Goal: Task Accomplishment & Management: Manage account settings

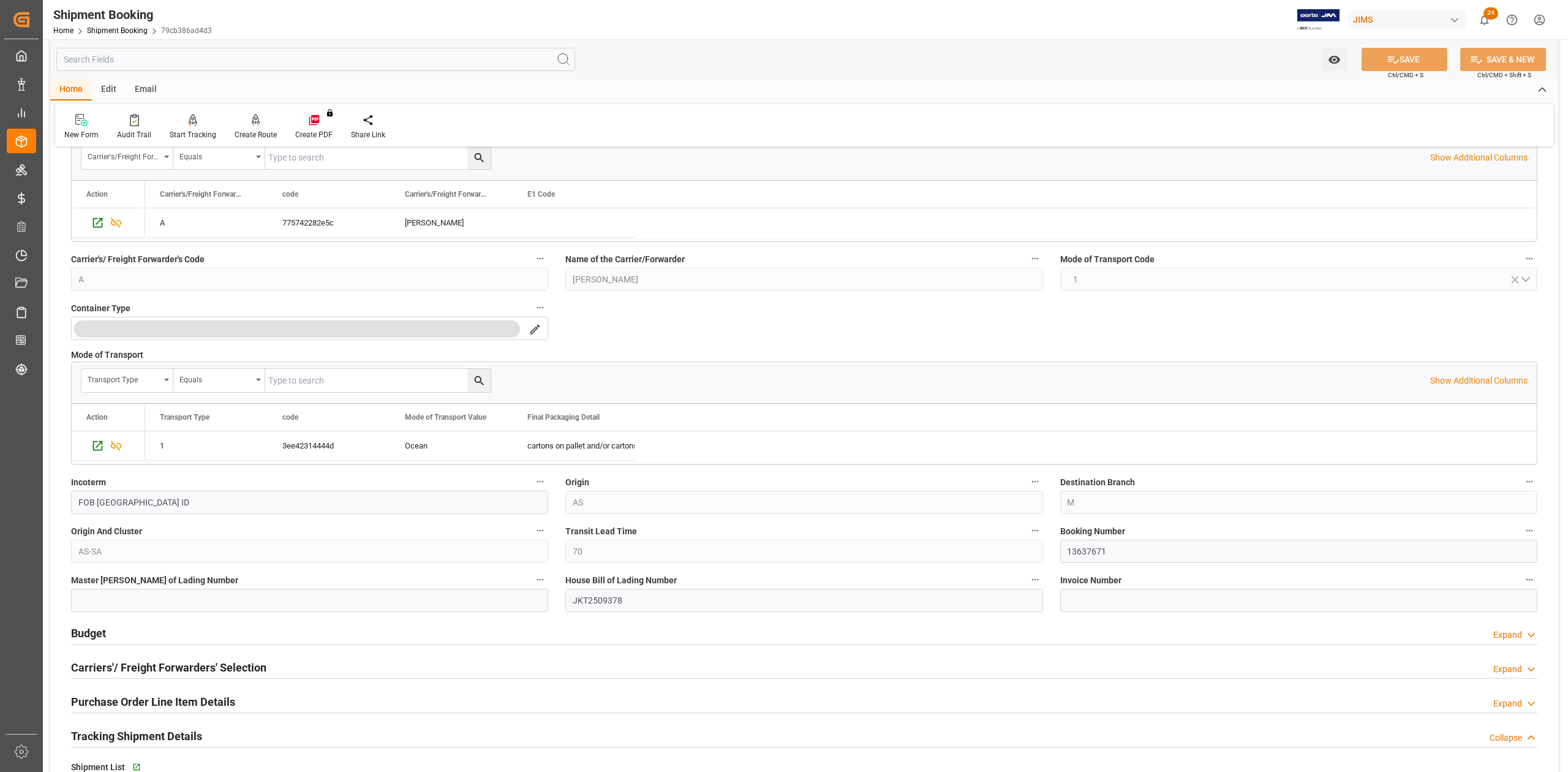
scroll to position [735, 0]
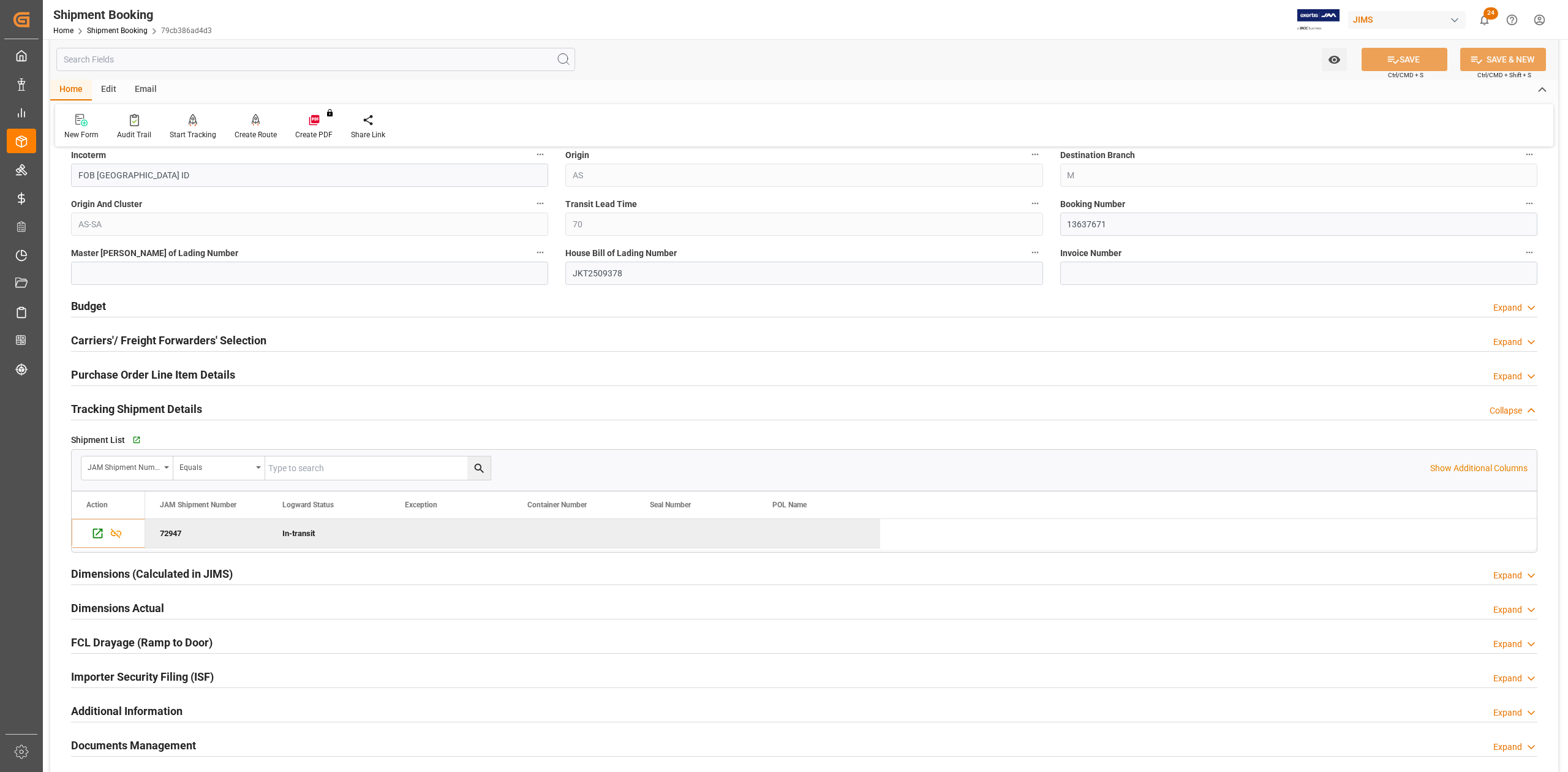
click at [90, 303] on h2 "Budget" at bounding box center [88, 306] width 35 height 17
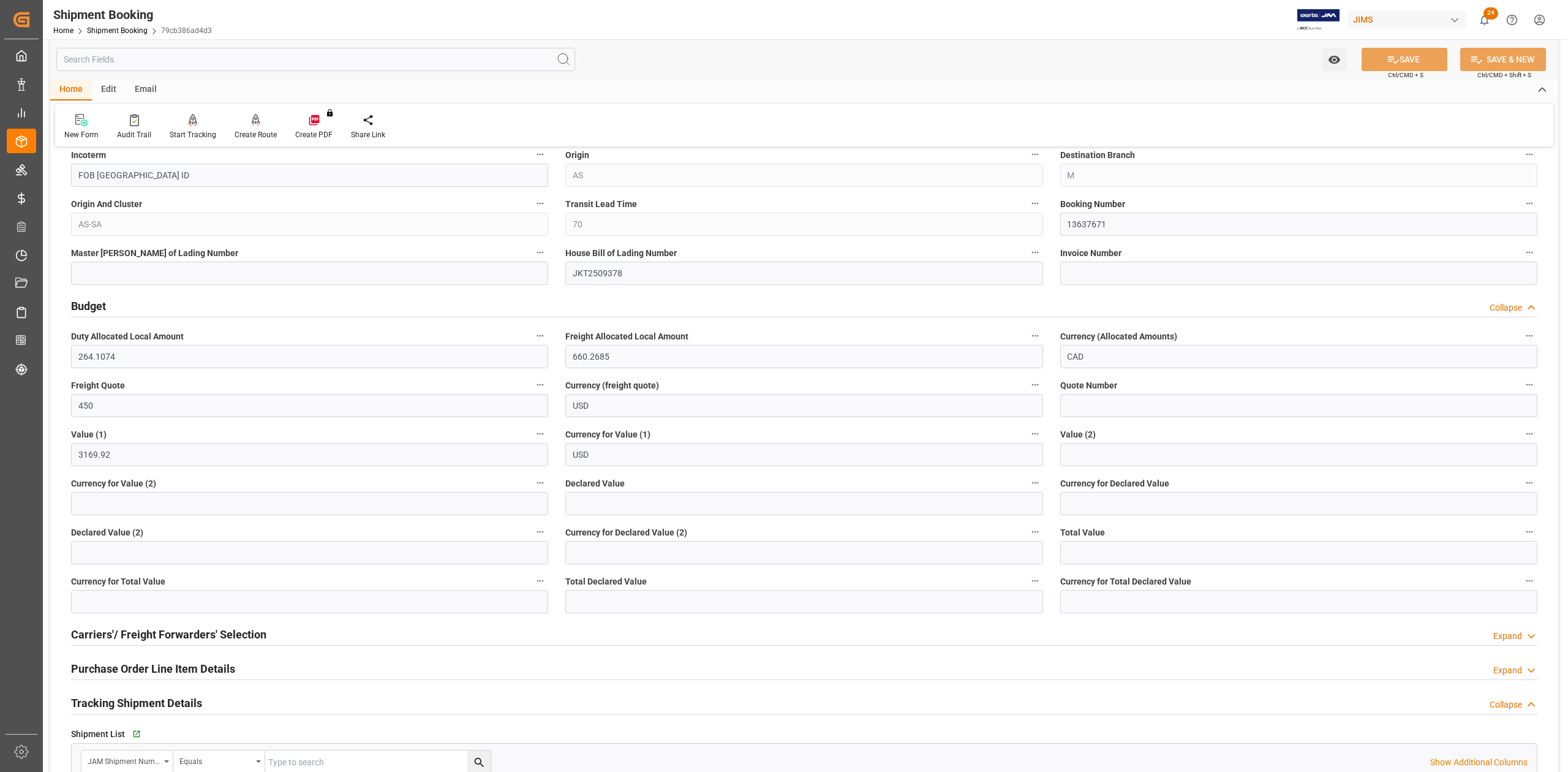
click at [90, 303] on h2 "Budget" at bounding box center [88, 306] width 35 height 17
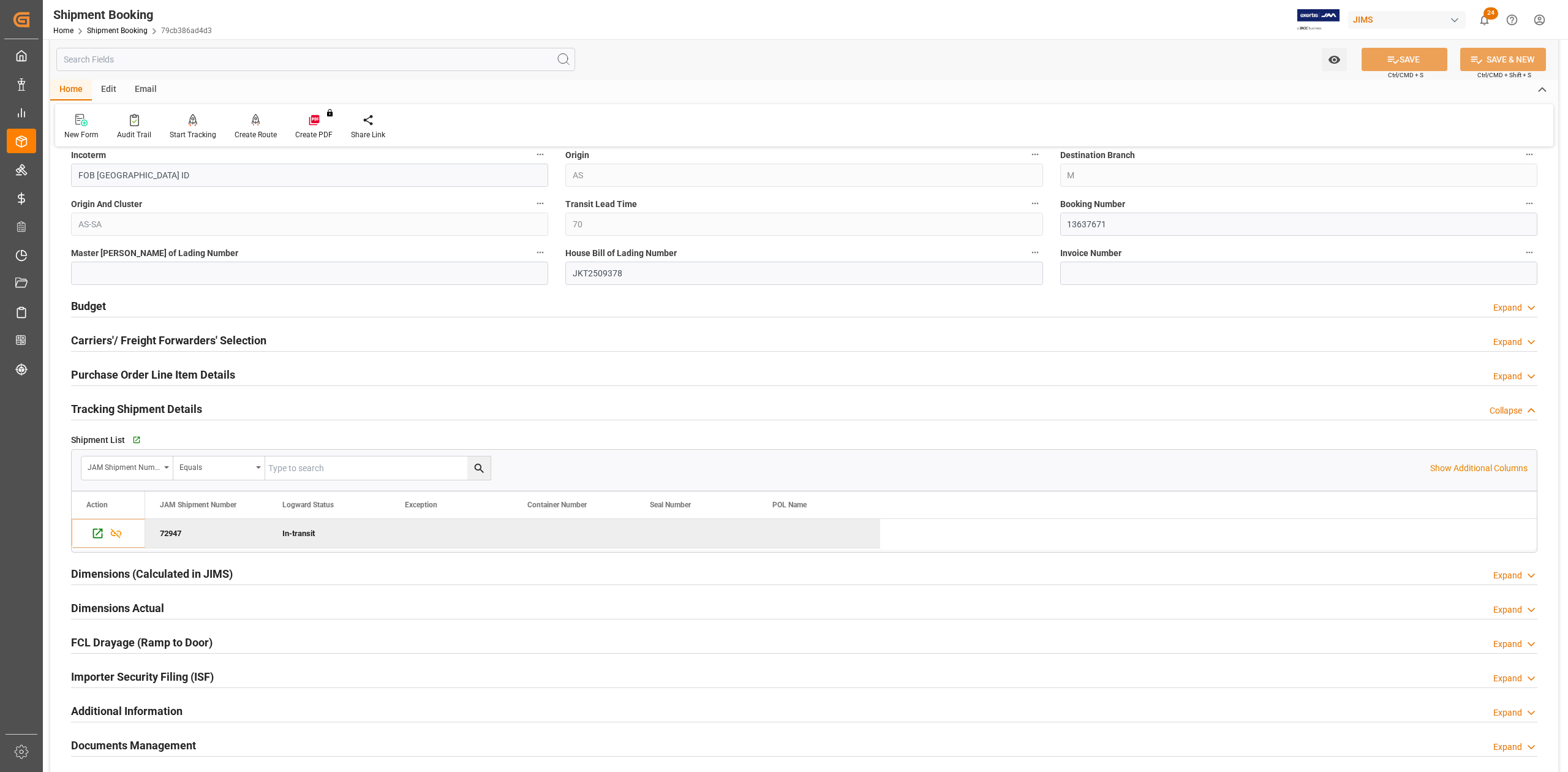
click at [152, 379] on h2 "Purchase Order Line Item Details" at bounding box center [153, 374] width 164 height 17
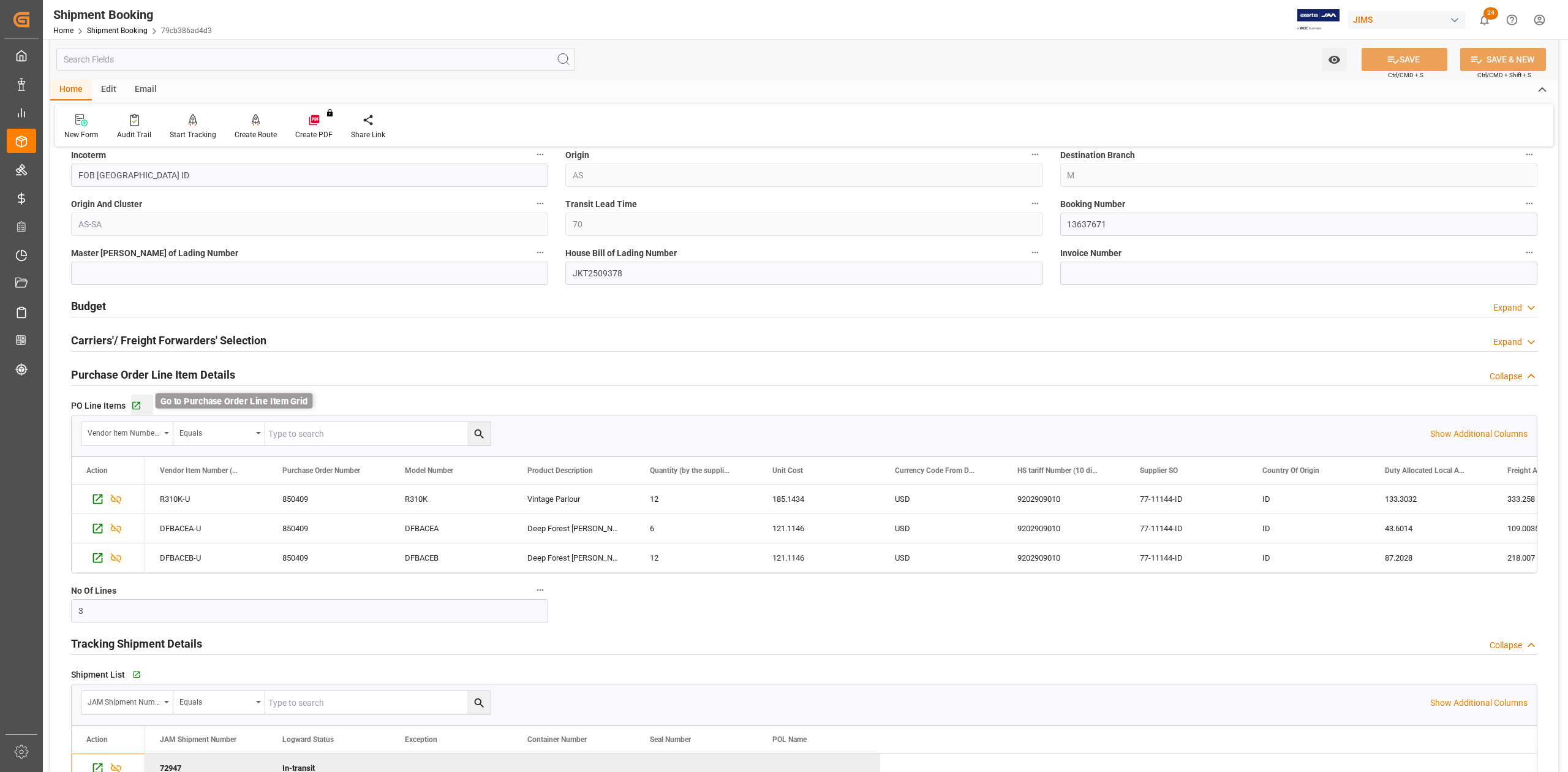
click at [137, 407] on icon "button" at bounding box center [136, 405] width 8 height 8
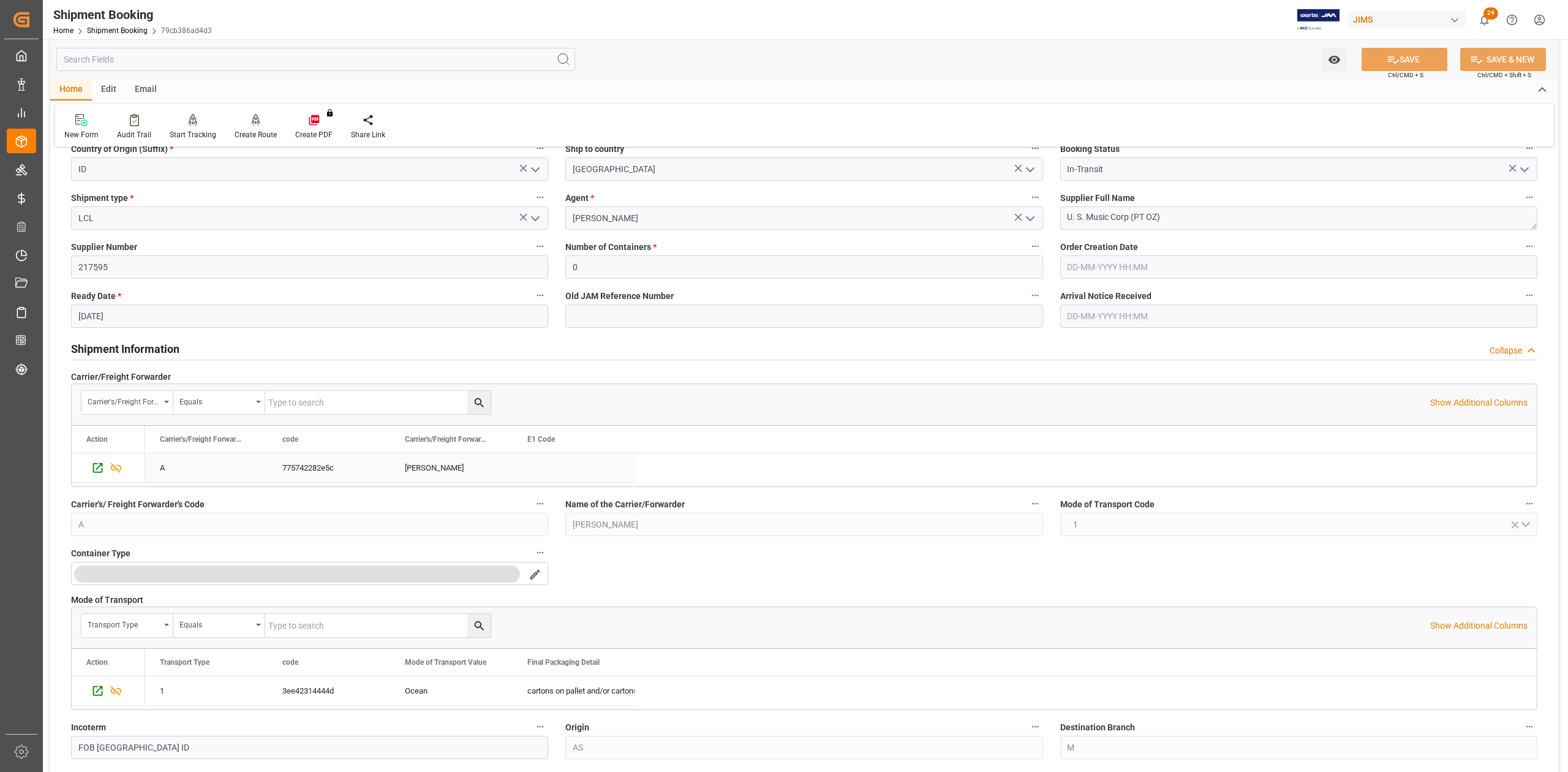
scroll to position [0, 0]
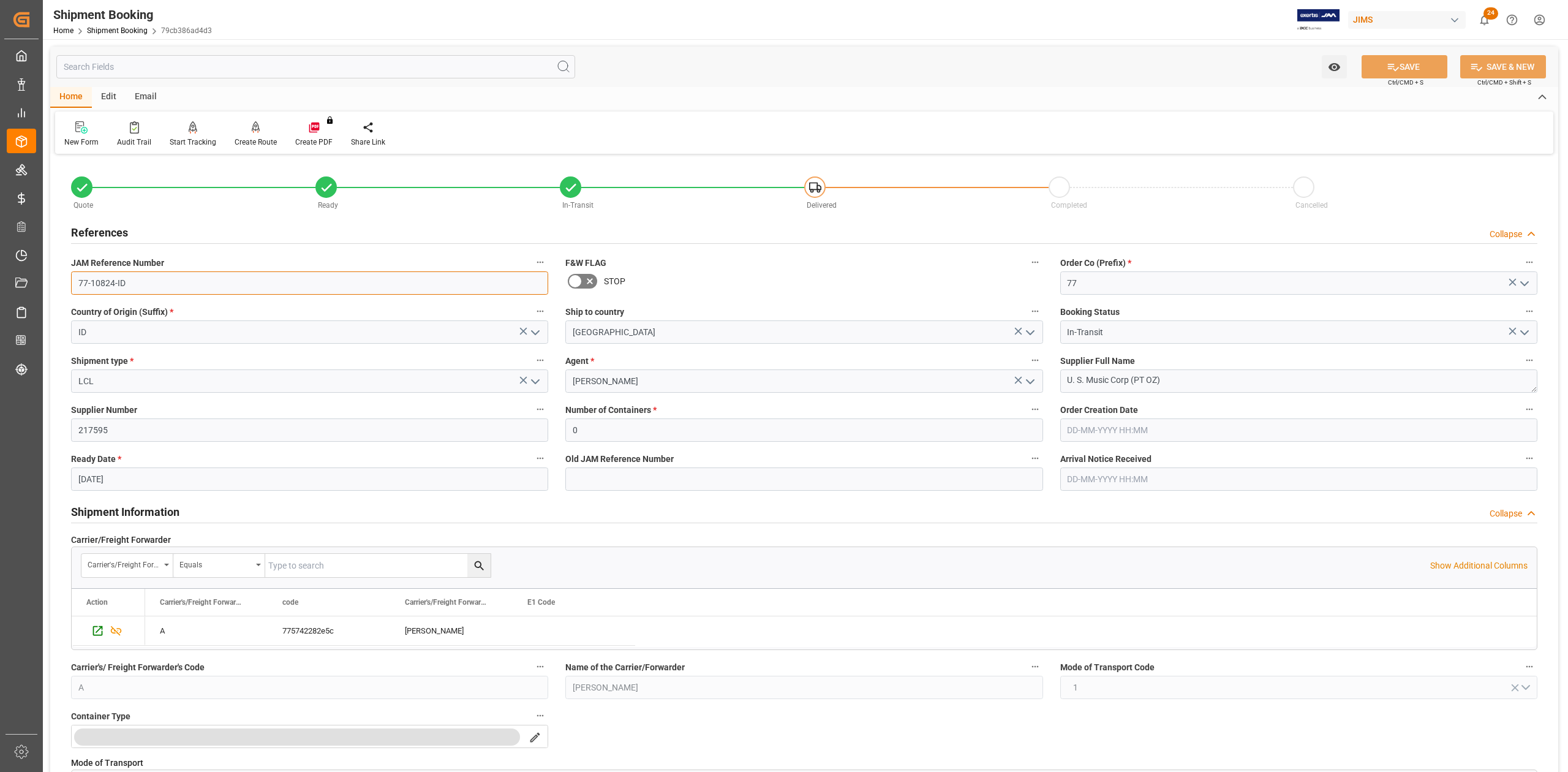
click at [142, 290] on input "77-10824-ID" at bounding box center [309, 283] width 478 height 23
click at [153, 279] on input "77-10824-ID" at bounding box center [309, 283] width 478 height 23
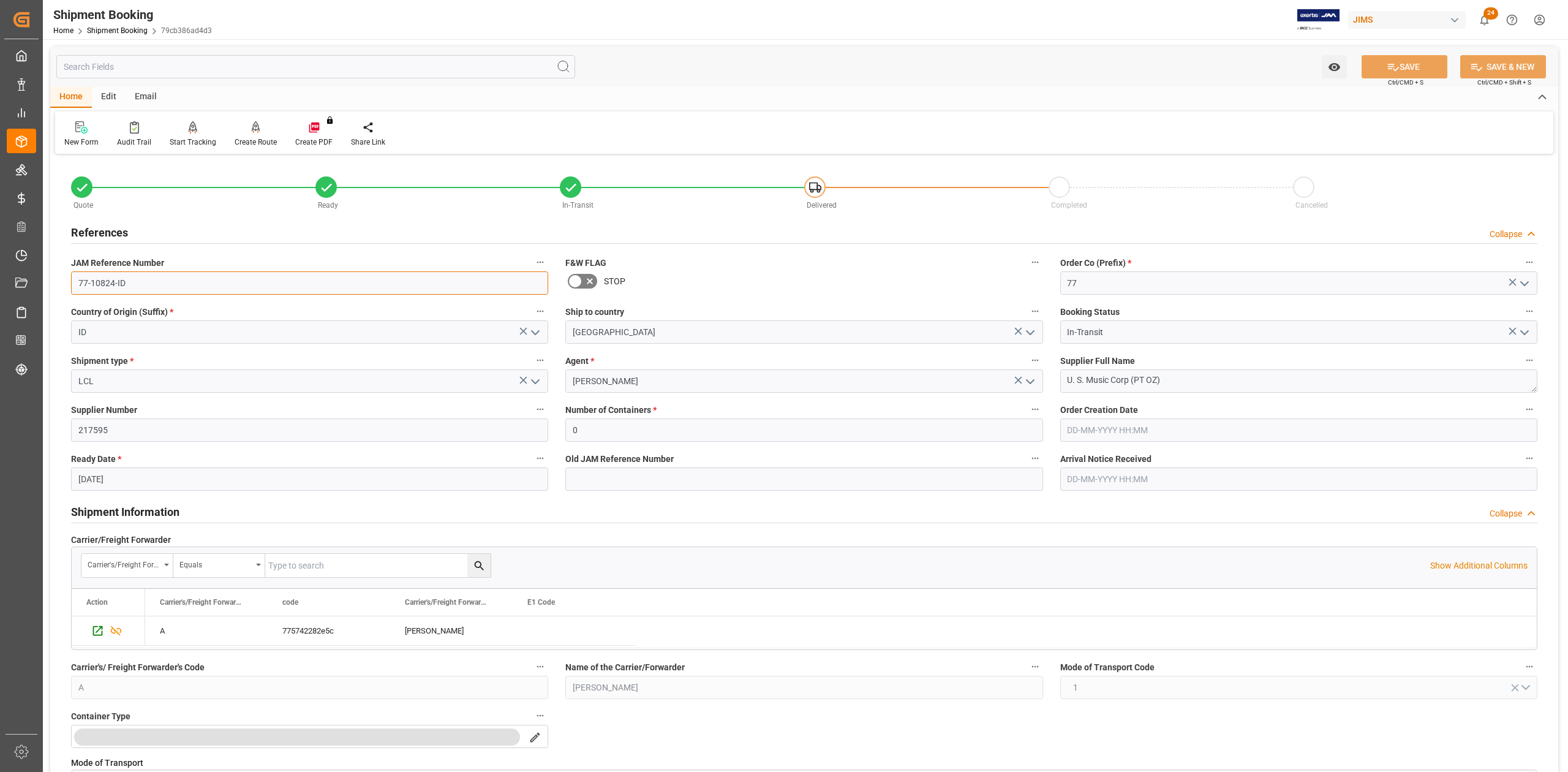
click at [153, 279] on input "77-10824-ID" at bounding box center [309, 283] width 478 height 23
click at [1220, 377] on textarea "U. S. Music Corp (PT OZ)" at bounding box center [1299, 381] width 478 height 23
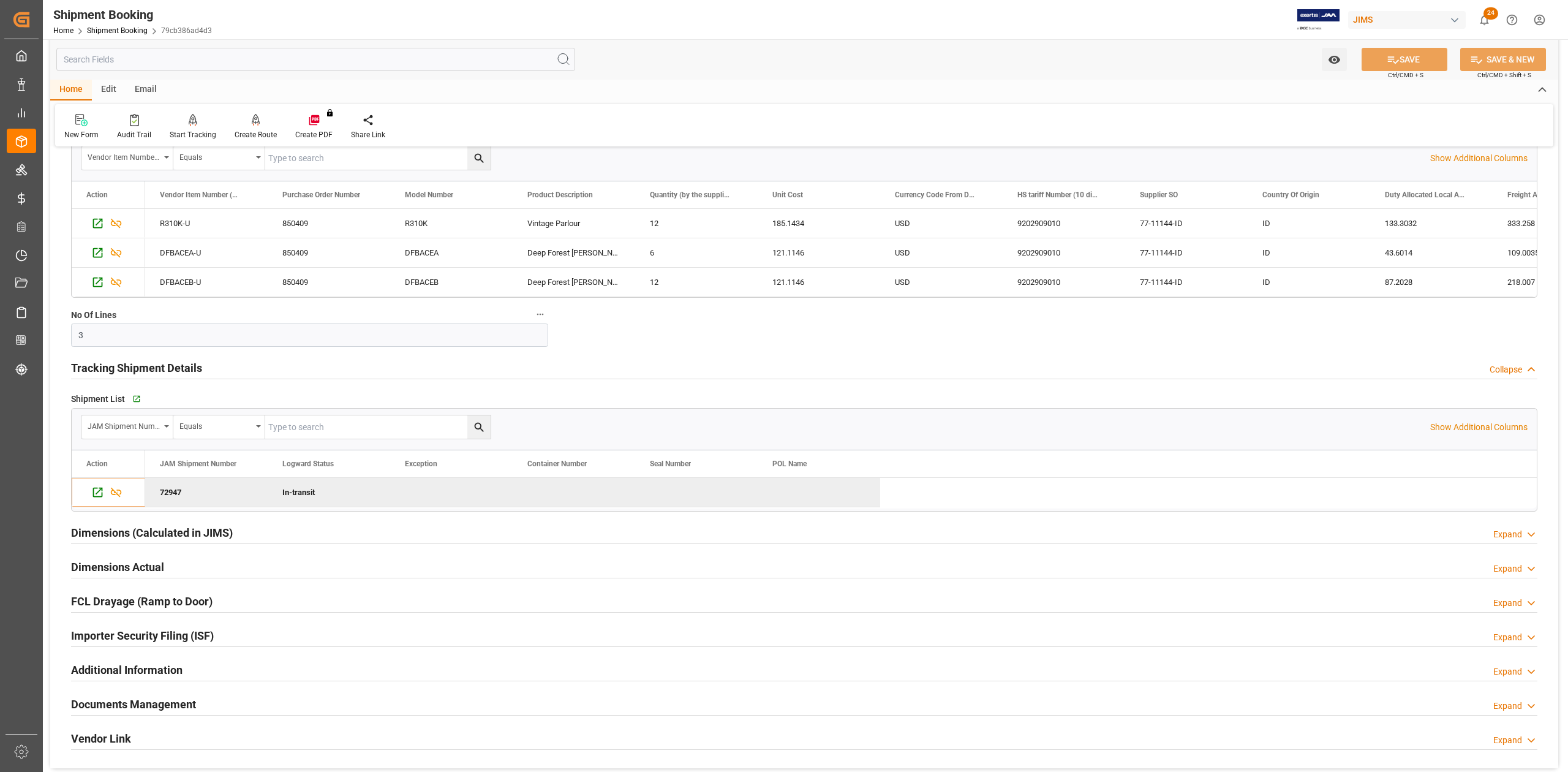
scroll to position [1143, 0]
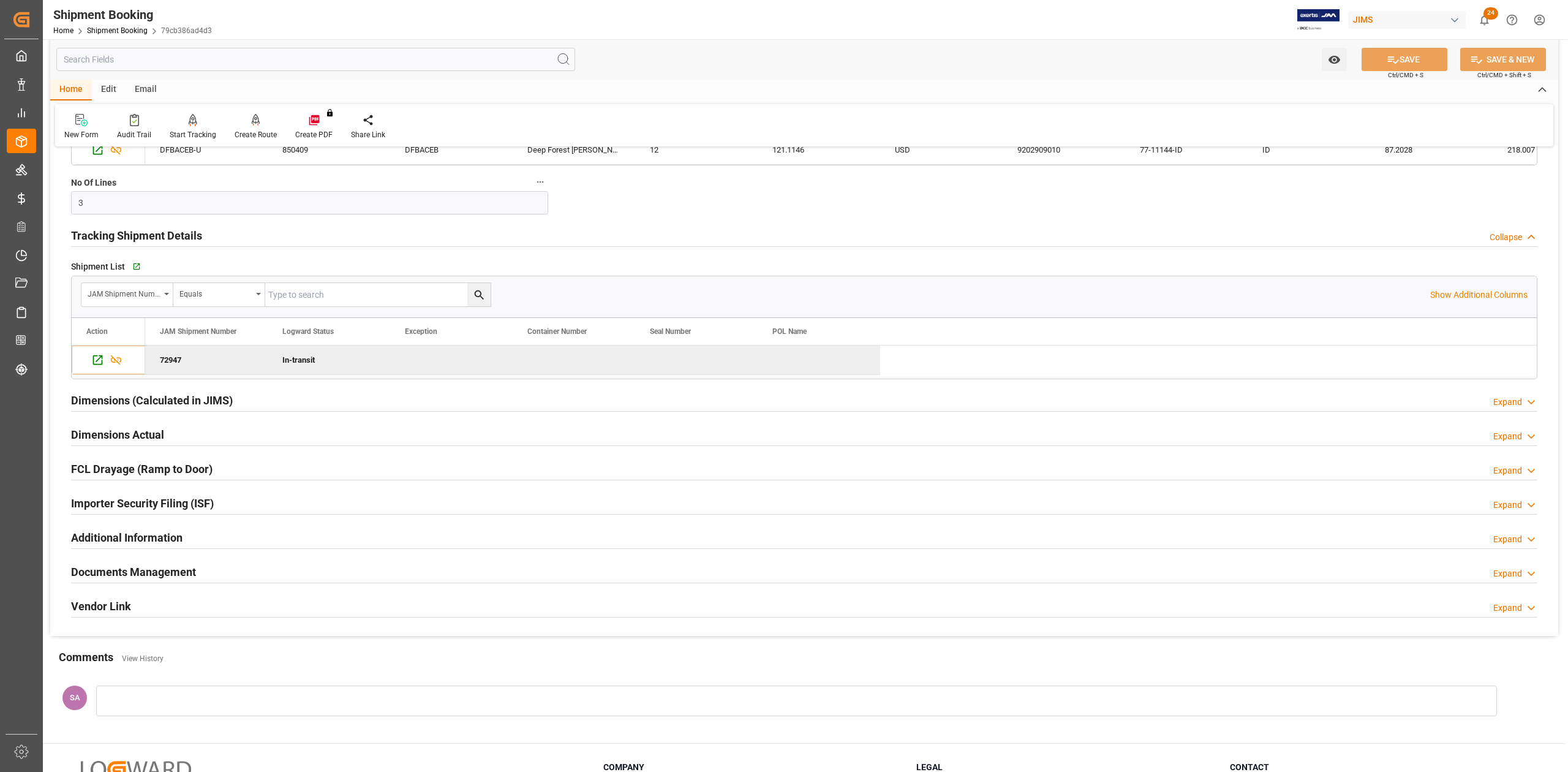
click at [119, 574] on h2 "Documents Management" at bounding box center [133, 572] width 125 height 17
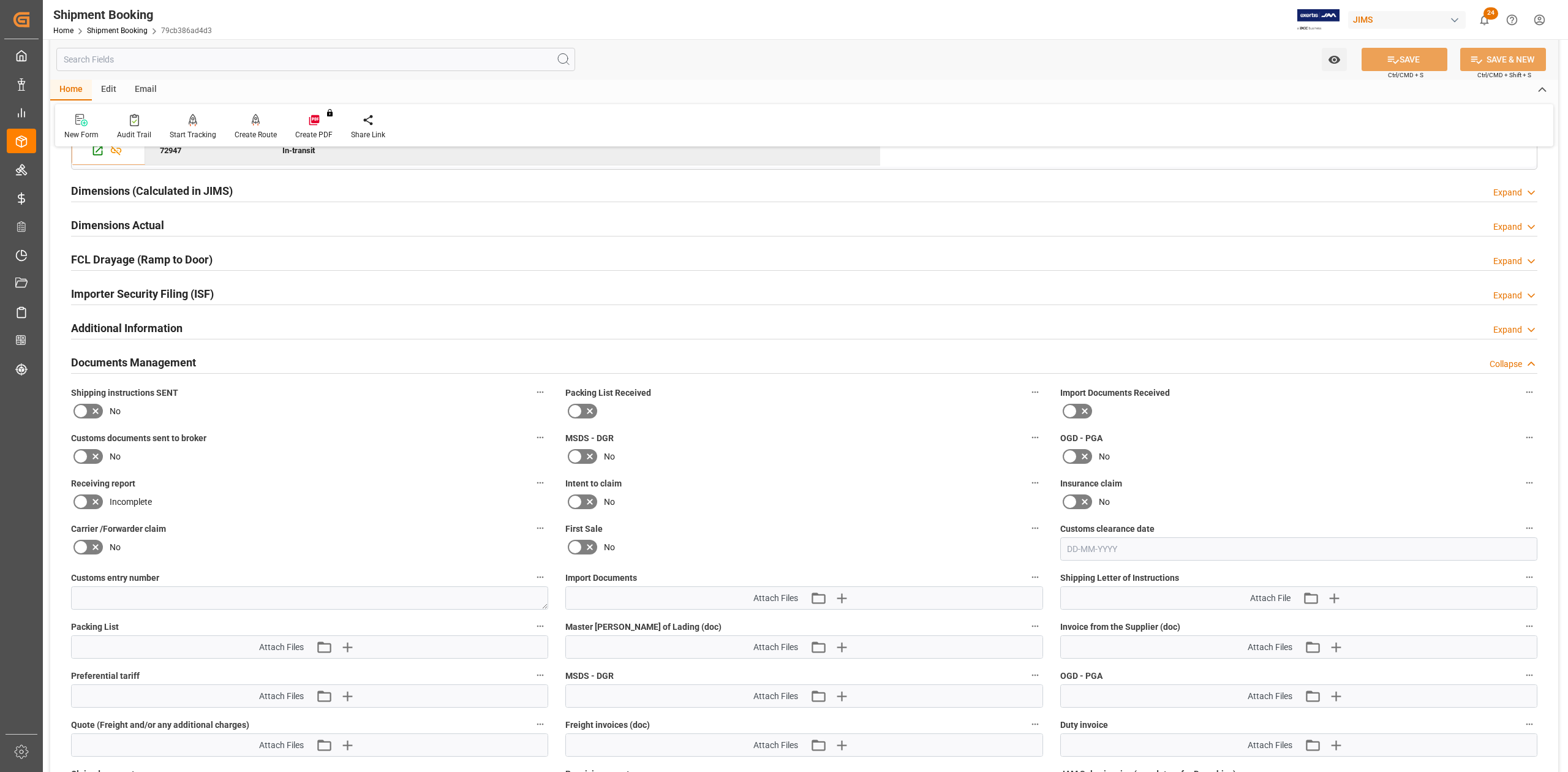
scroll to position [1470, 0]
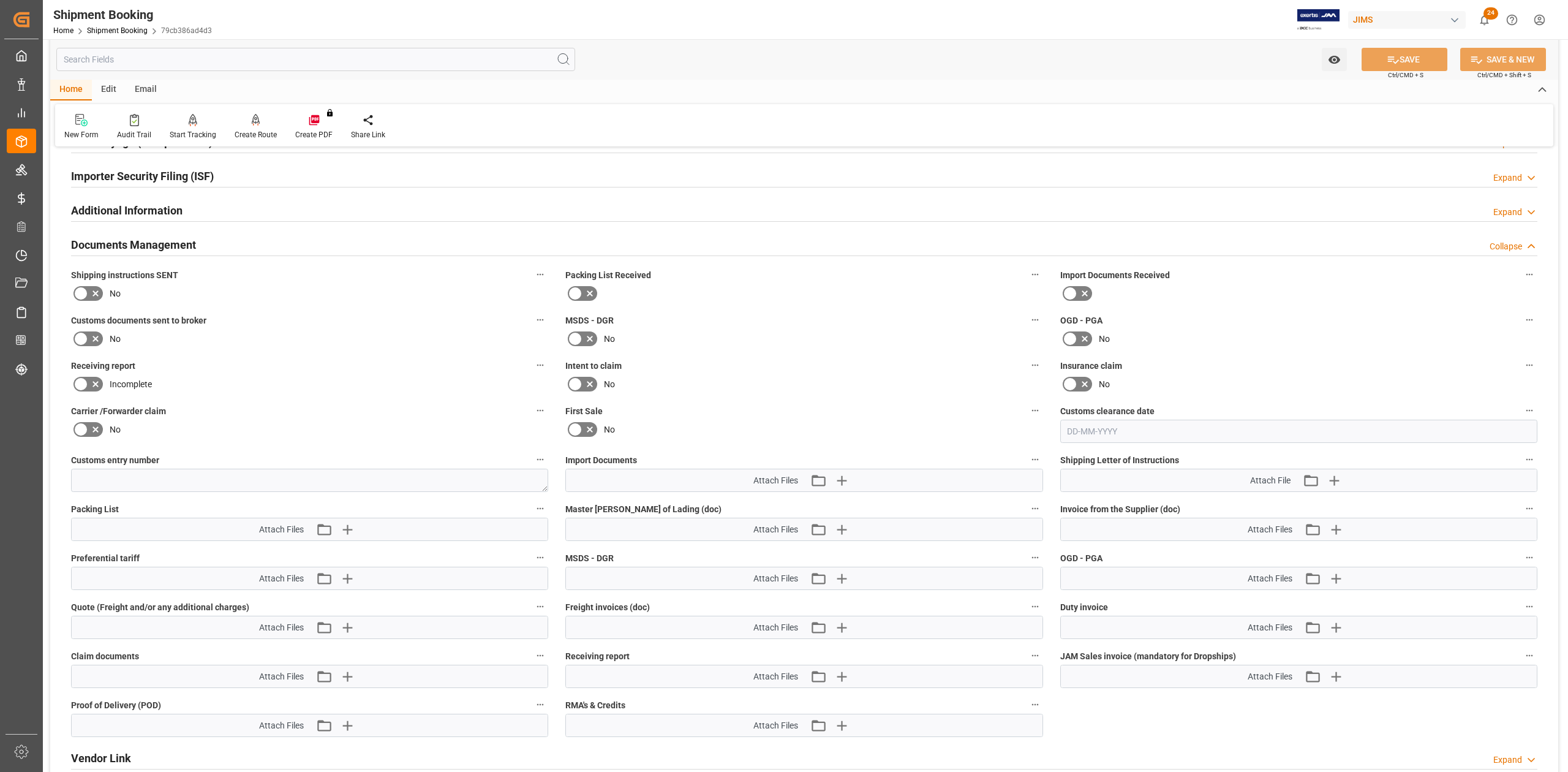
click at [86, 341] on label at bounding box center [88, 339] width 34 height 20
click at [0, 0] on input "checkbox" at bounding box center [0, 0] width 0 height 0
click at [1388, 57] on icon at bounding box center [1394, 60] width 11 height 7
click at [836, 485] on icon "button" at bounding box center [841, 480] width 20 height 20
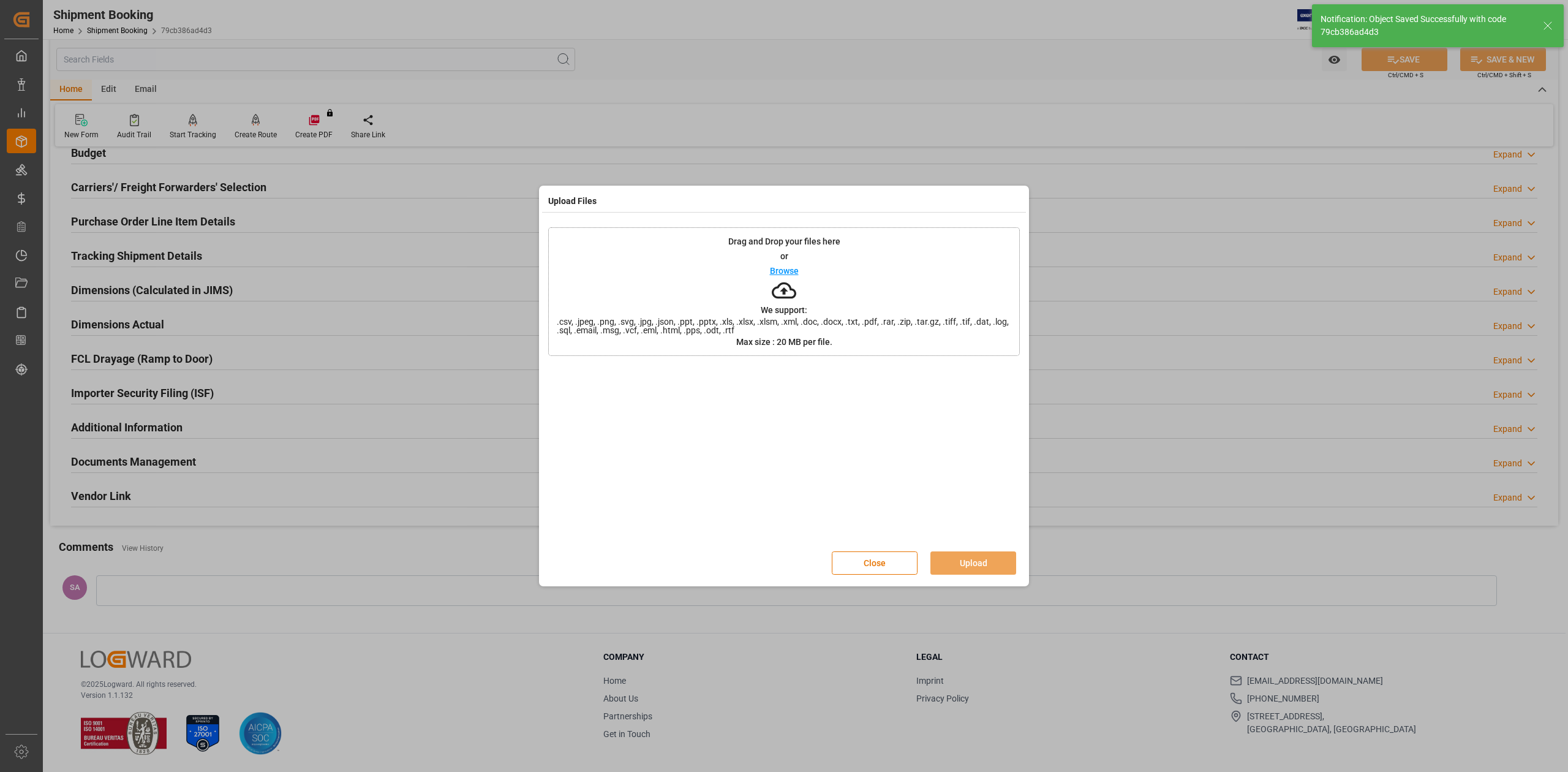
scroll to position [150, 0]
click at [990, 556] on button "Upload" at bounding box center [973, 562] width 86 height 23
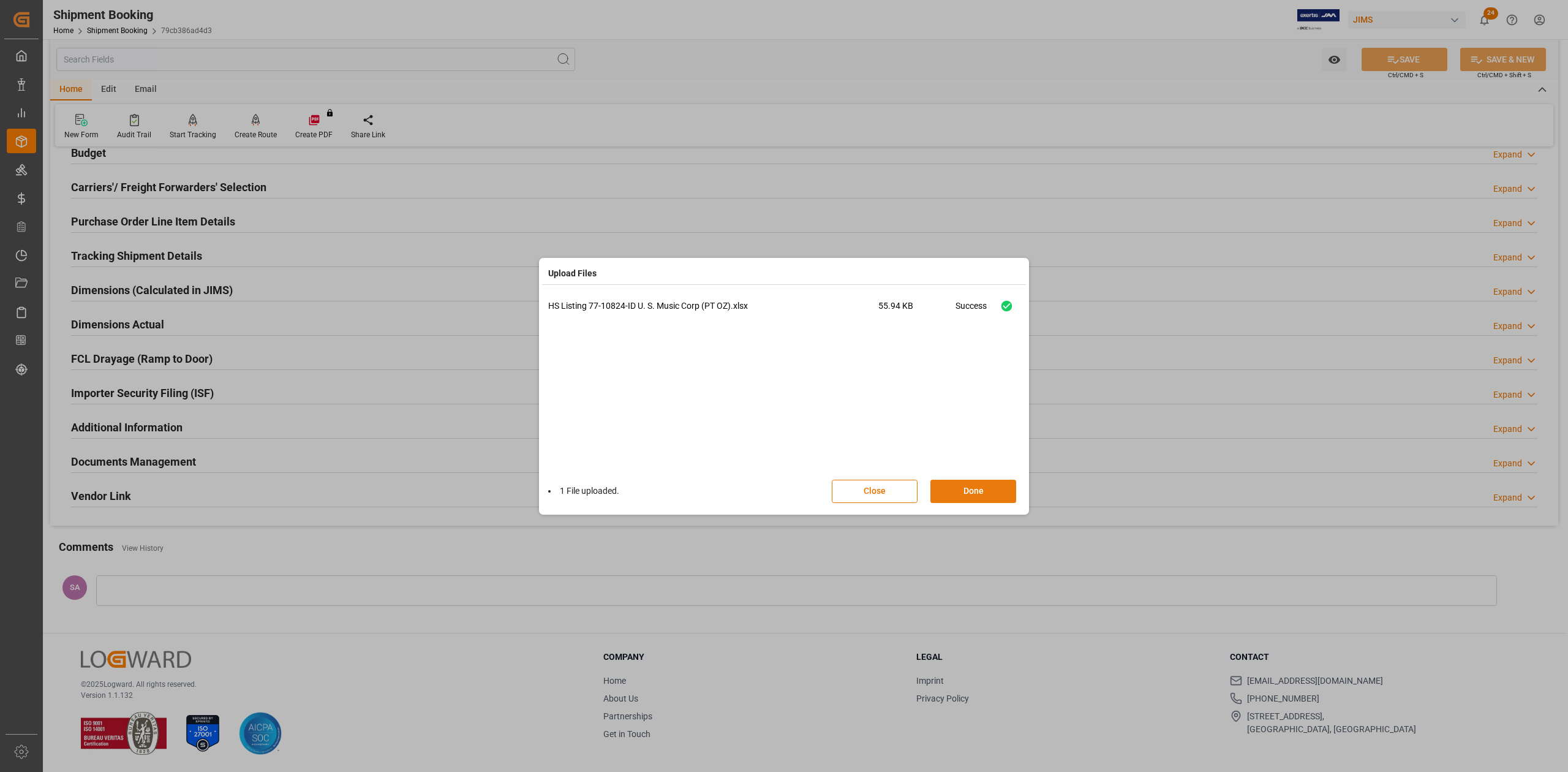
click at [984, 491] on button "Done" at bounding box center [973, 491] width 86 height 23
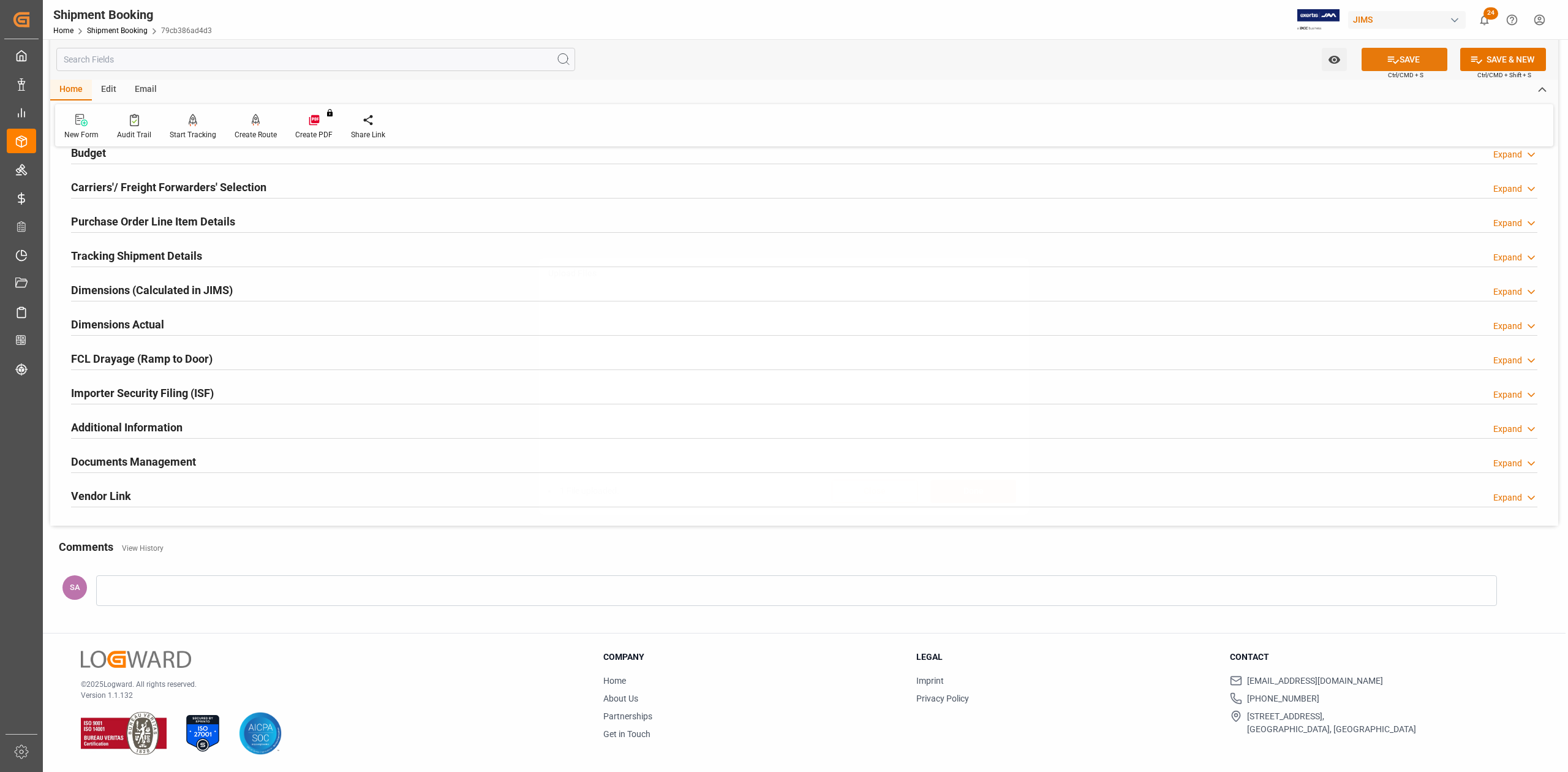
click at [1414, 57] on button "SAVE" at bounding box center [1405, 59] width 86 height 23
drag, startPoint x: 170, startPoint y: 464, endPoint x: 227, endPoint y: 464, distance: 57.0
click at [172, 464] on h2 "Documents Management" at bounding box center [133, 461] width 125 height 17
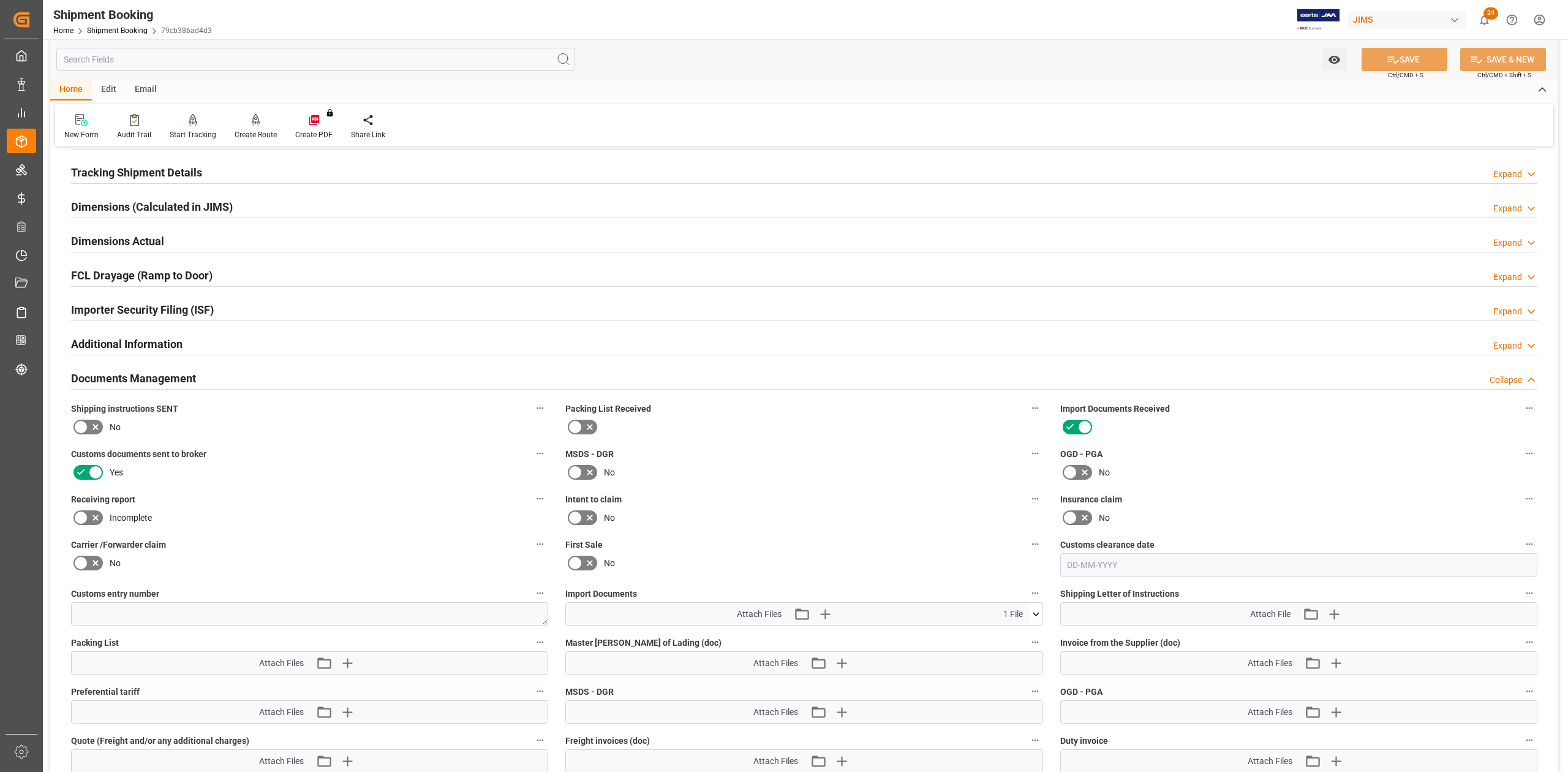
scroll to position [477, 0]
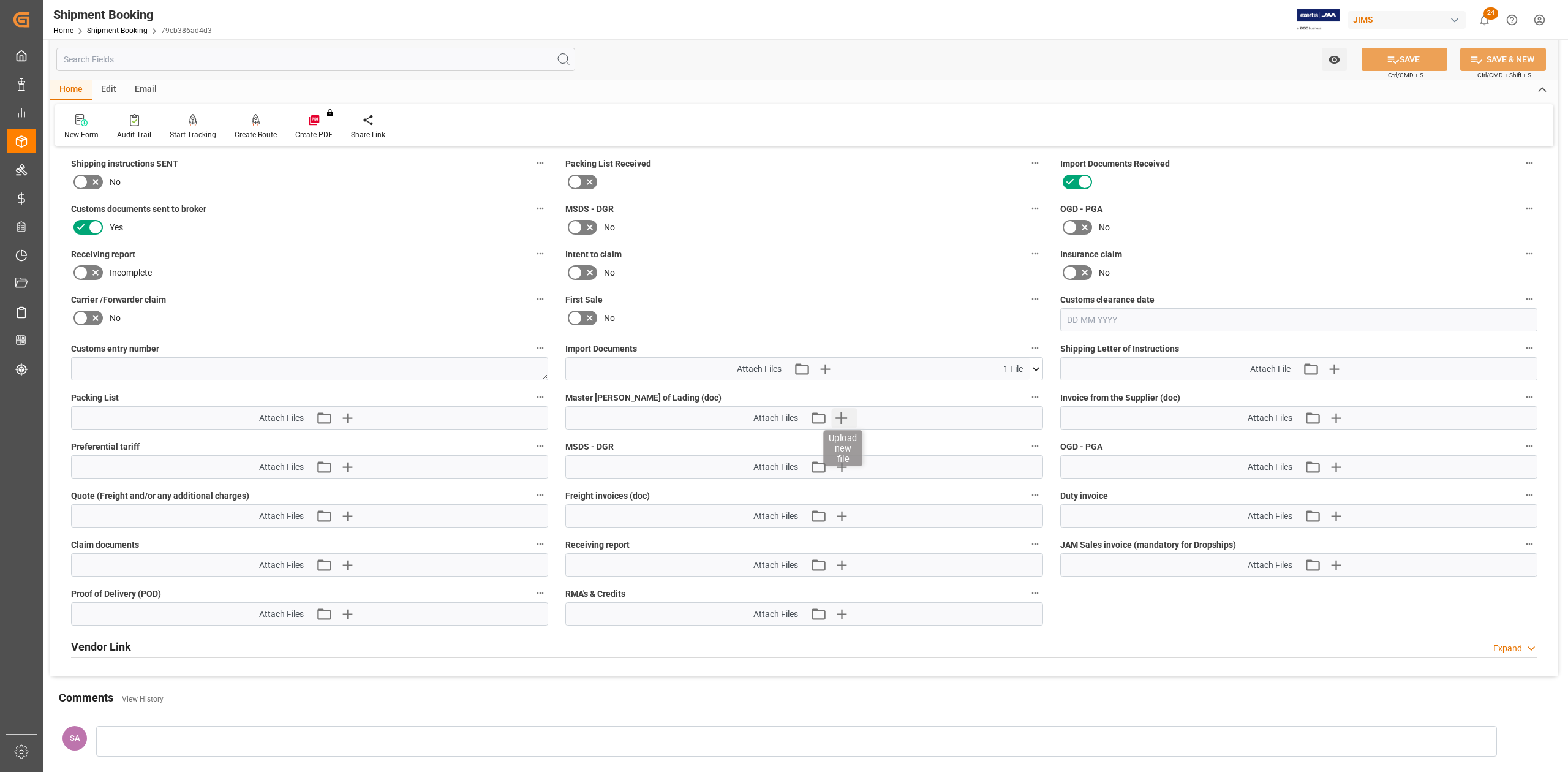
click at [844, 415] on icon "button" at bounding box center [841, 418] width 20 height 20
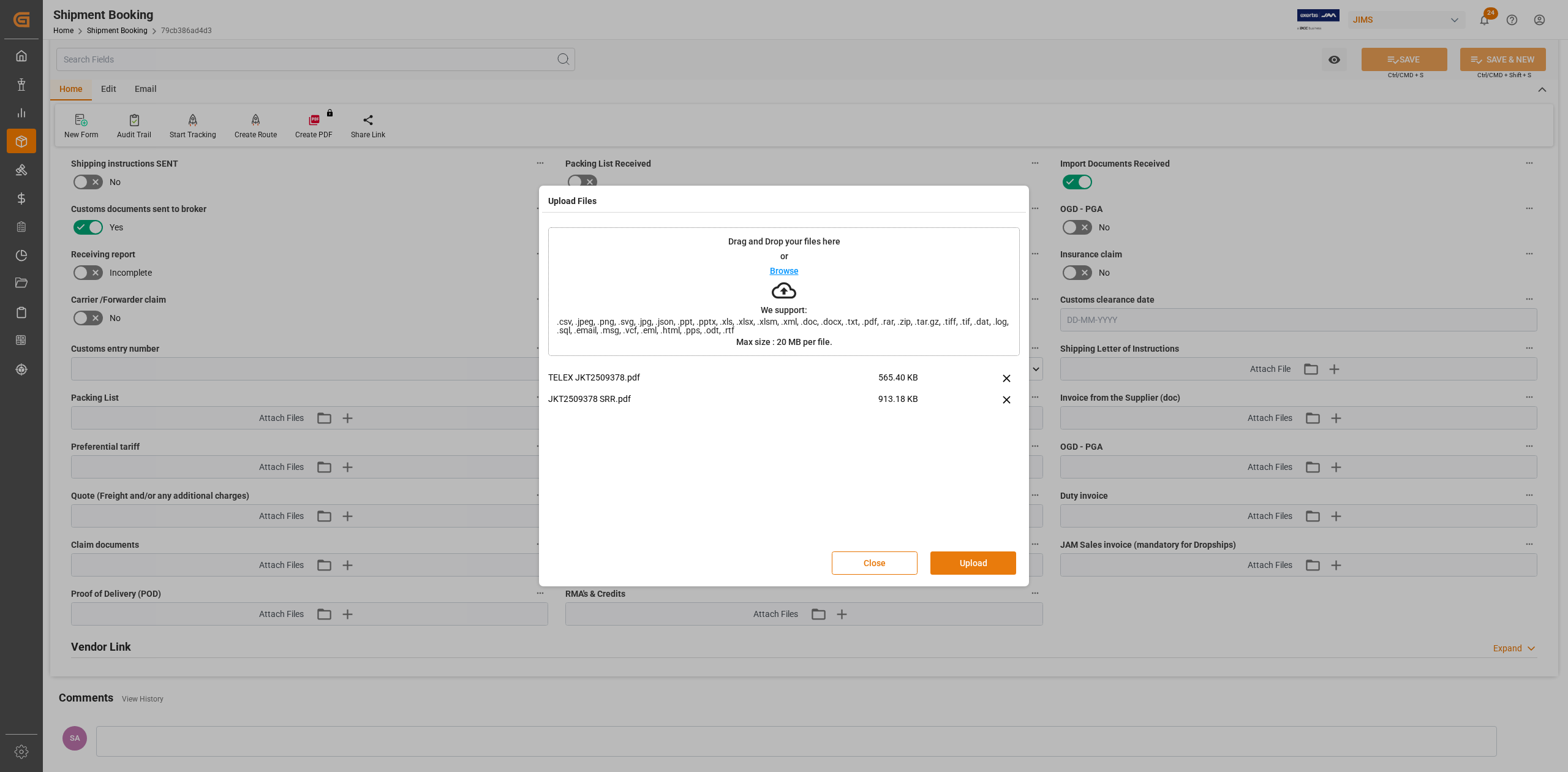
click at [993, 556] on button "Upload" at bounding box center [973, 562] width 86 height 23
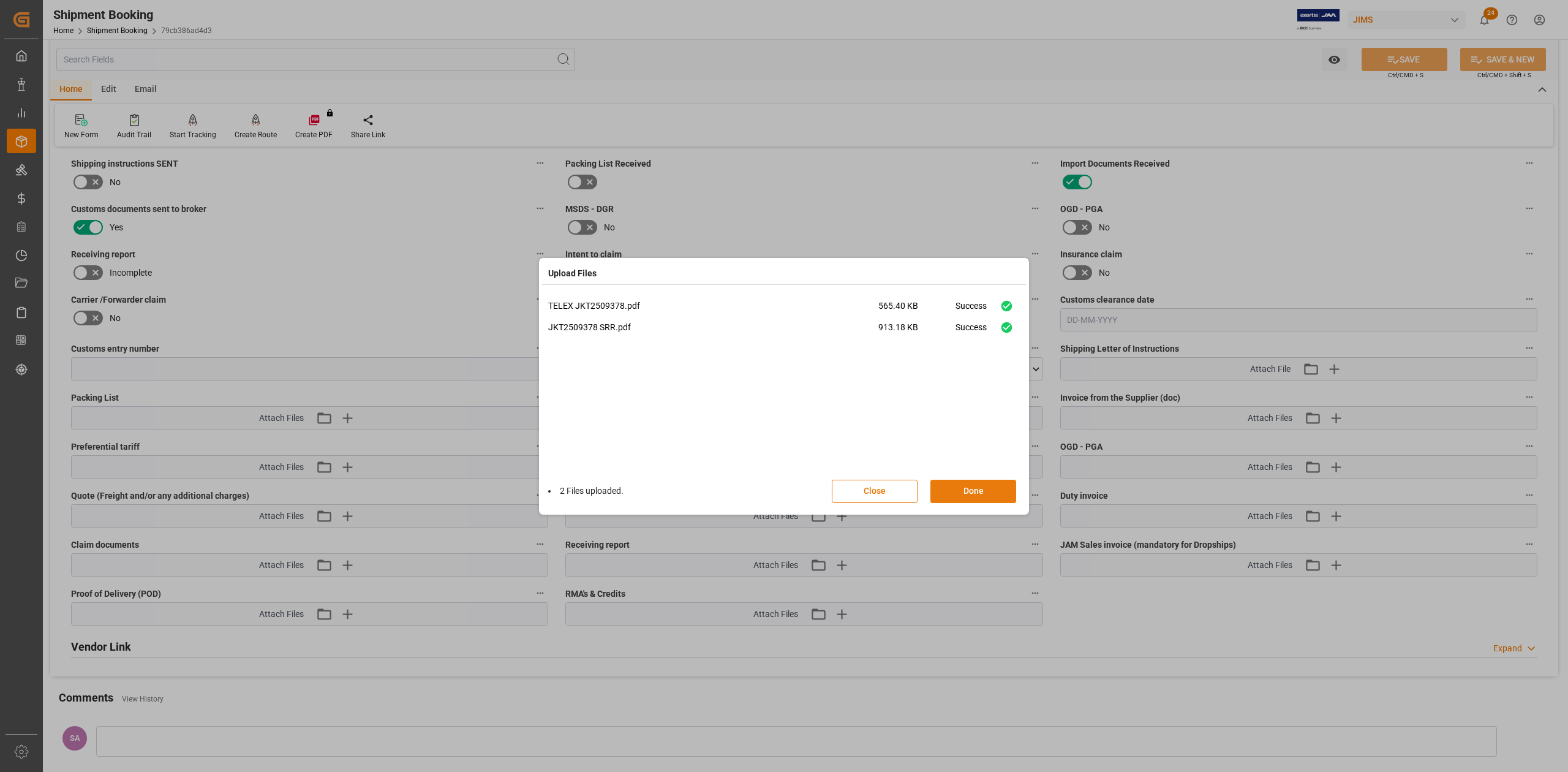
click at [991, 489] on button "Done" at bounding box center [973, 491] width 86 height 23
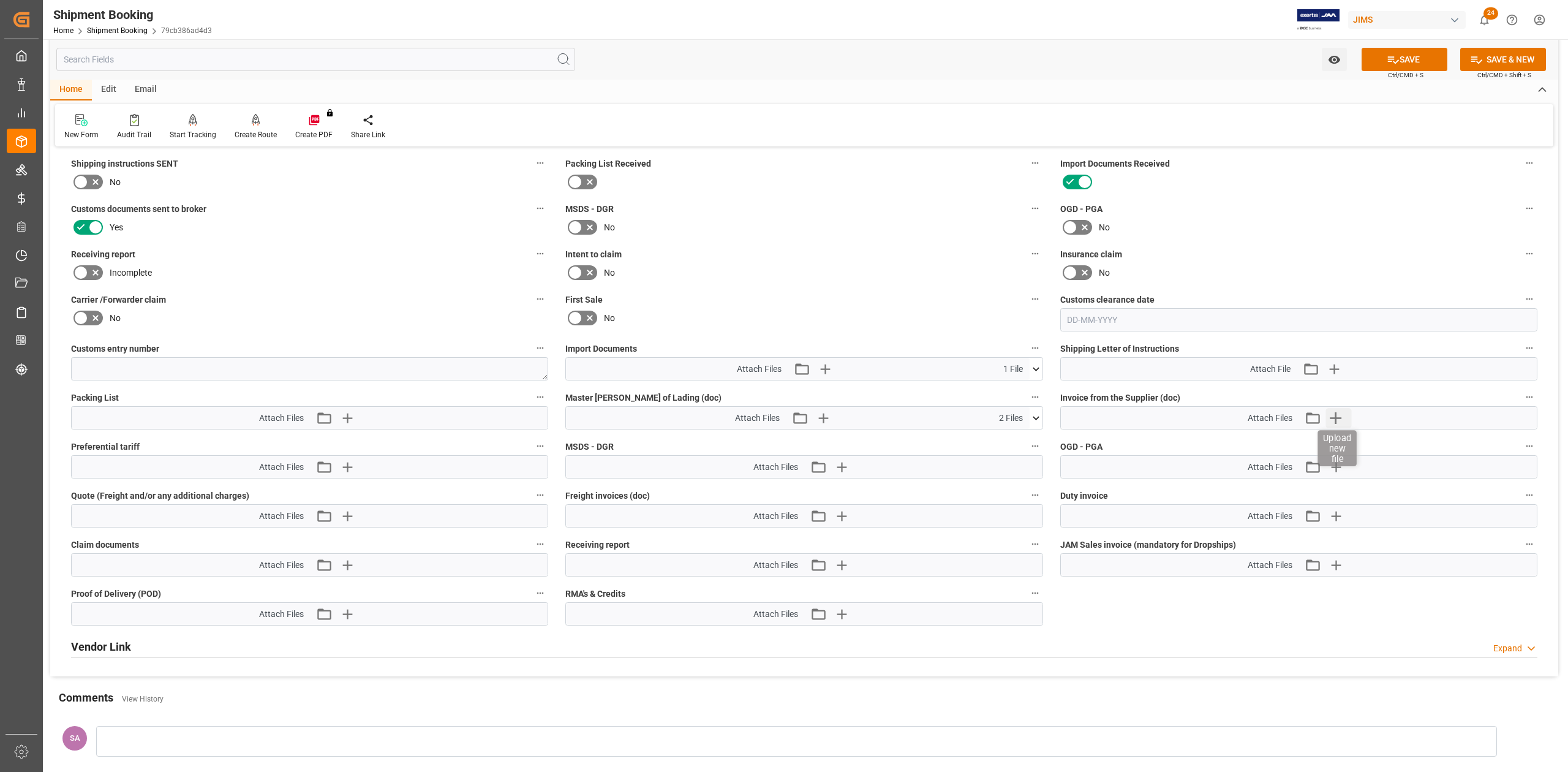
click at [1332, 414] on icon "button" at bounding box center [1336, 418] width 20 height 20
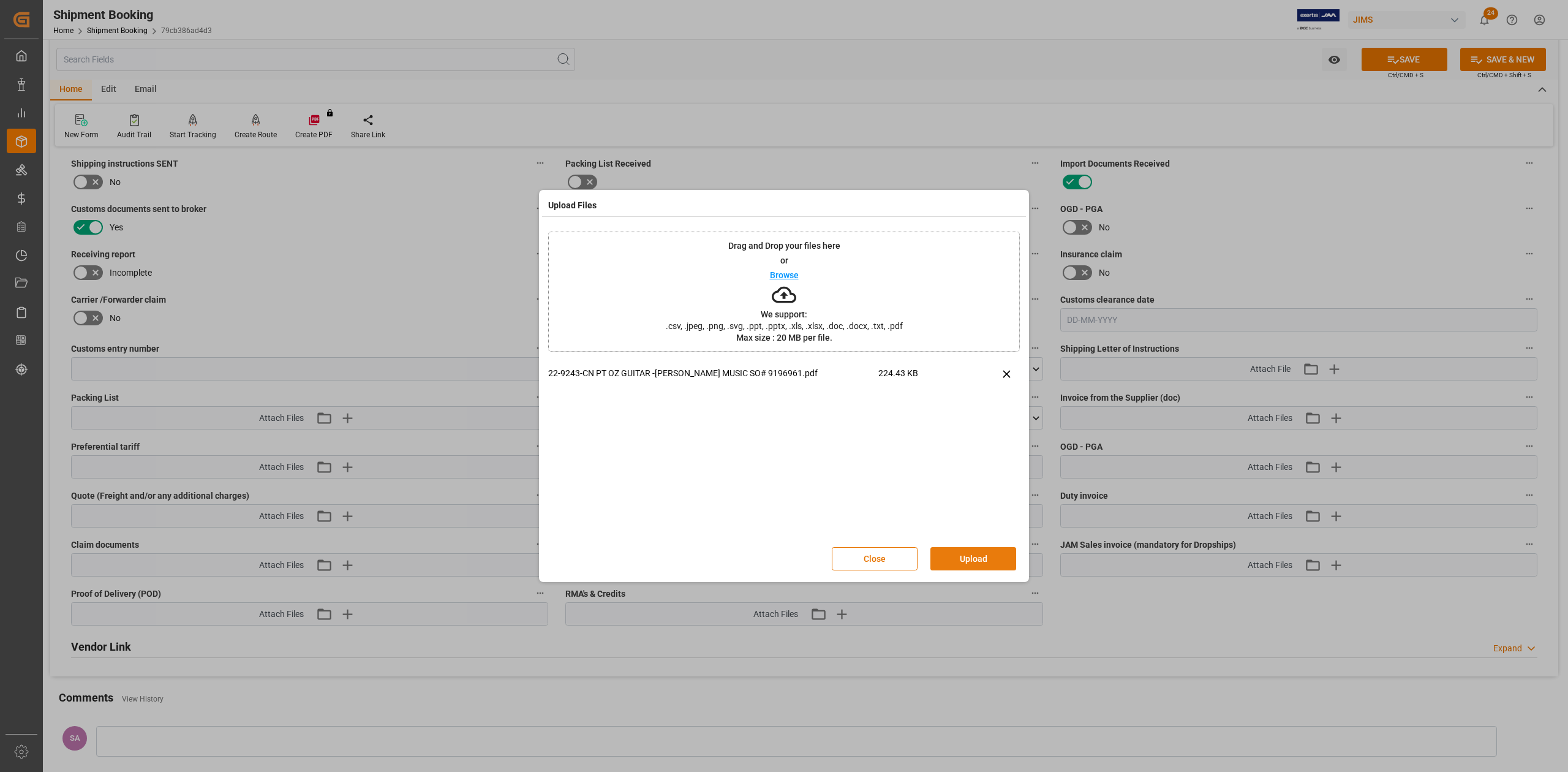
click at [975, 552] on button "Upload" at bounding box center [973, 558] width 86 height 23
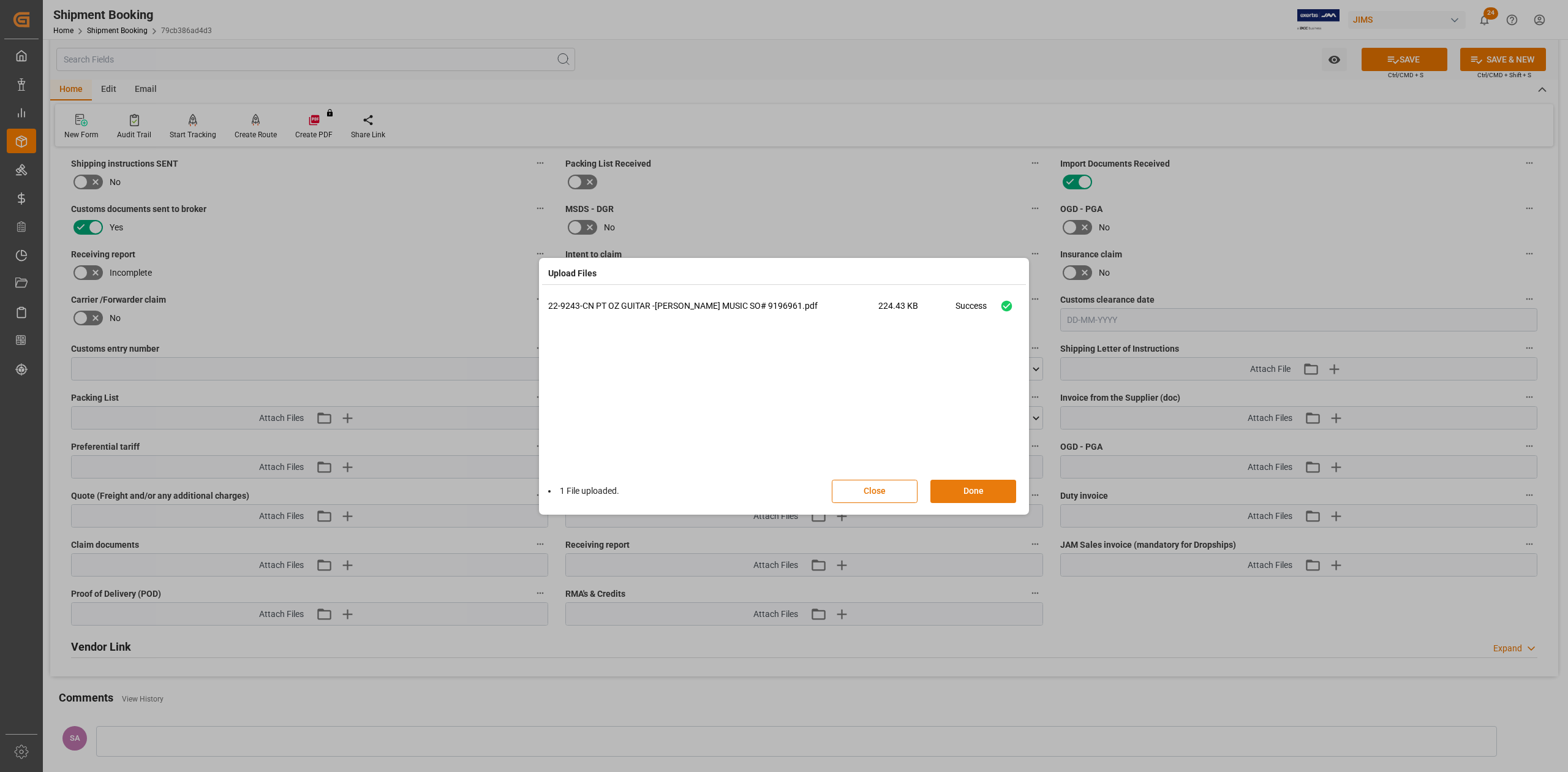
click at [986, 487] on button "Done" at bounding box center [973, 491] width 86 height 23
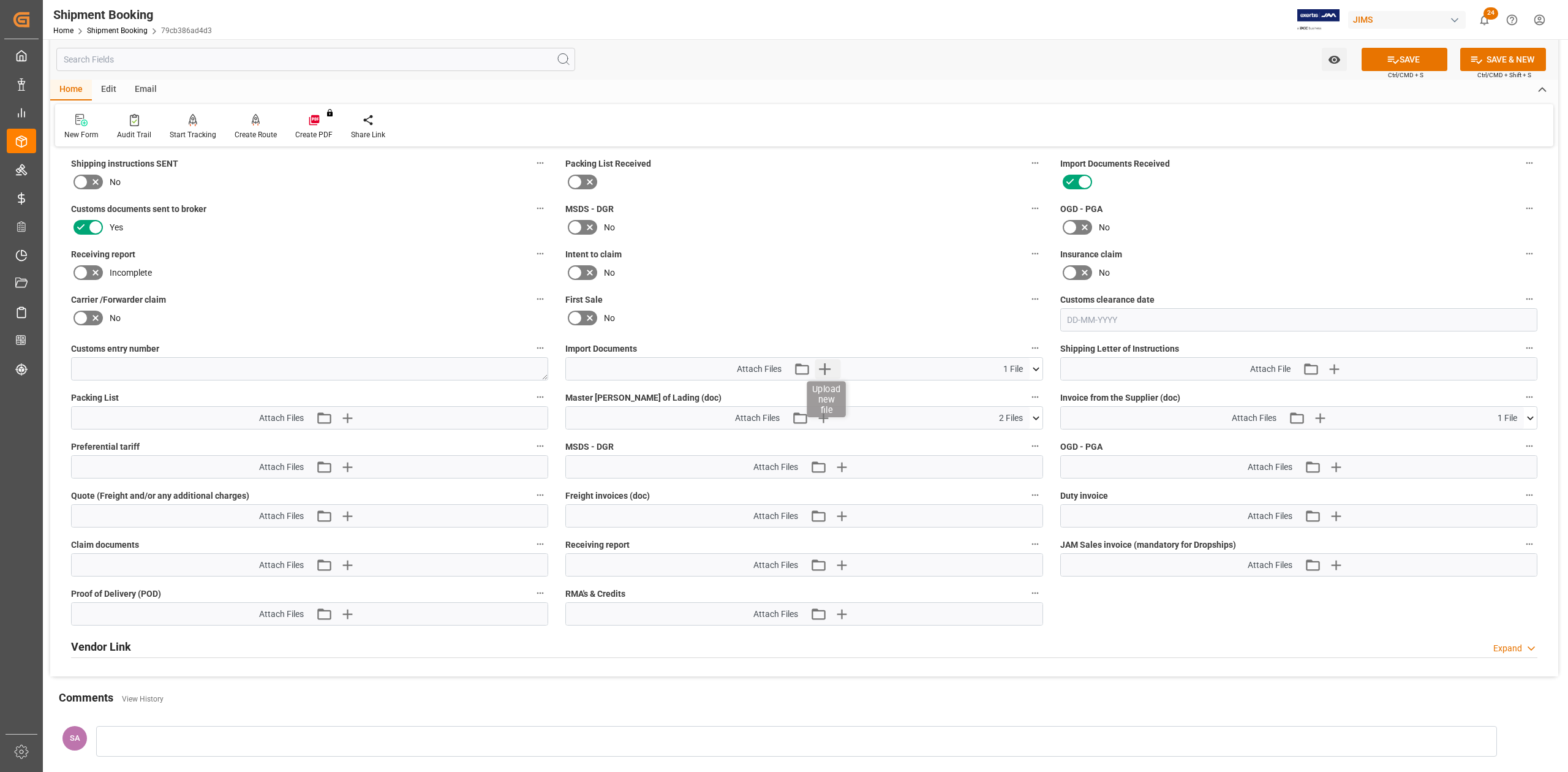
click at [831, 369] on icon "button" at bounding box center [825, 369] width 20 height 20
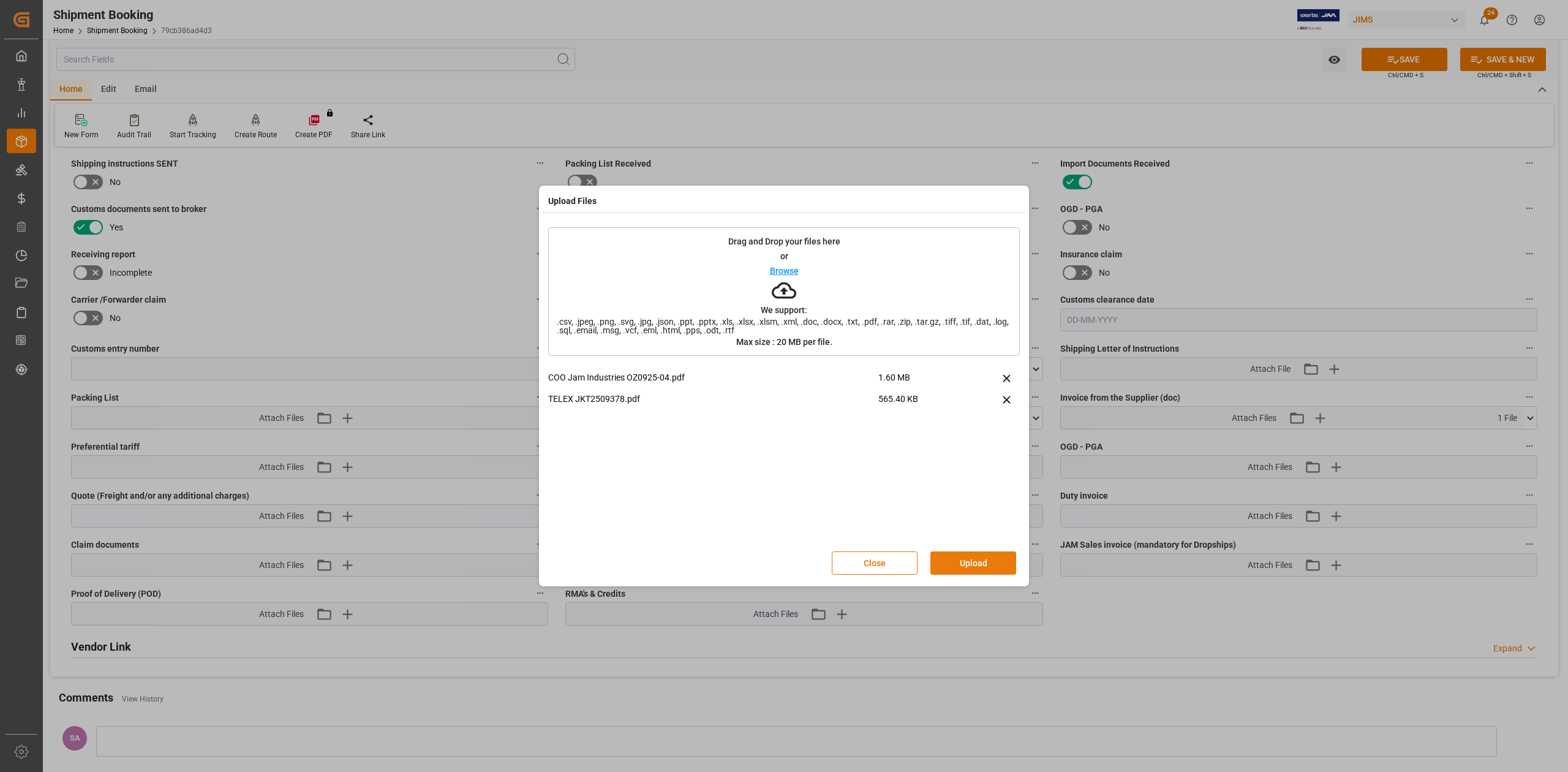
click at [988, 560] on button "Upload" at bounding box center [973, 562] width 86 height 23
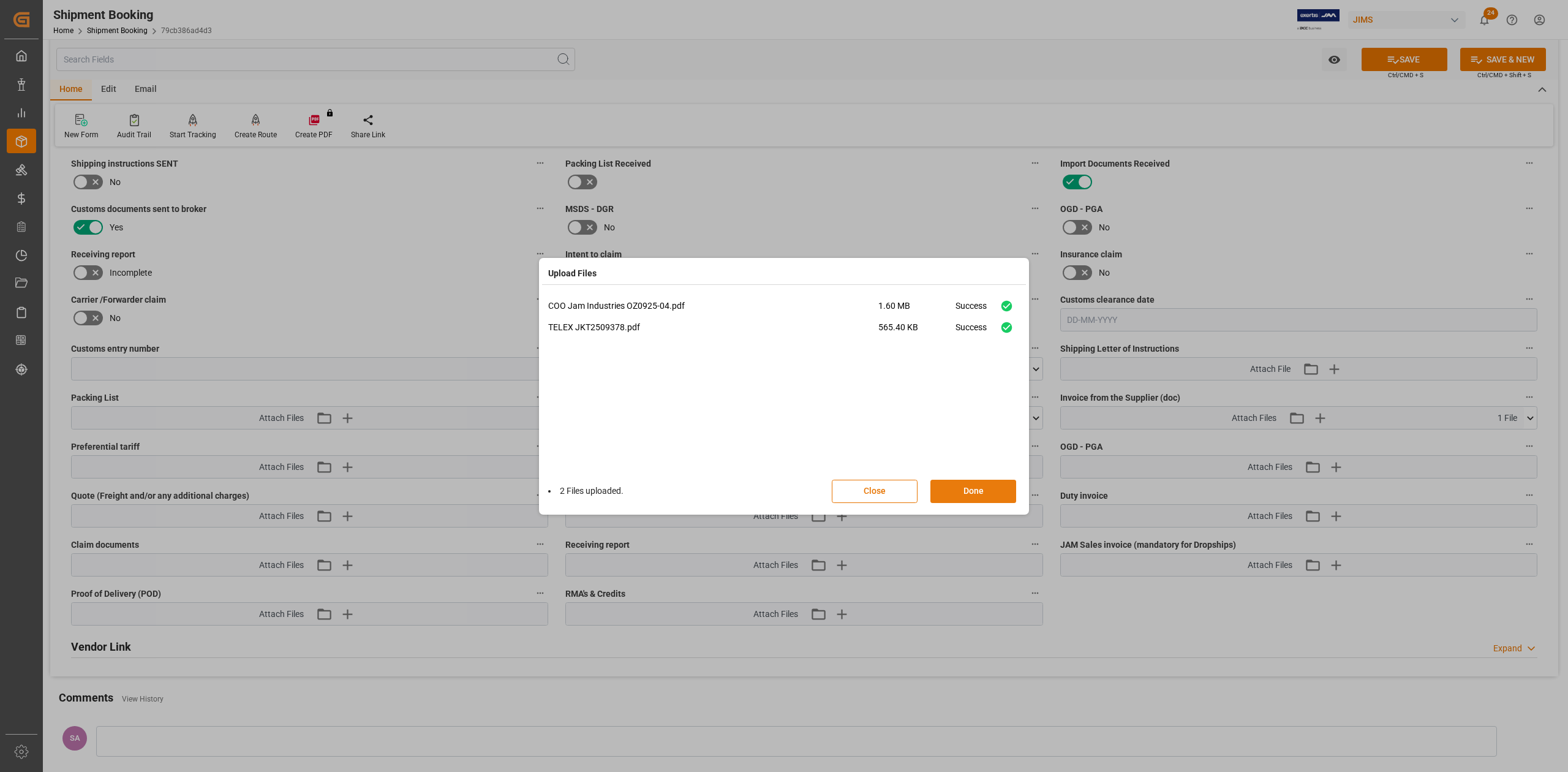
click at [958, 494] on button "Done" at bounding box center [973, 491] width 86 height 23
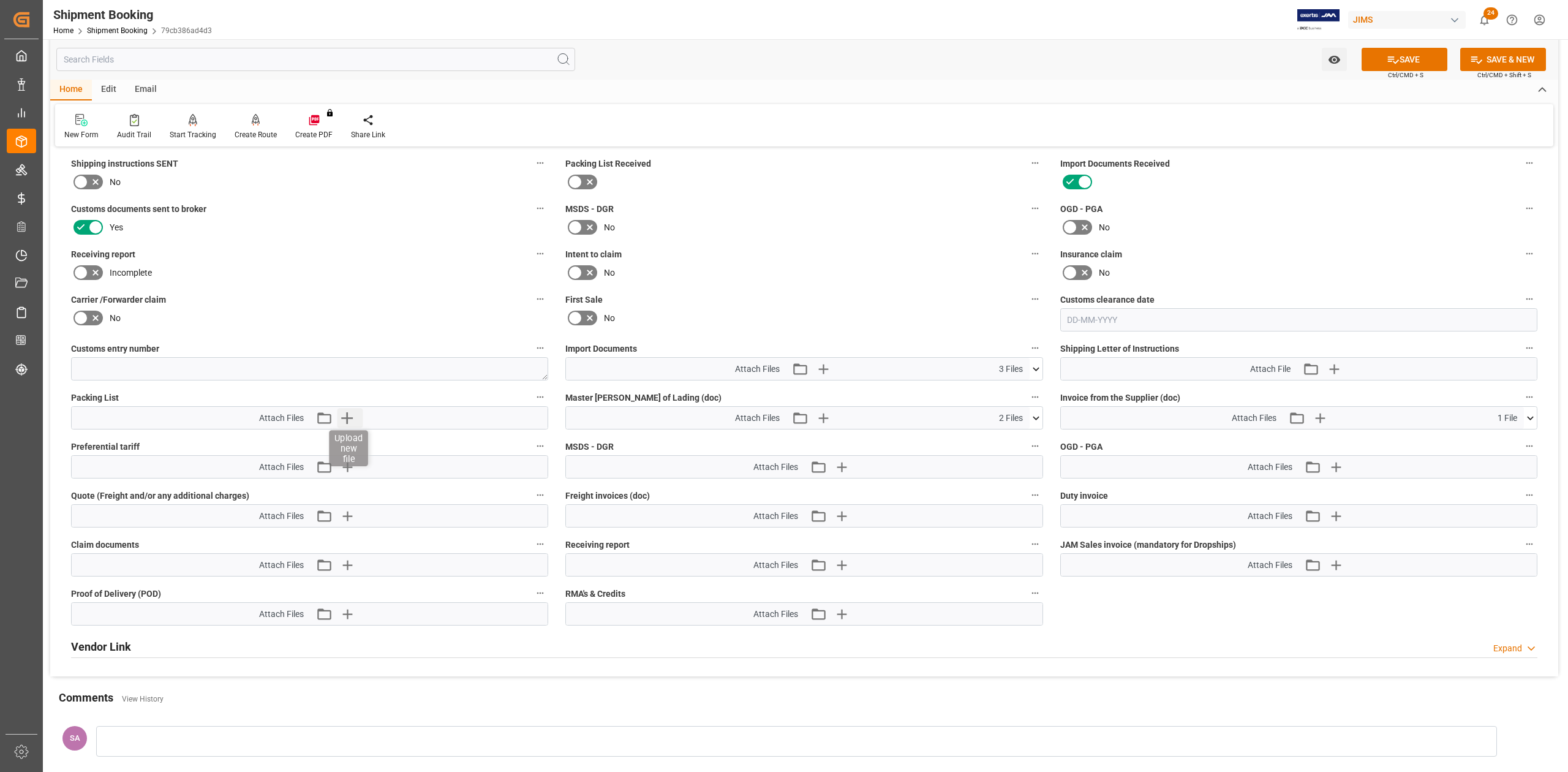
click at [351, 422] on icon "button" at bounding box center [346, 418] width 20 height 20
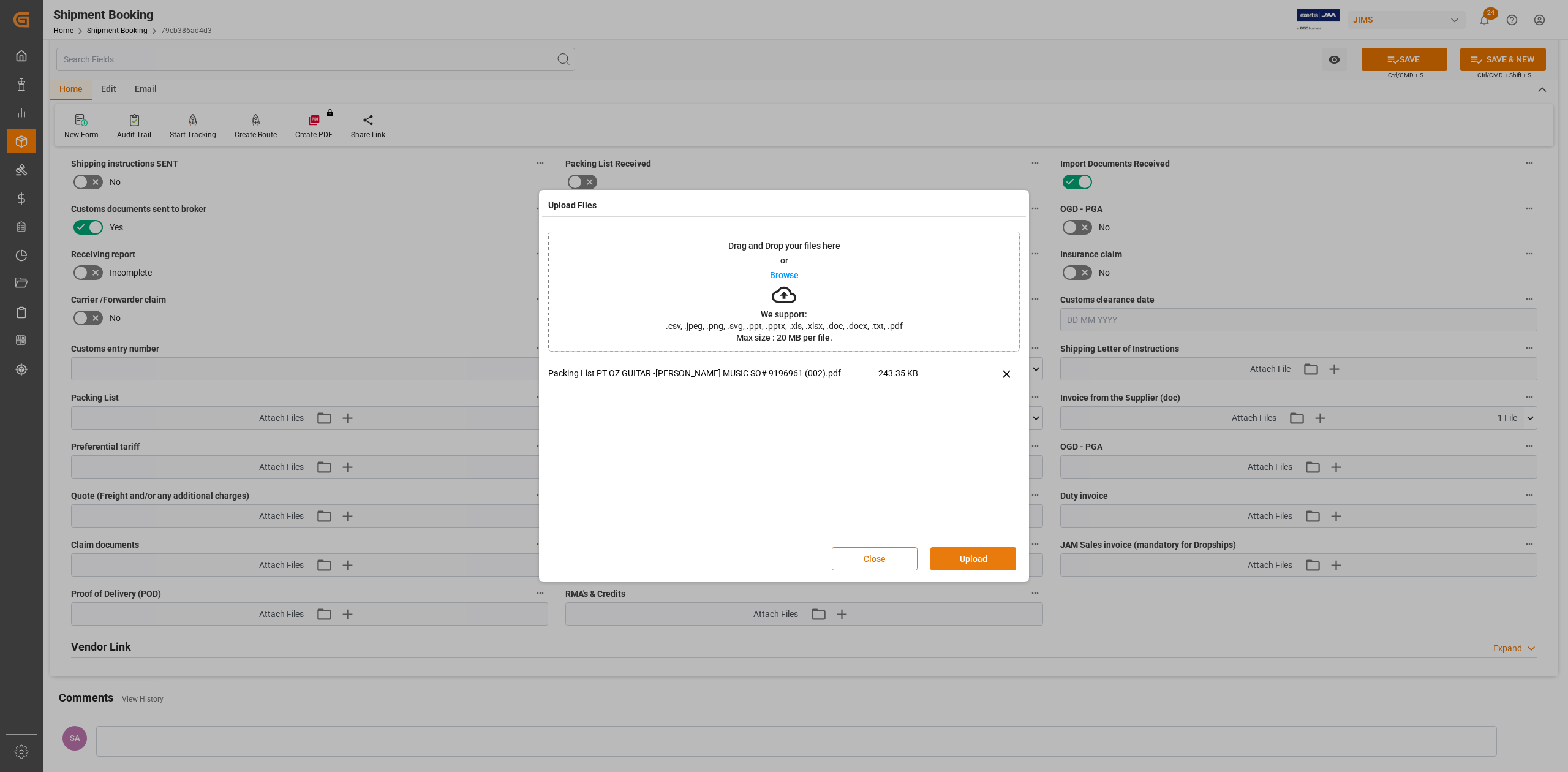
click at [982, 562] on button "Upload" at bounding box center [973, 558] width 86 height 23
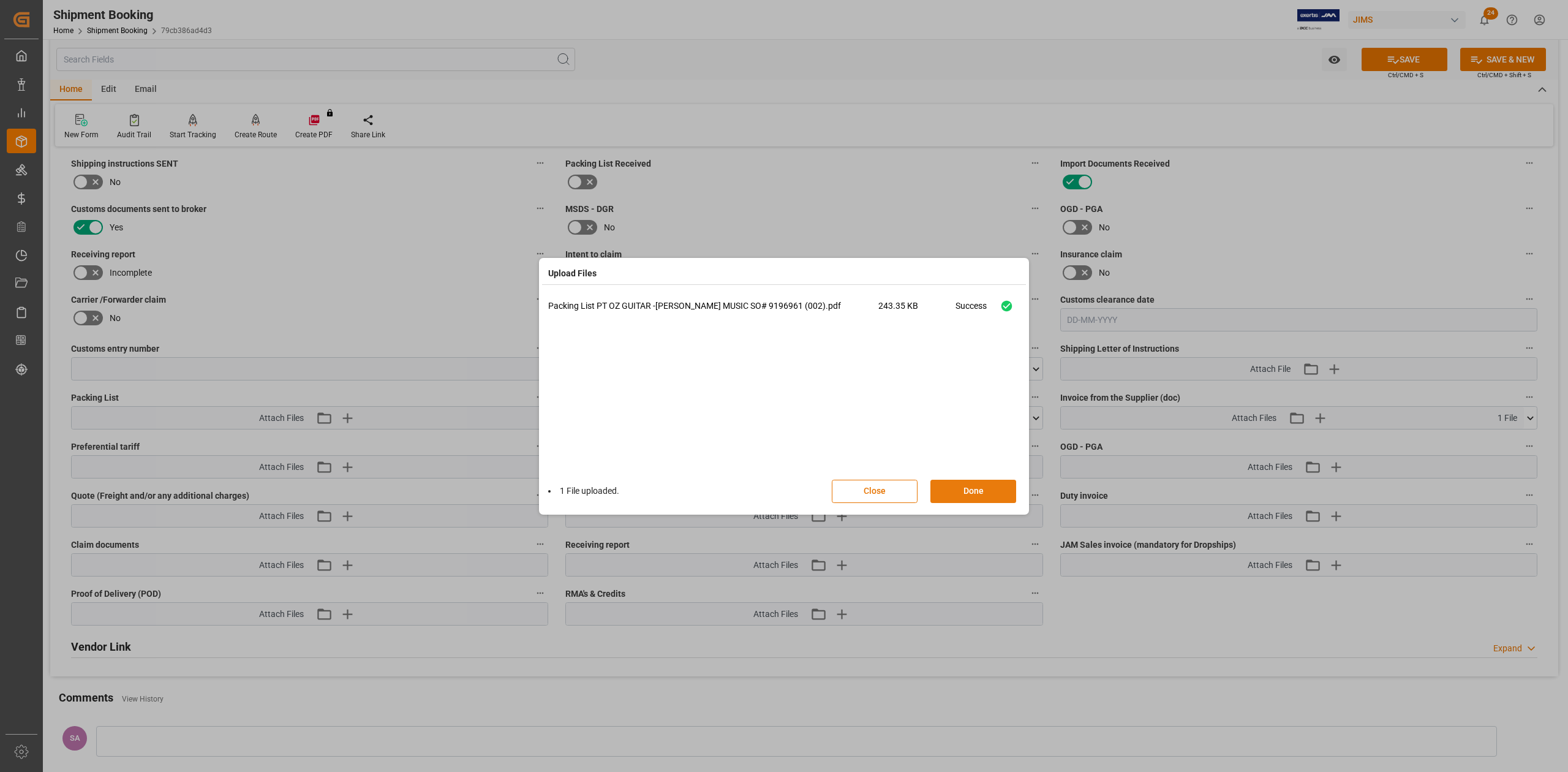
click at [952, 497] on button "Done" at bounding box center [973, 491] width 86 height 23
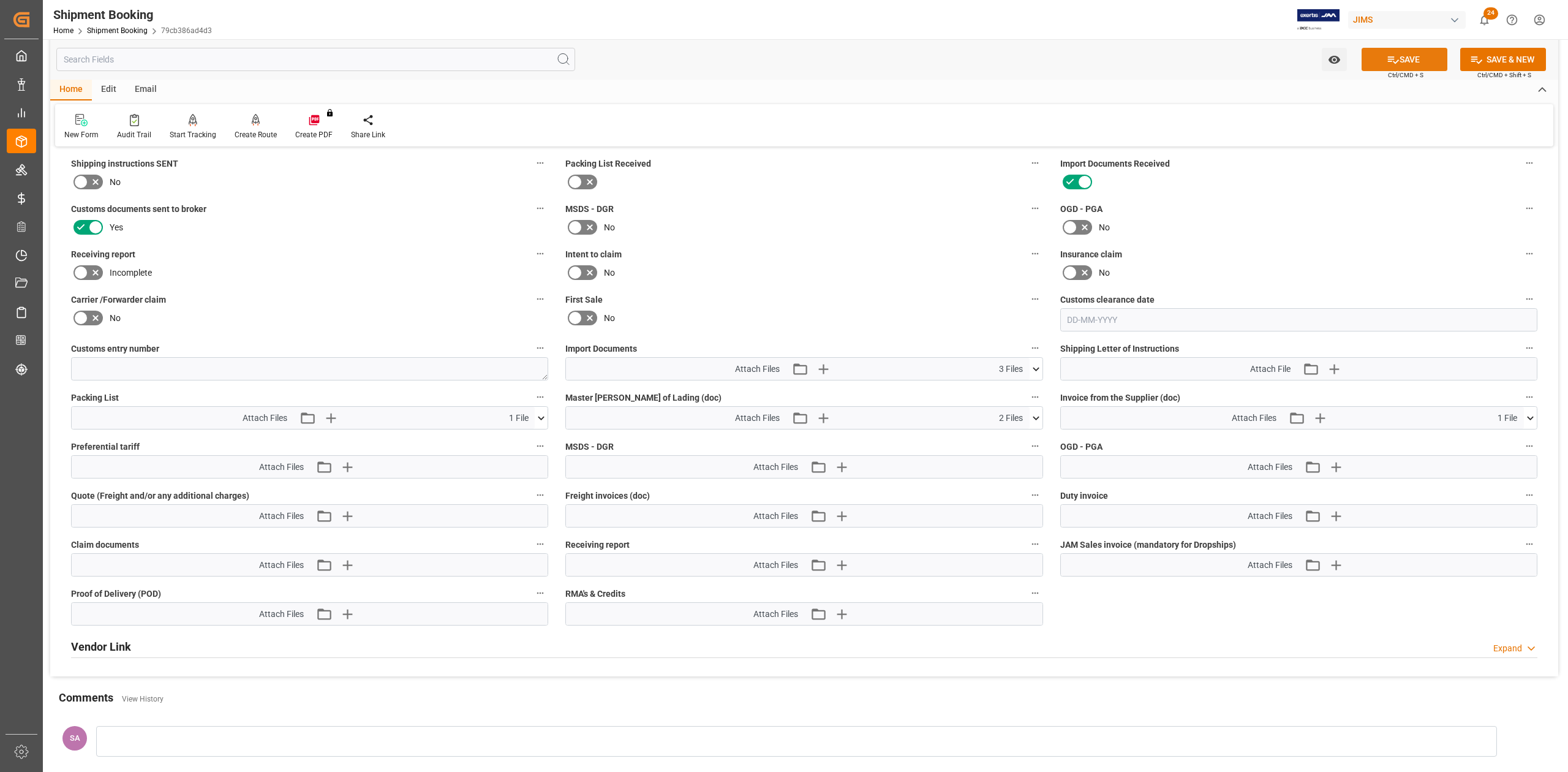
click at [1433, 54] on button "SAVE" at bounding box center [1405, 59] width 86 height 23
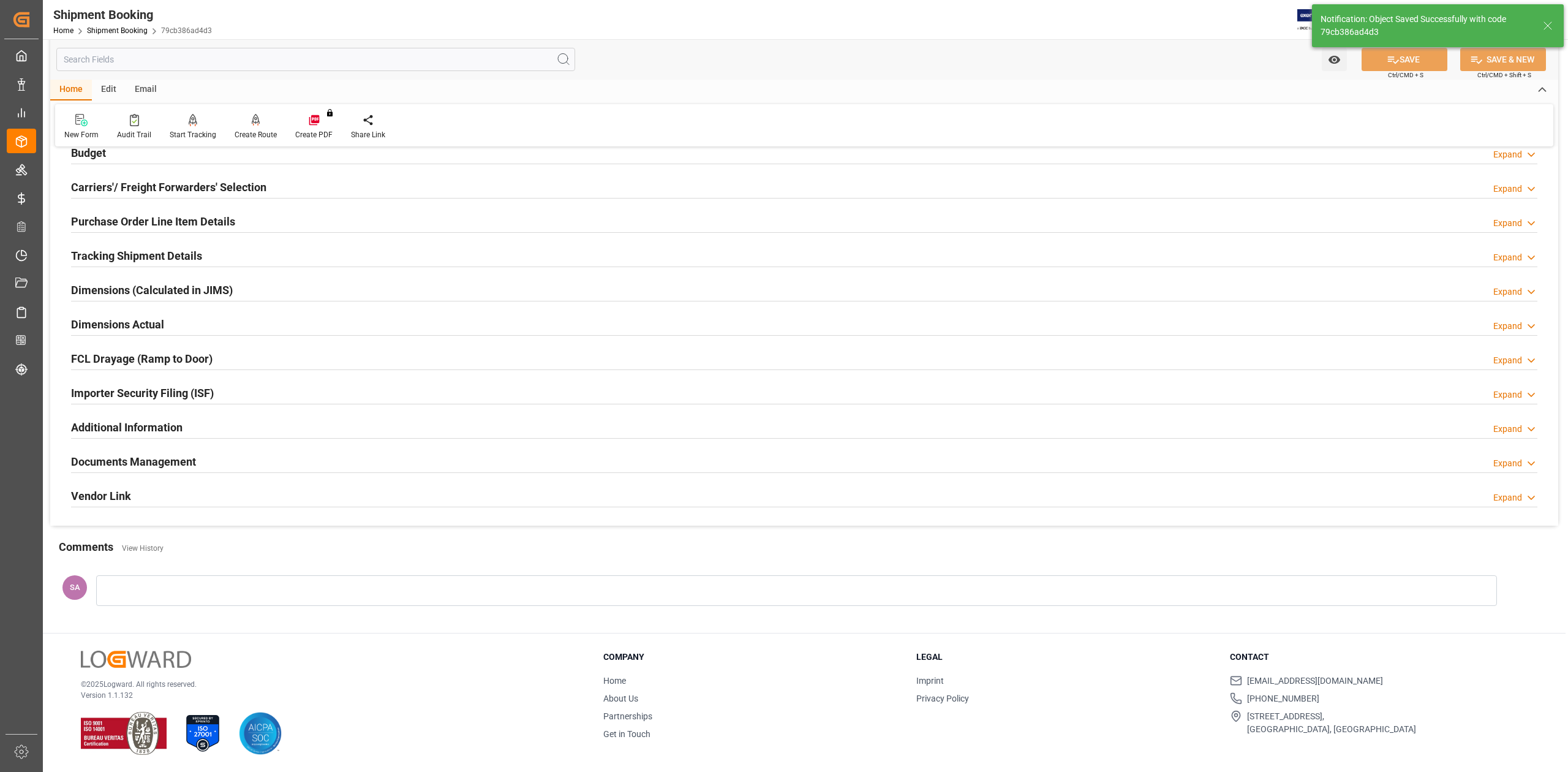
scroll to position [150, 0]
drag, startPoint x: 153, startPoint y: 462, endPoint x: 227, endPoint y: 503, distance: 84.6
click at [153, 462] on h2 "Documents Management" at bounding box center [133, 461] width 125 height 17
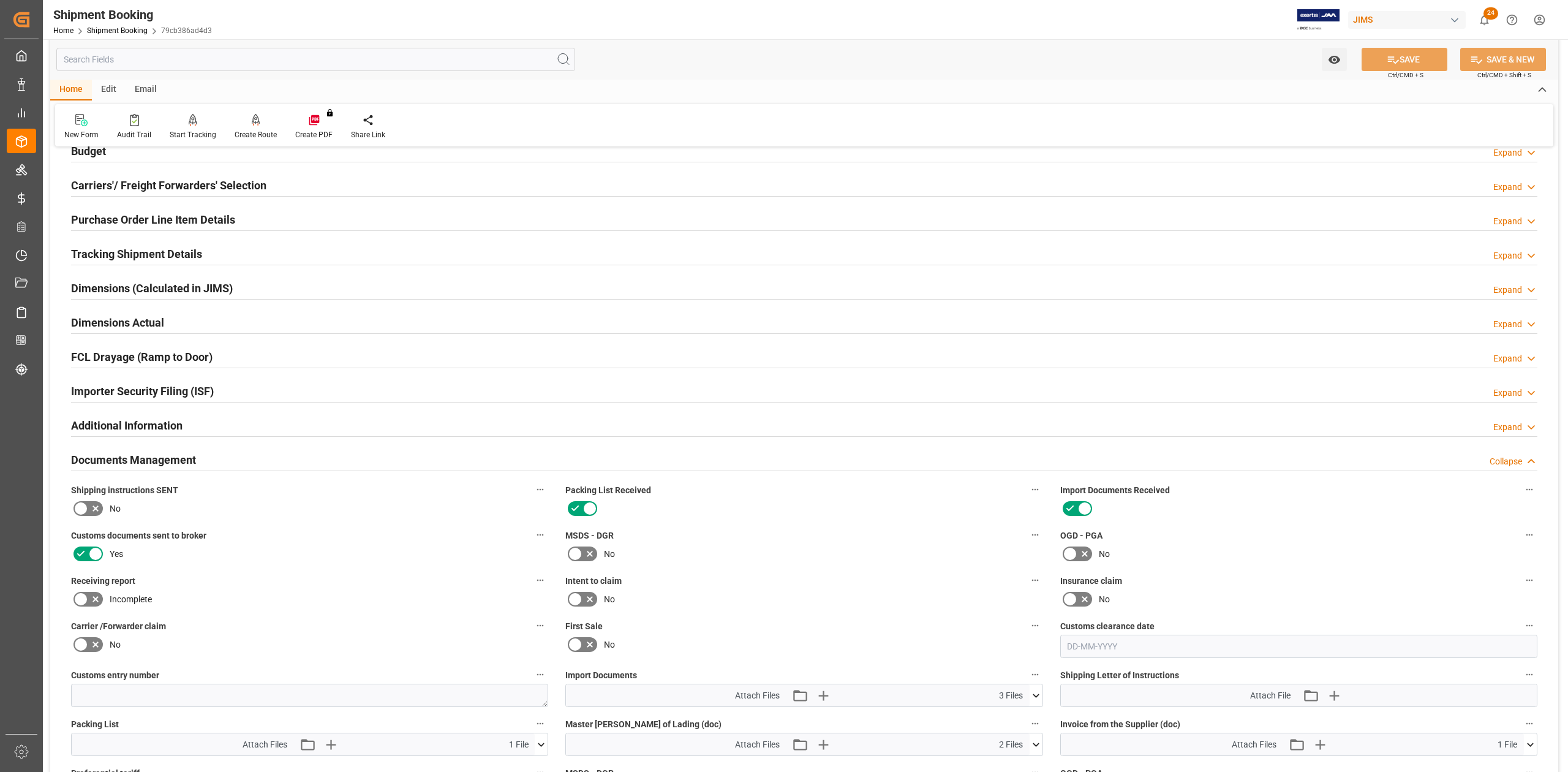
scroll to position [477, 0]
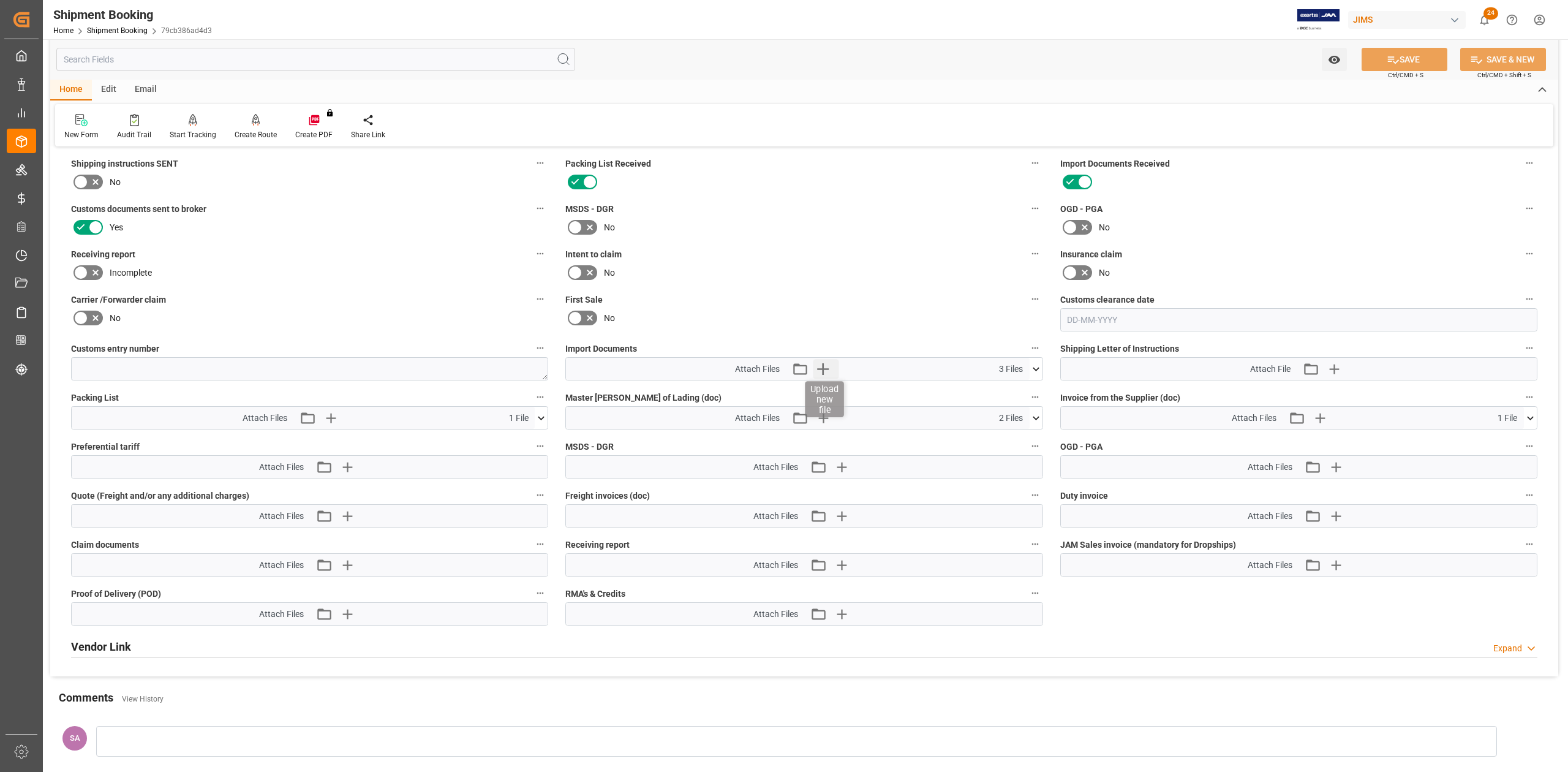
click at [826, 371] on icon "button" at bounding box center [823, 369] width 20 height 20
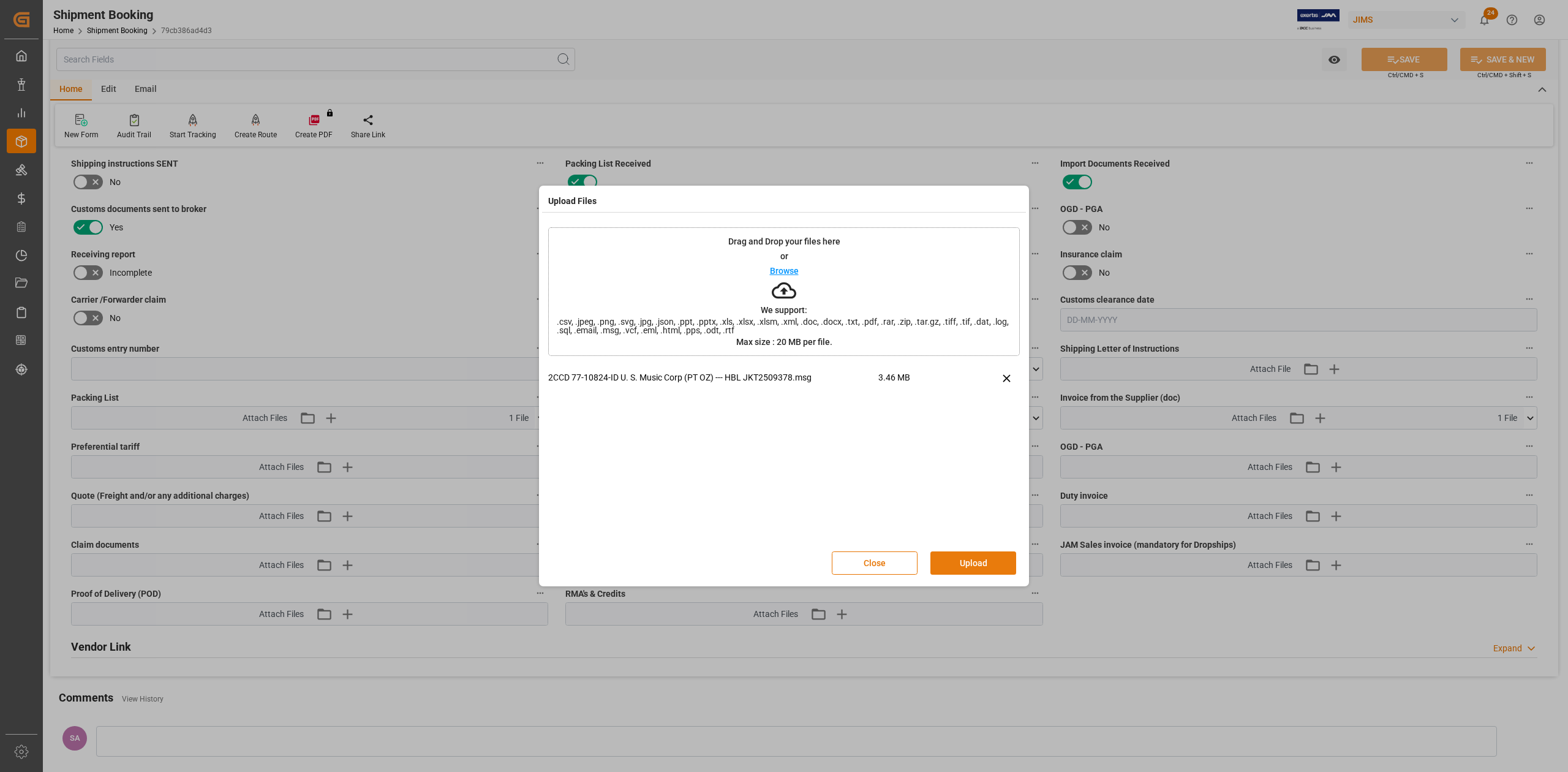
click at [968, 564] on button "Upload" at bounding box center [973, 562] width 86 height 23
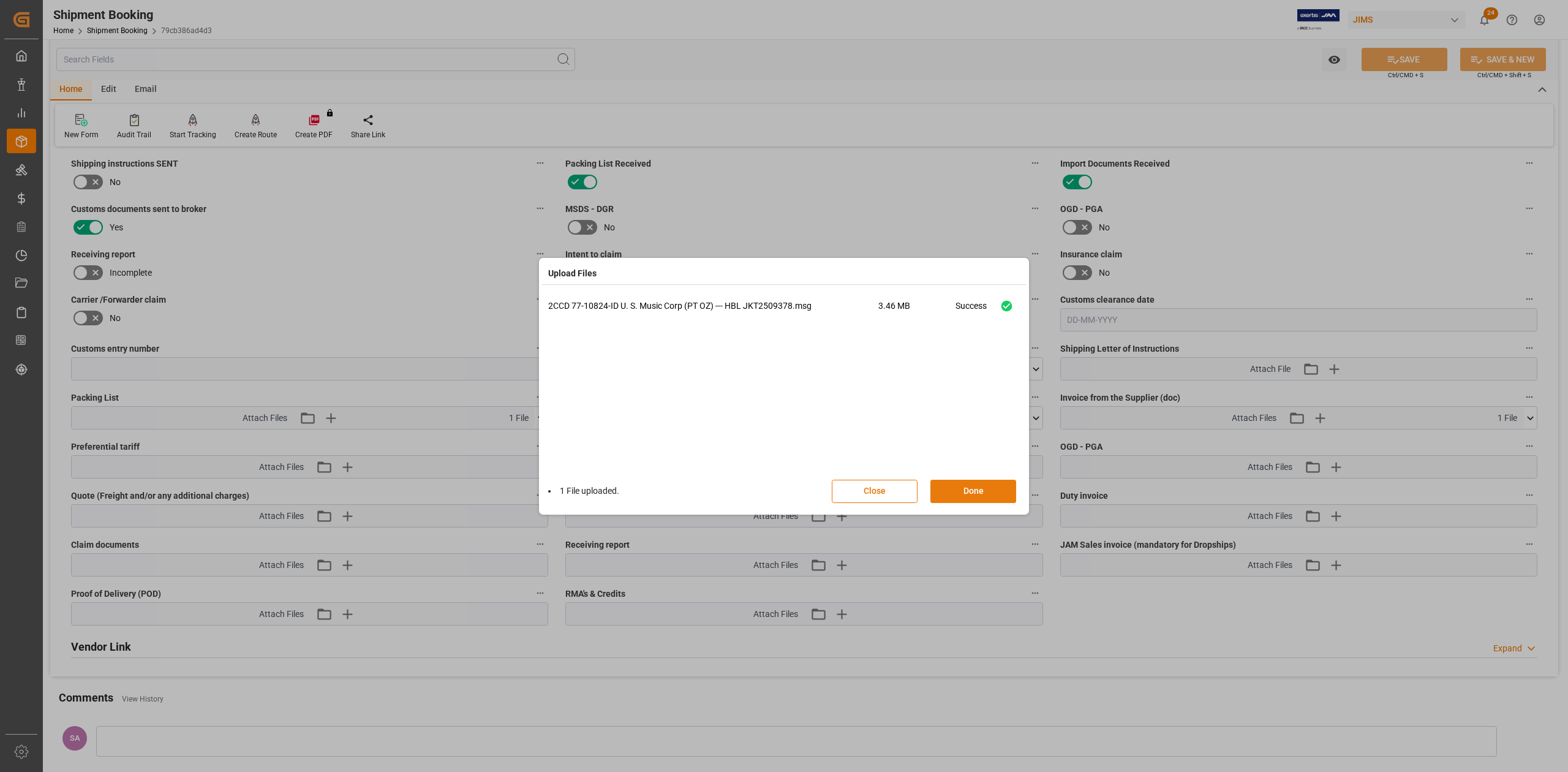
click at [986, 494] on button "Done" at bounding box center [973, 491] width 86 height 23
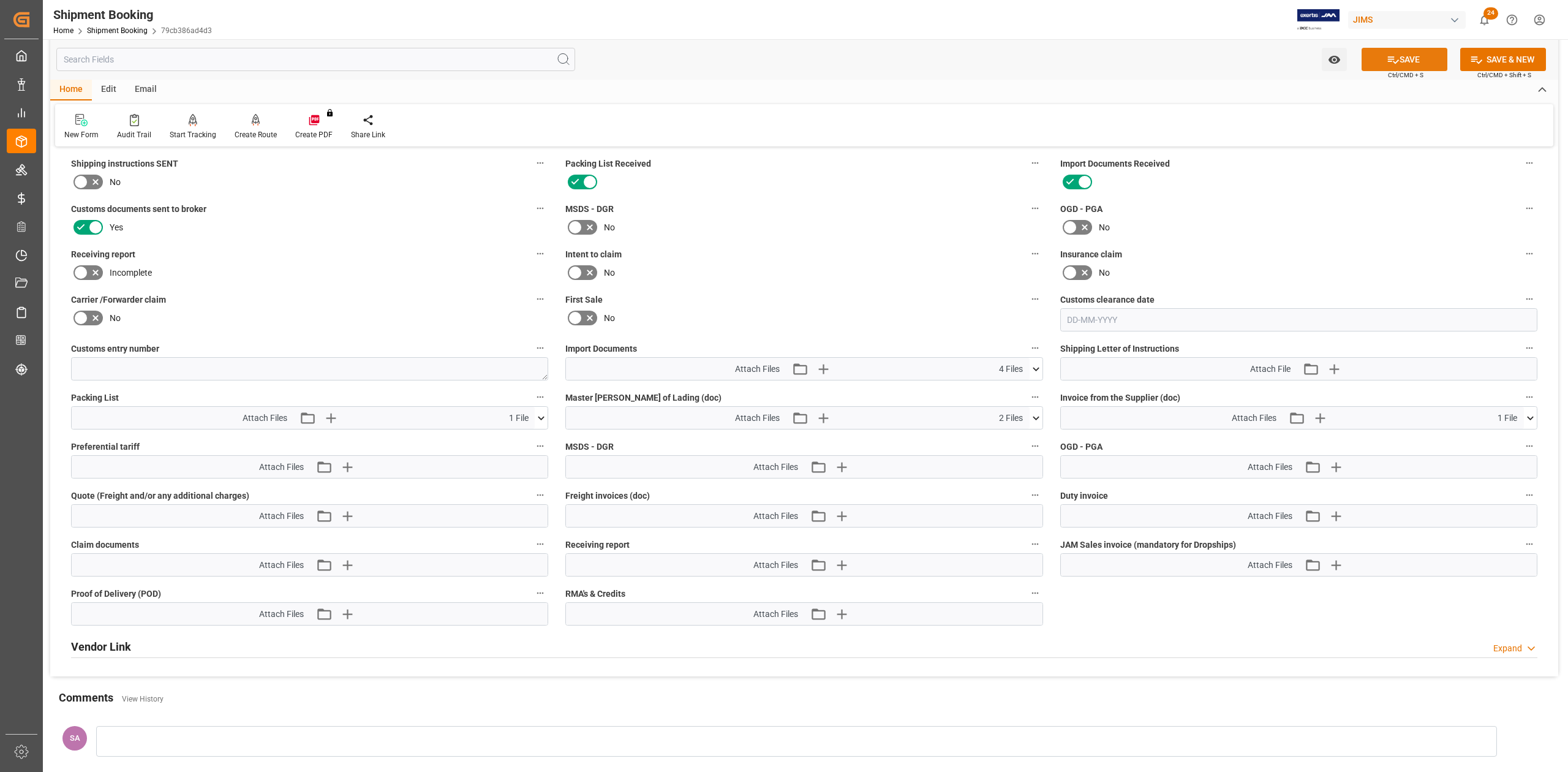
click at [1394, 59] on icon at bounding box center [1393, 60] width 13 height 13
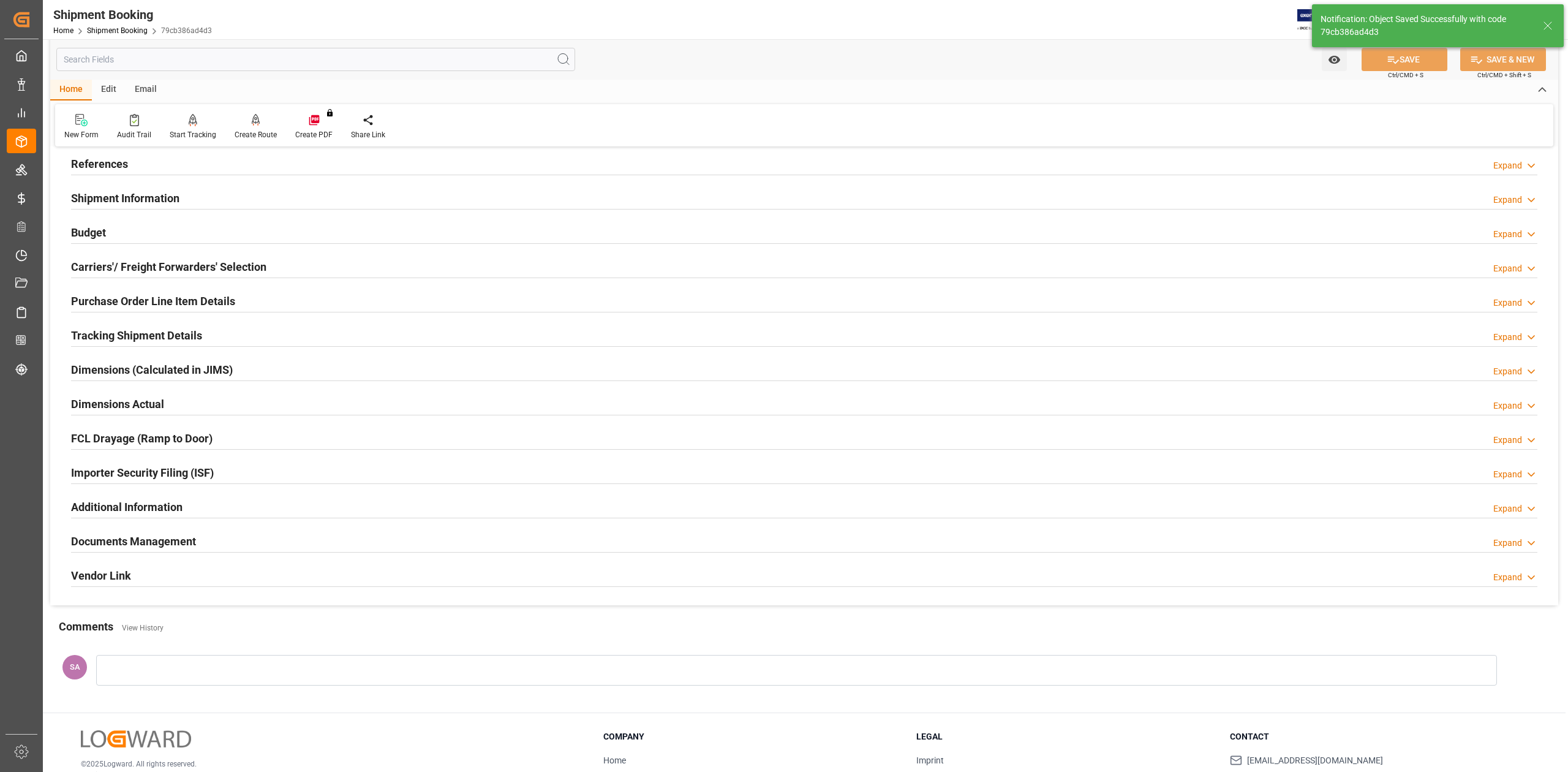
scroll to position [0, 0]
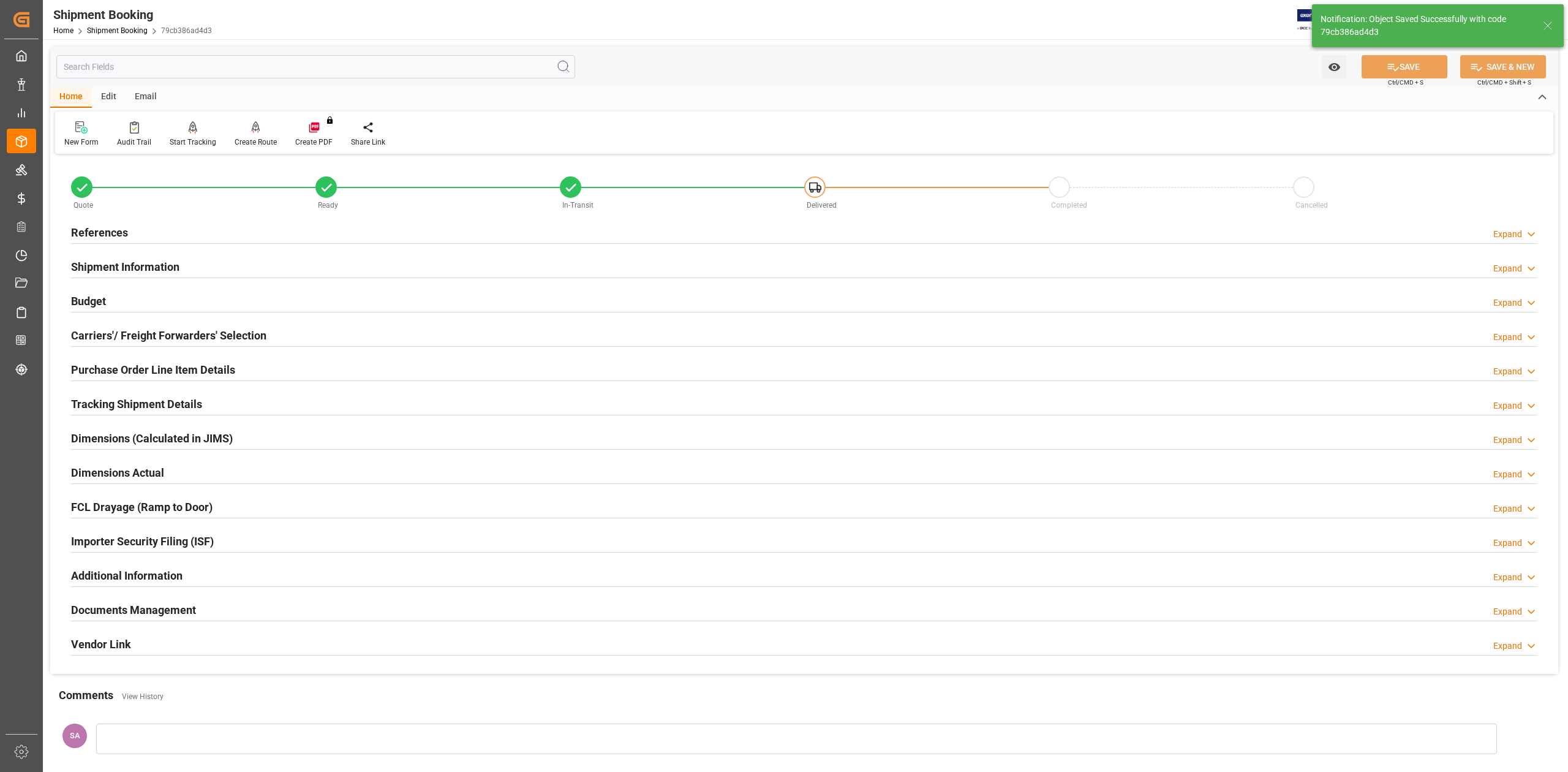
click at [109, 239] on h2 "References" at bounding box center [99, 233] width 57 height 17
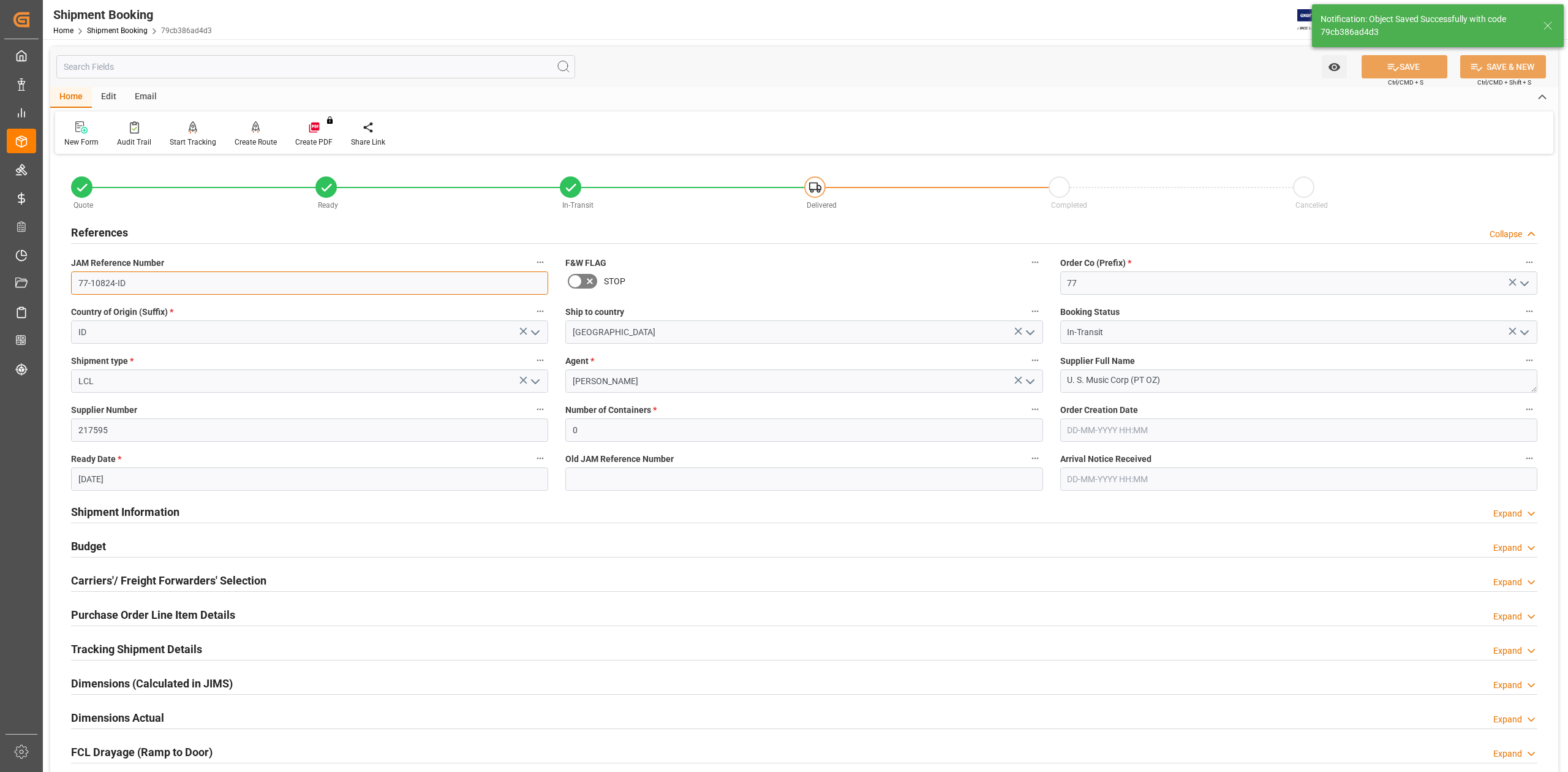
click at [165, 288] on input "77-10824-ID" at bounding box center [309, 283] width 478 height 23
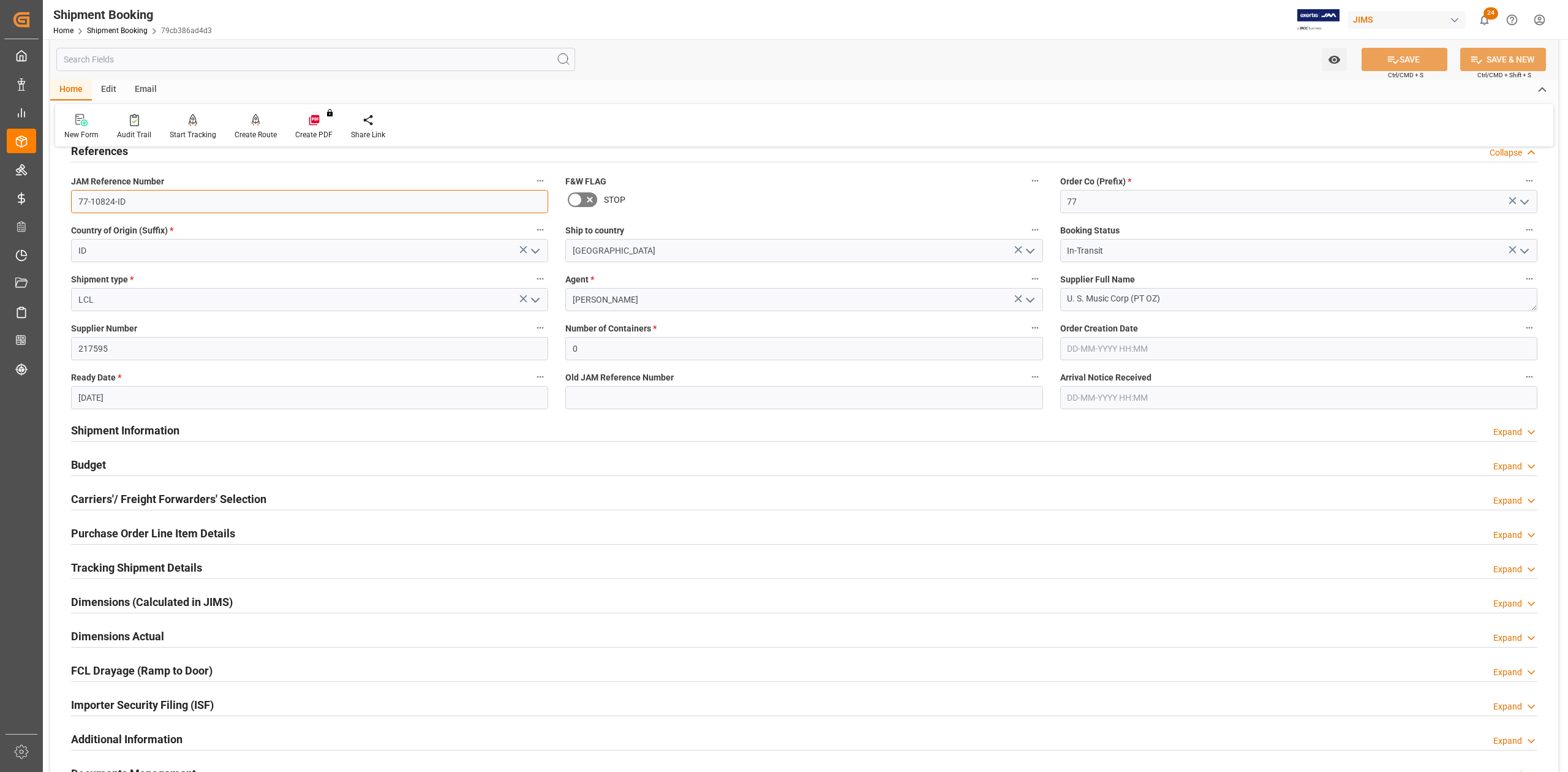
scroll to position [245, 0]
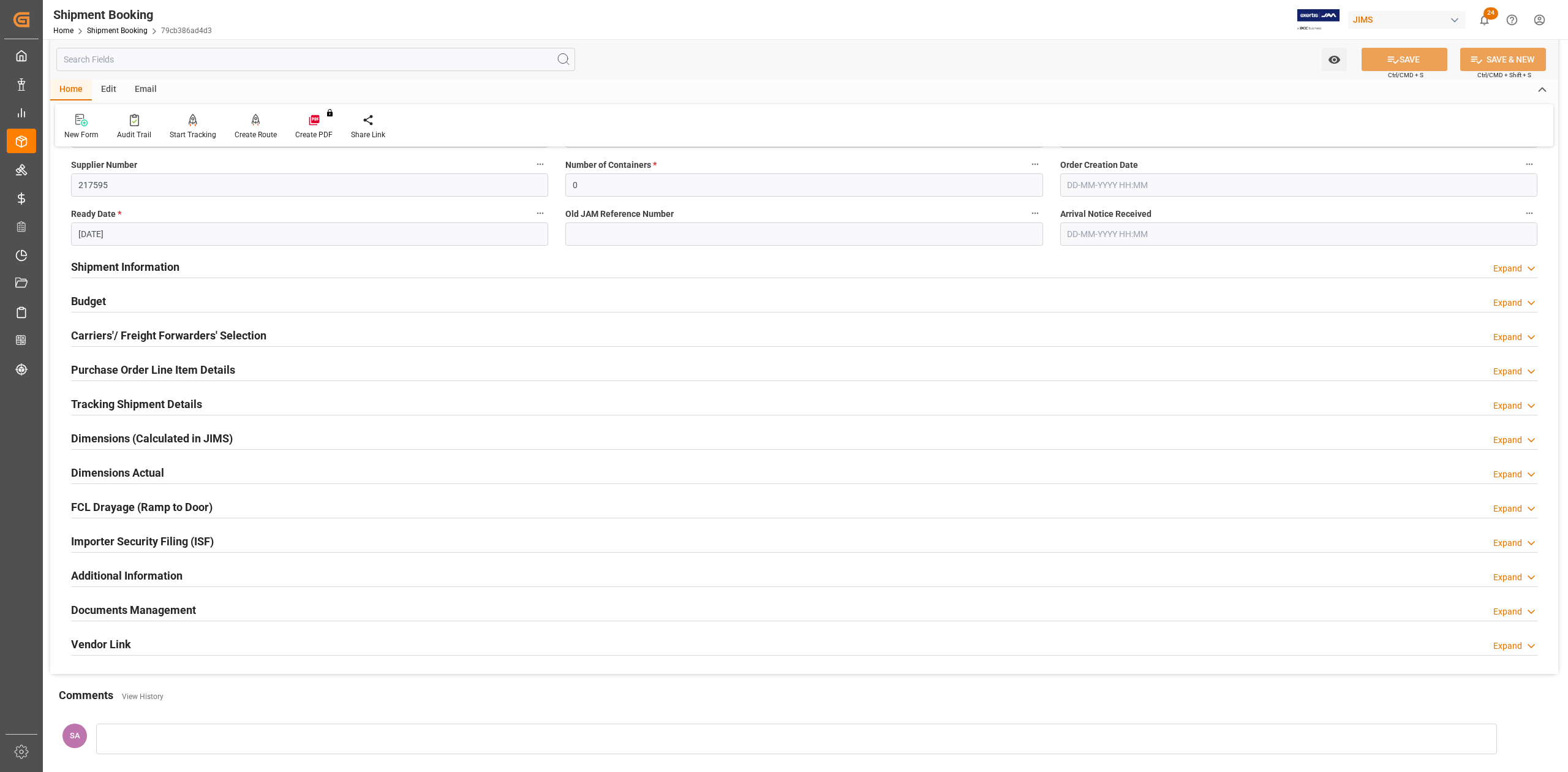
click at [187, 608] on h2 "Documents Management" at bounding box center [133, 610] width 125 height 17
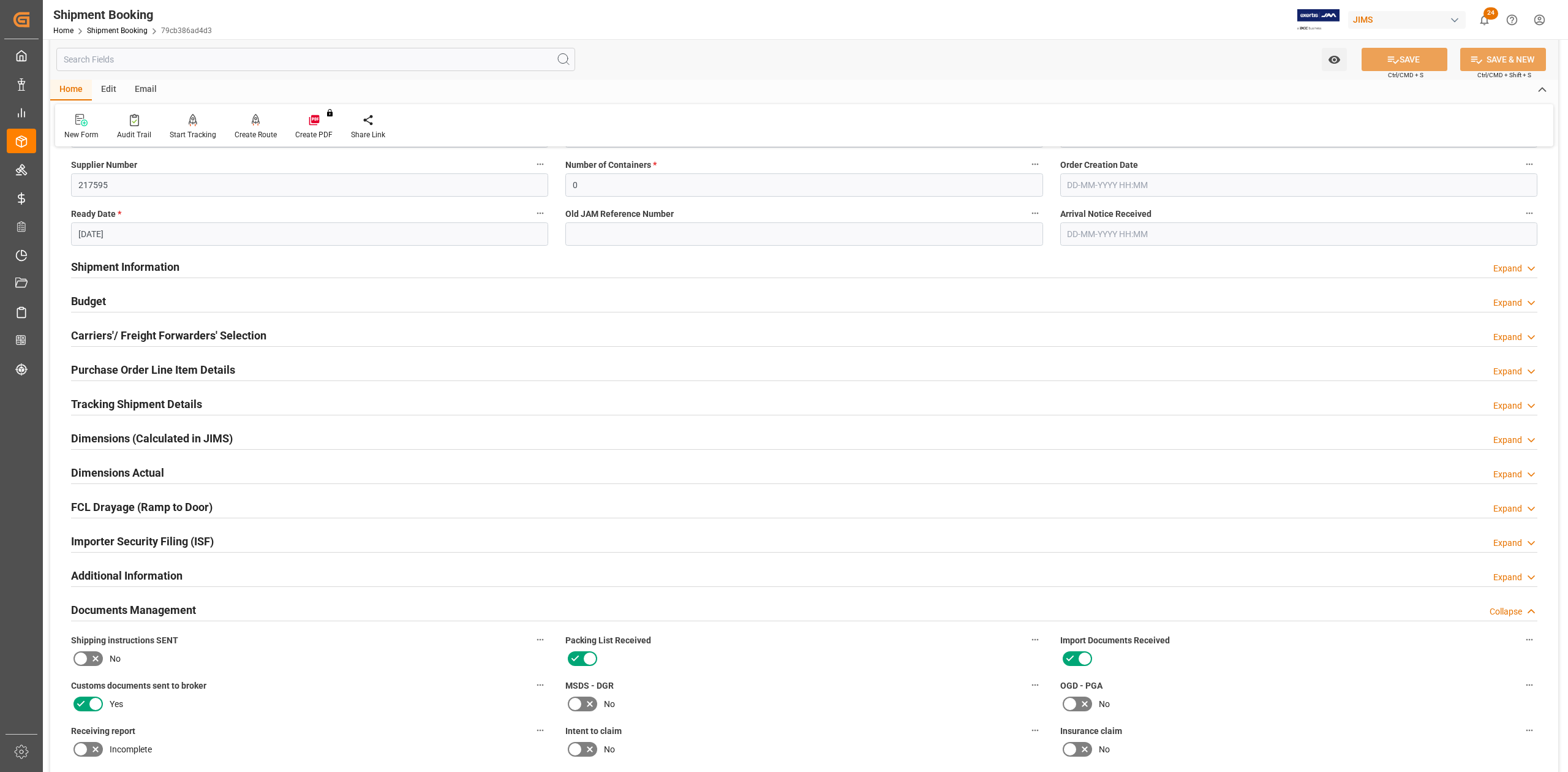
scroll to position [408, 0]
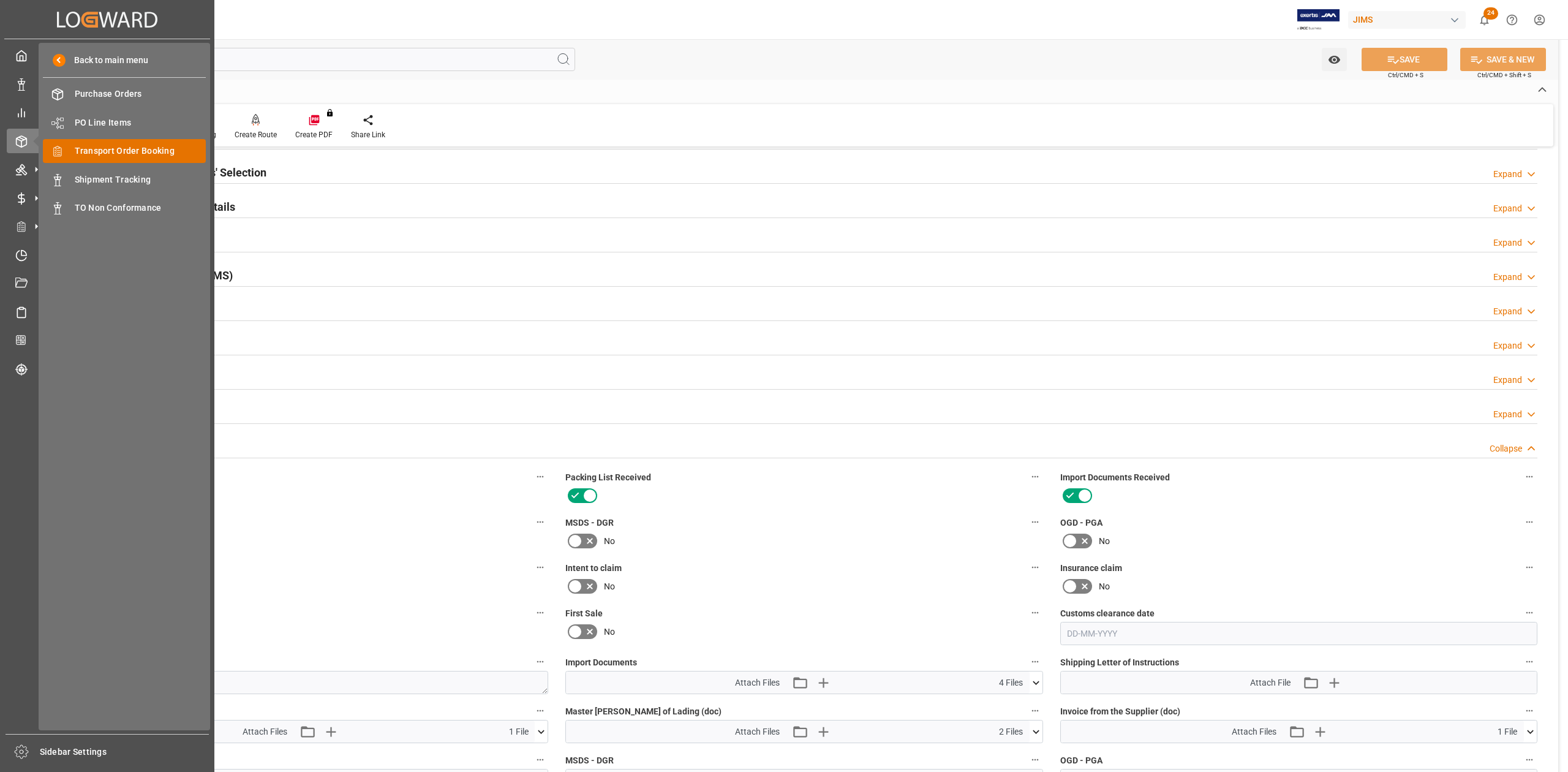
click at [110, 146] on span "Transport Order Booking" at bounding box center [141, 151] width 132 height 13
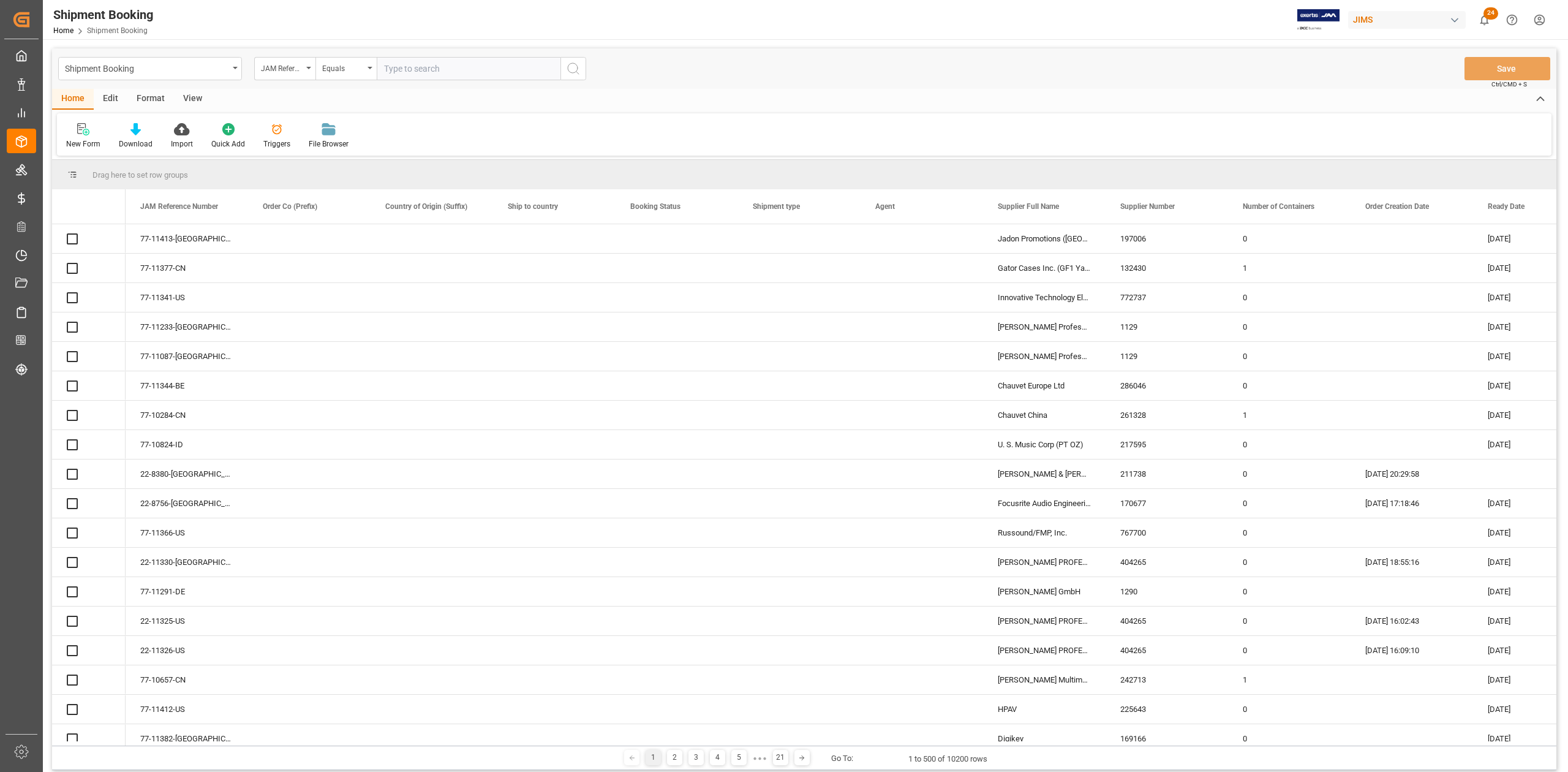
click at [436, 70] on input "text" at bounding box center [468, 68] width 184 height 23
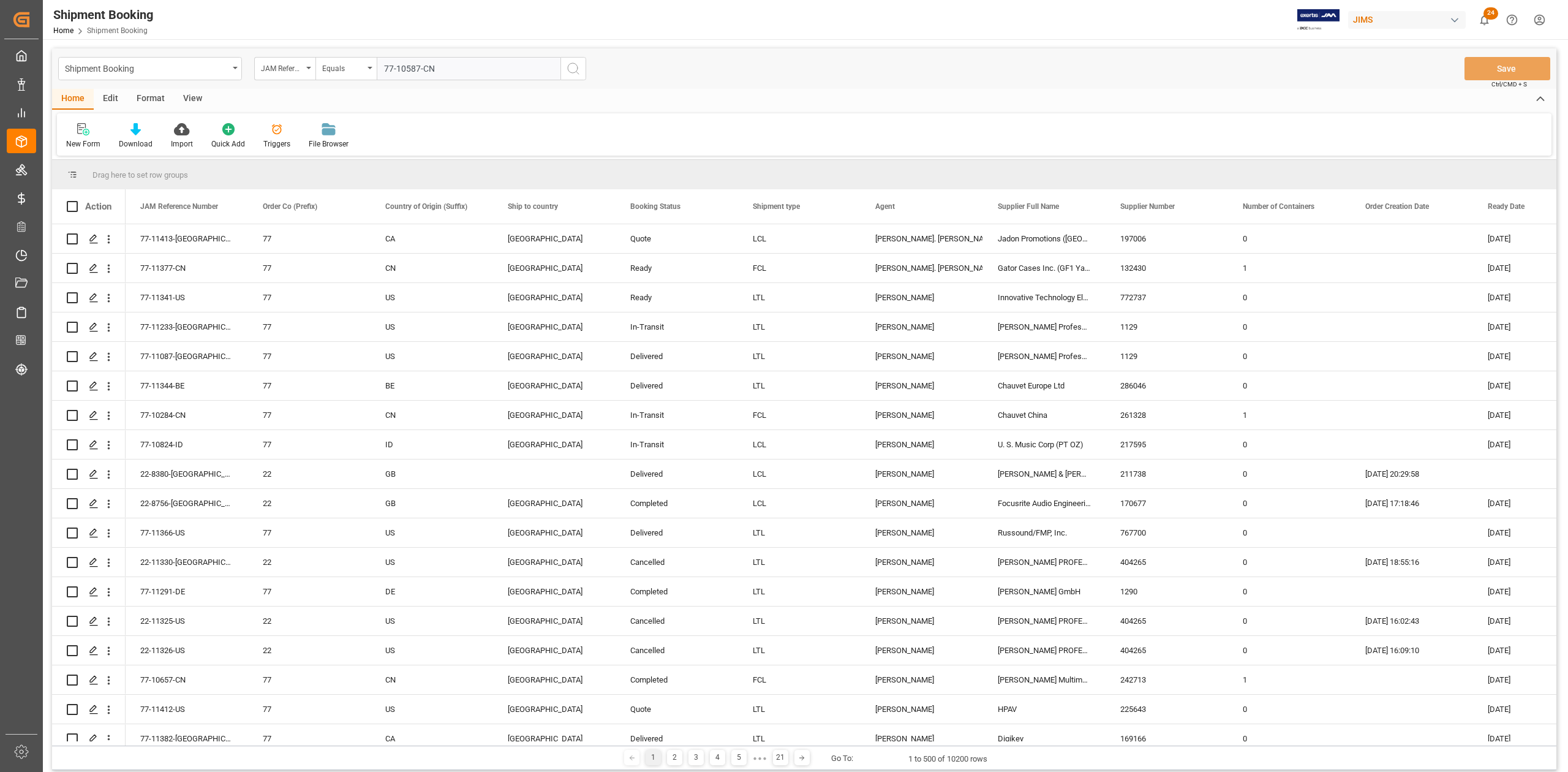
type input "77-10587-CN"
click at [572, 69] on icon "search button" at bounding box center [573, 68] width 15 height 15
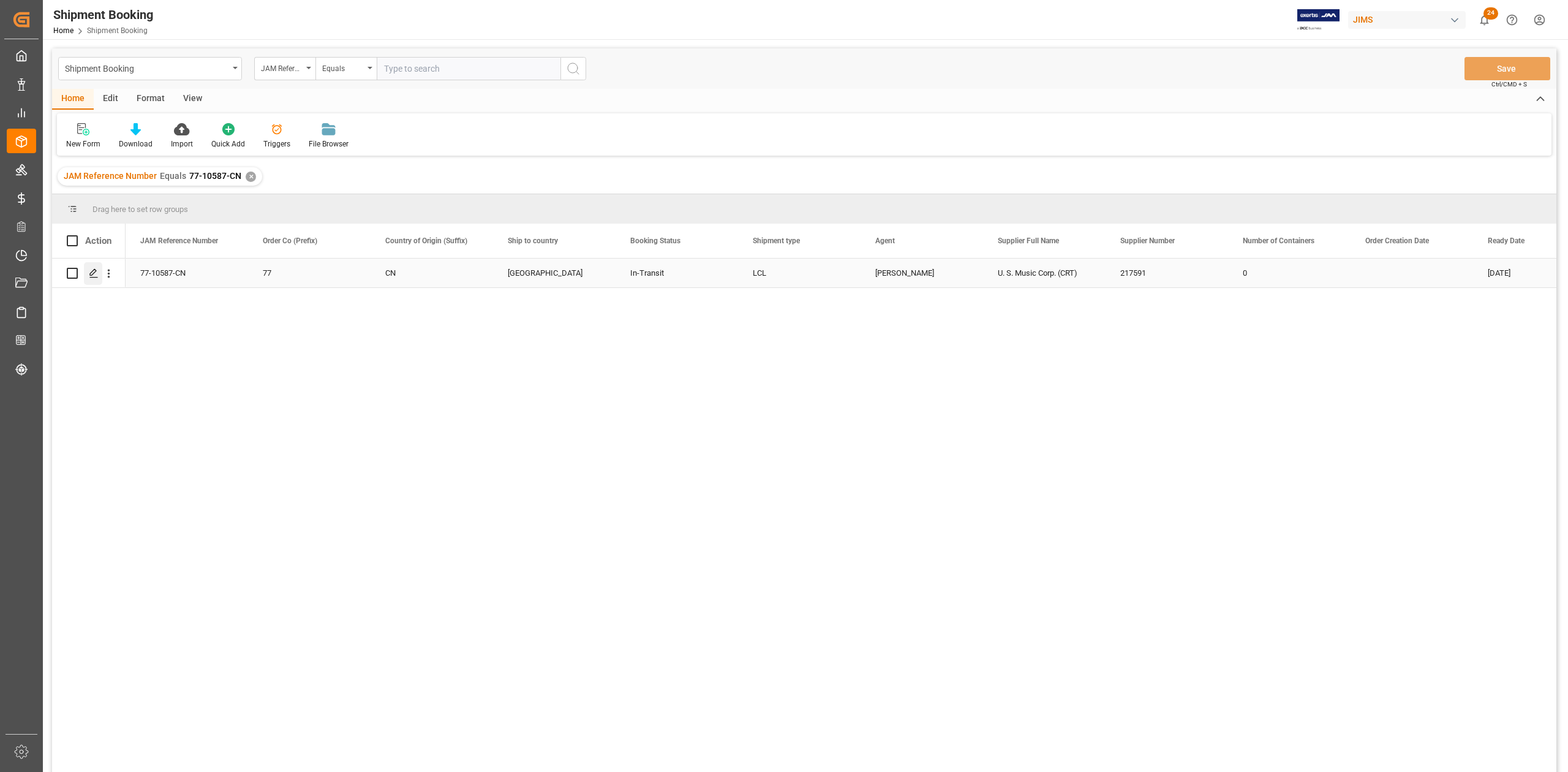
click at [94, 275] on icon "Press SPACE to select this row." at bounding box center [94, 273] width 10 height 10
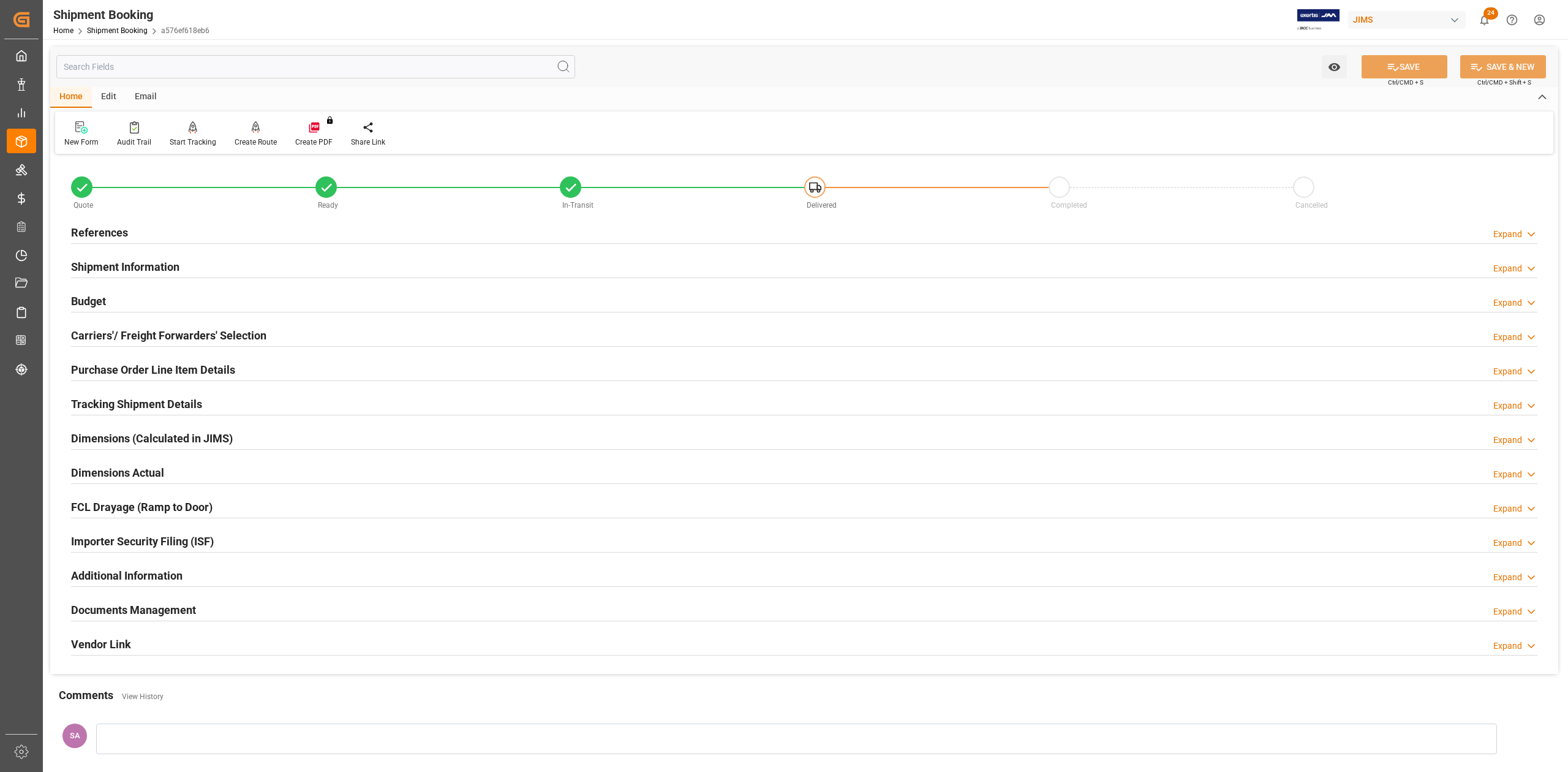
click at [175, 615] on h2 "Documents Management" at bounding box center [133, 610] width 125 height 17
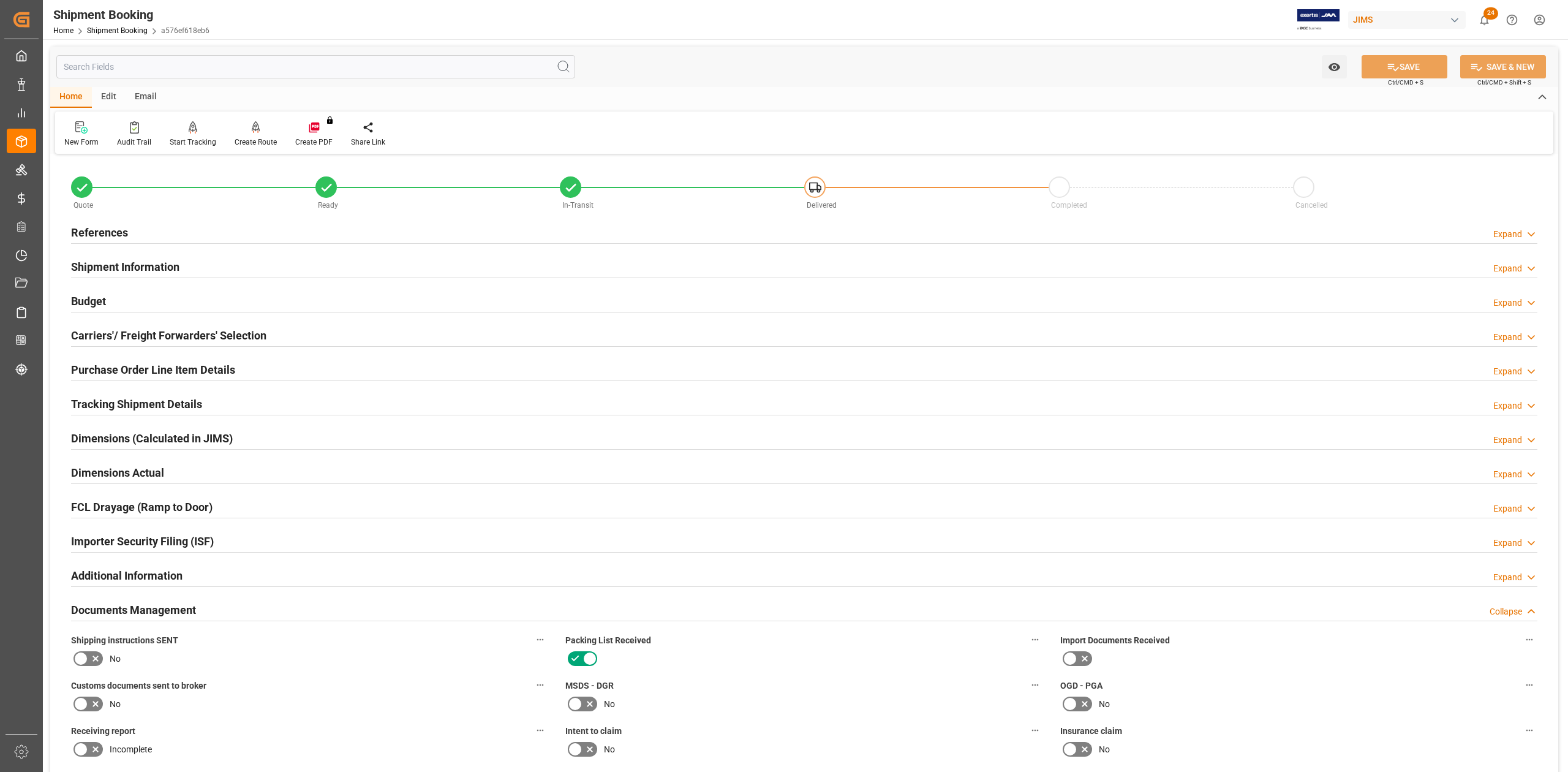
click at [86, 226] on h2 "References" at bounding box center [99, 233] width 57 height 17
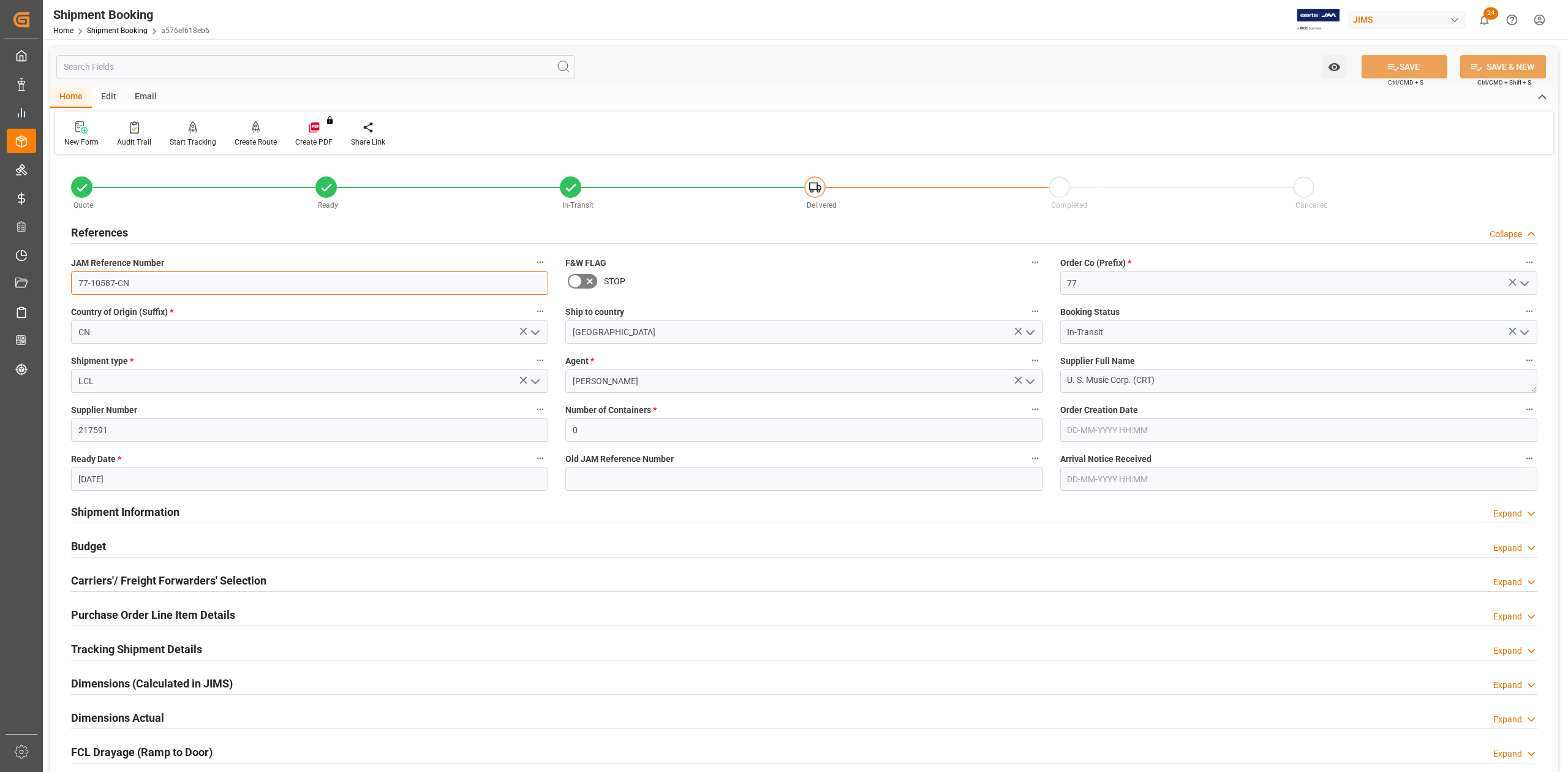
click at [158, 290] on input "77-10587-CN" at bounding box center [309, 283] width 478 height 23
click at [144, 290] on input "77-10587-CN" at bounding box center [309, 283] width 478 height 23
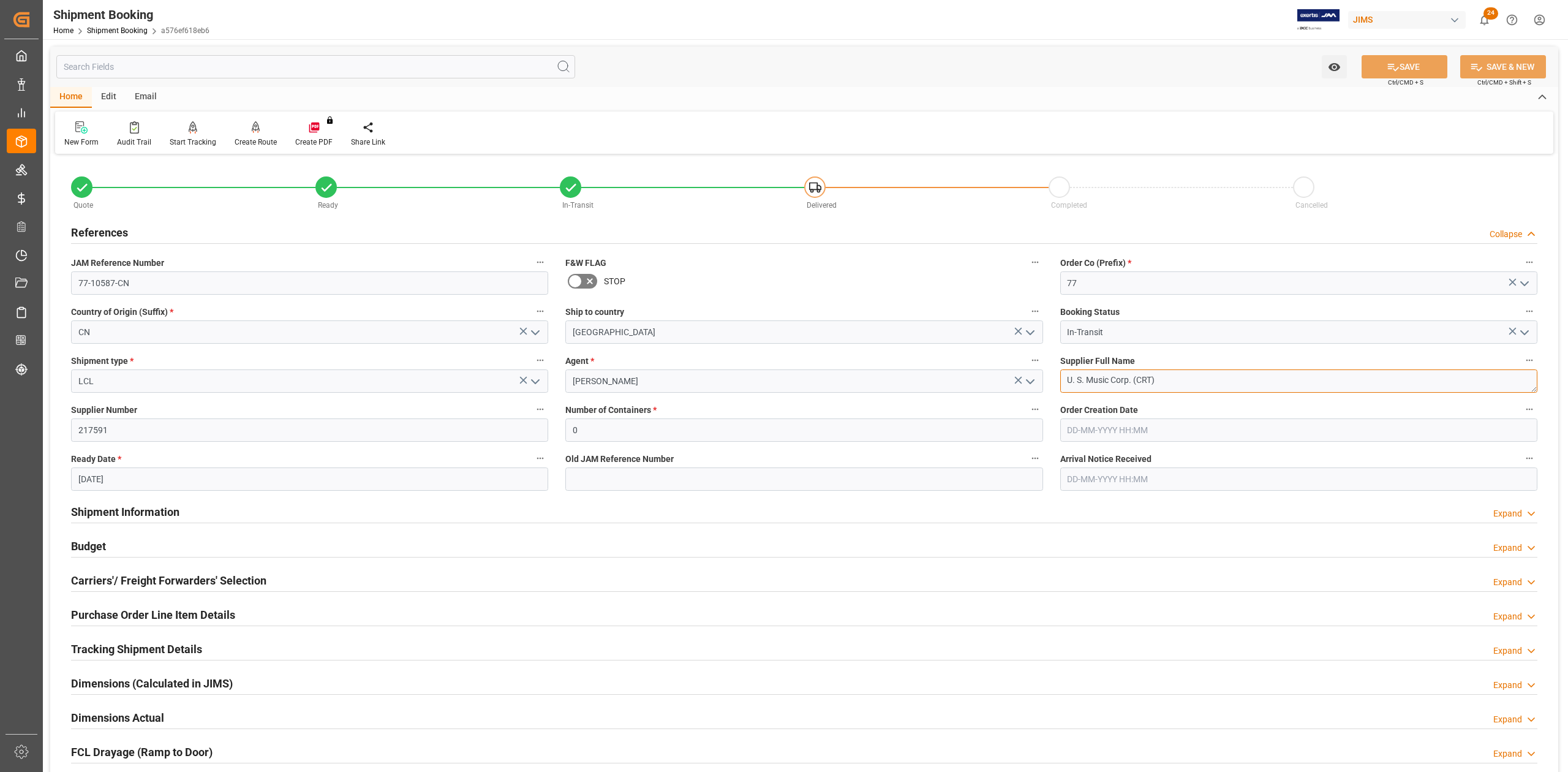
click at [1182, 384] on textarea "U. S. Music Corp. (CRT)" at bounding box center [1299, 381] width 478 height 23
drag, startPoint x: 145, startPoint y: 510, endPoint x: 302, endPoint y: 545, distance: 160.9
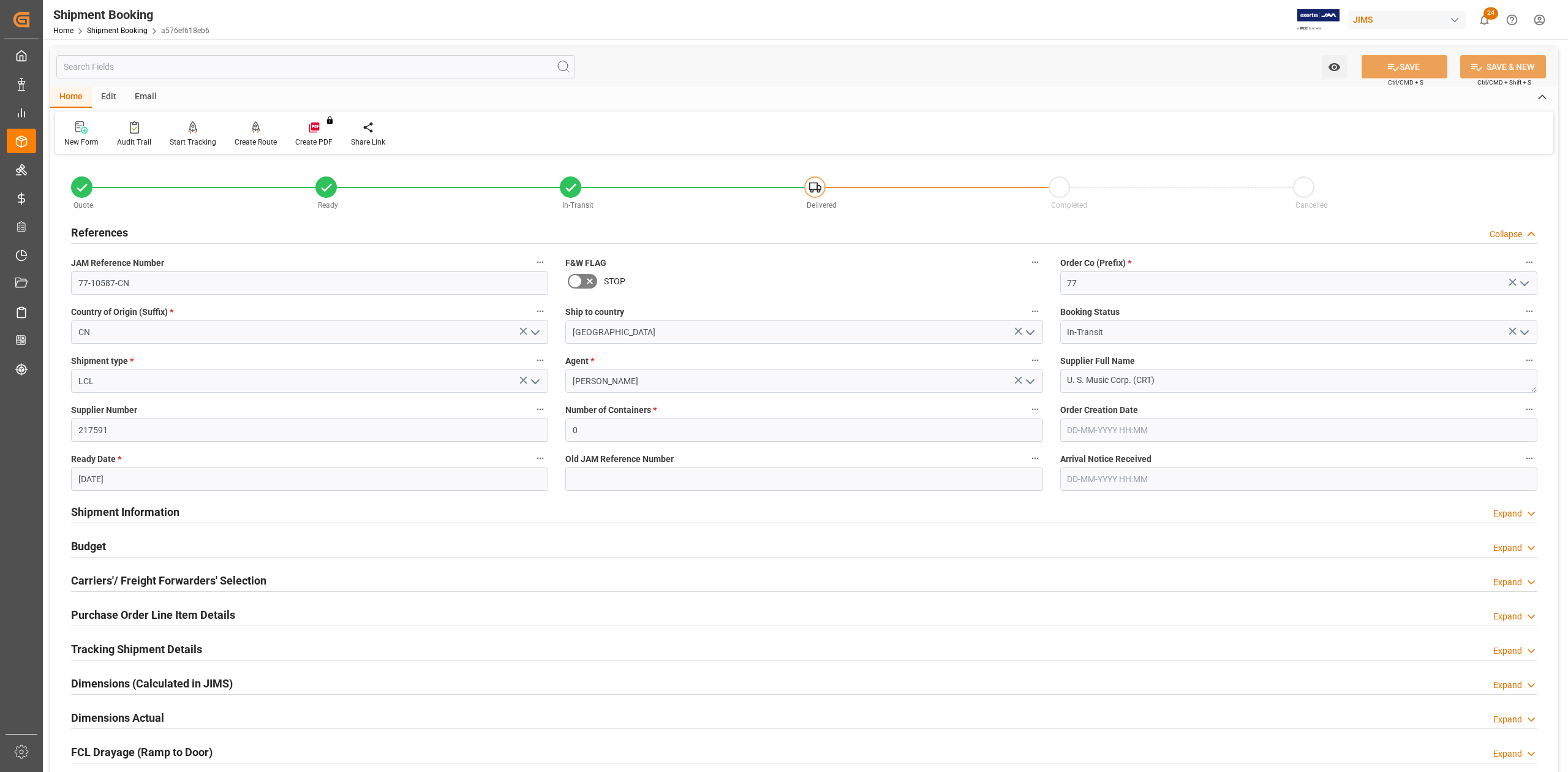
click at [145, 510] on h2 "Shipment Information" at bounding box center [125, 512] width 109 height 17
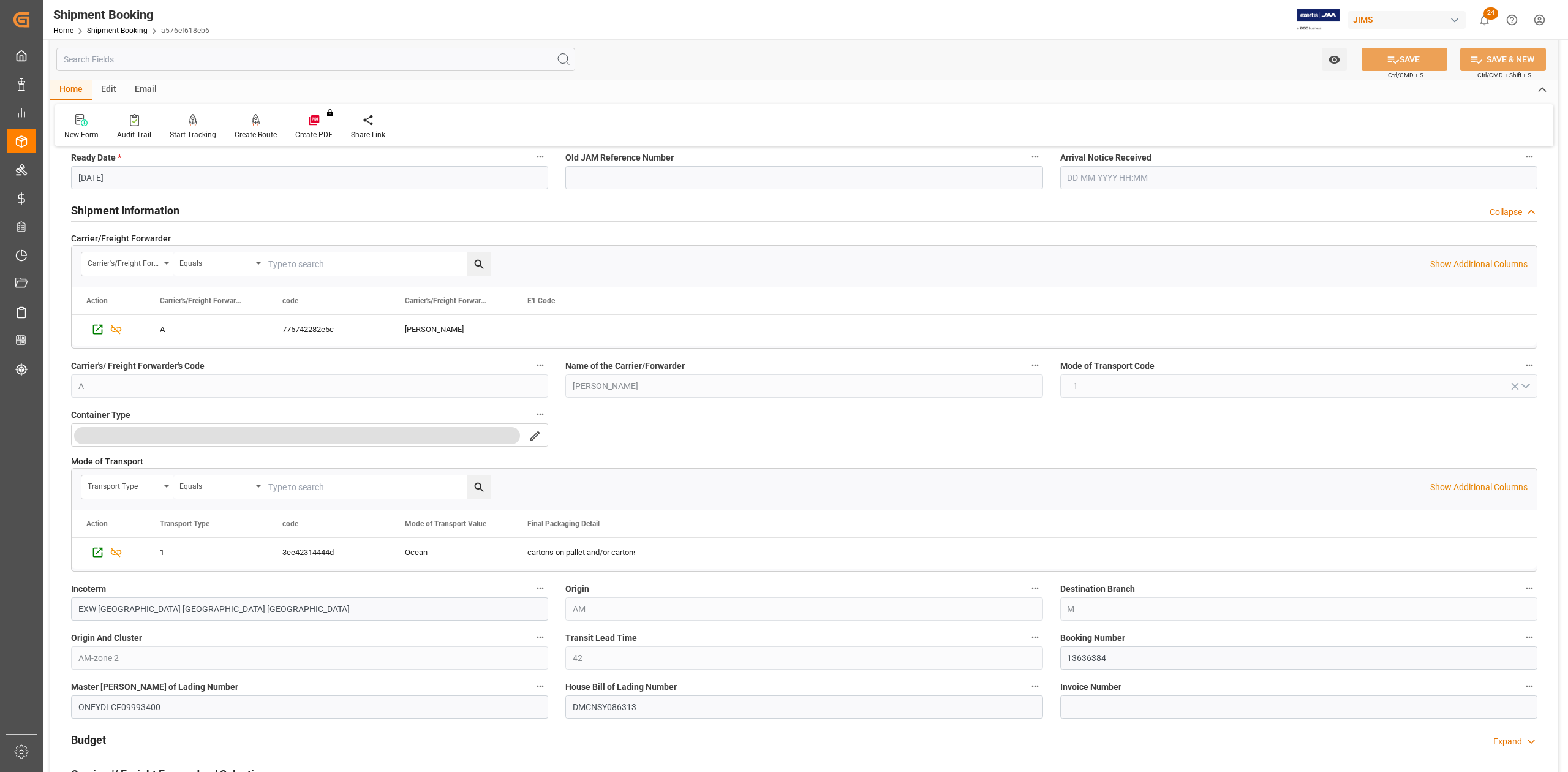
scroll to position [327, 0]
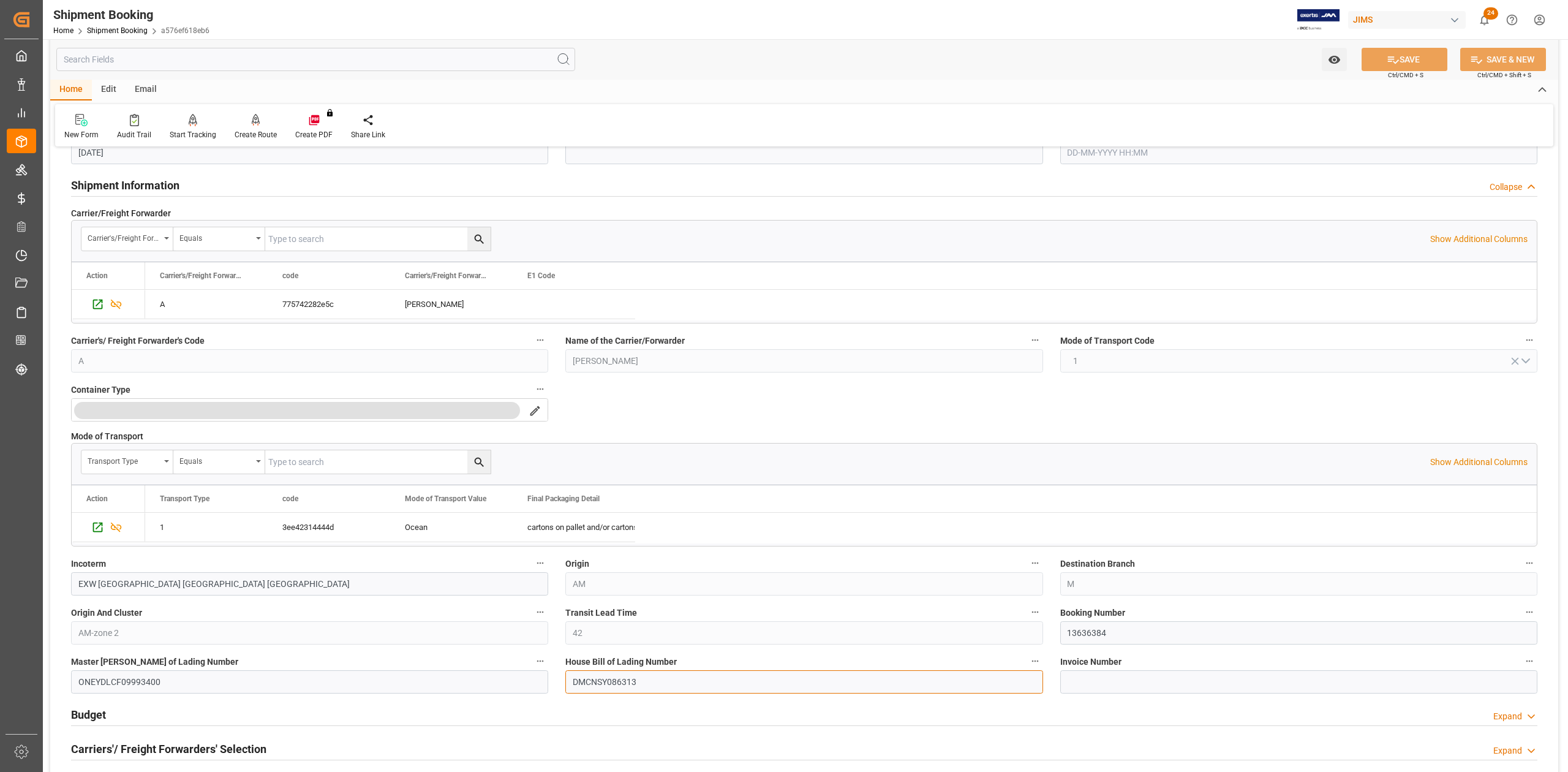
click at [626, 684] on input "DMCNSY086313" at bounding box center [804, 682] width 478 height 23
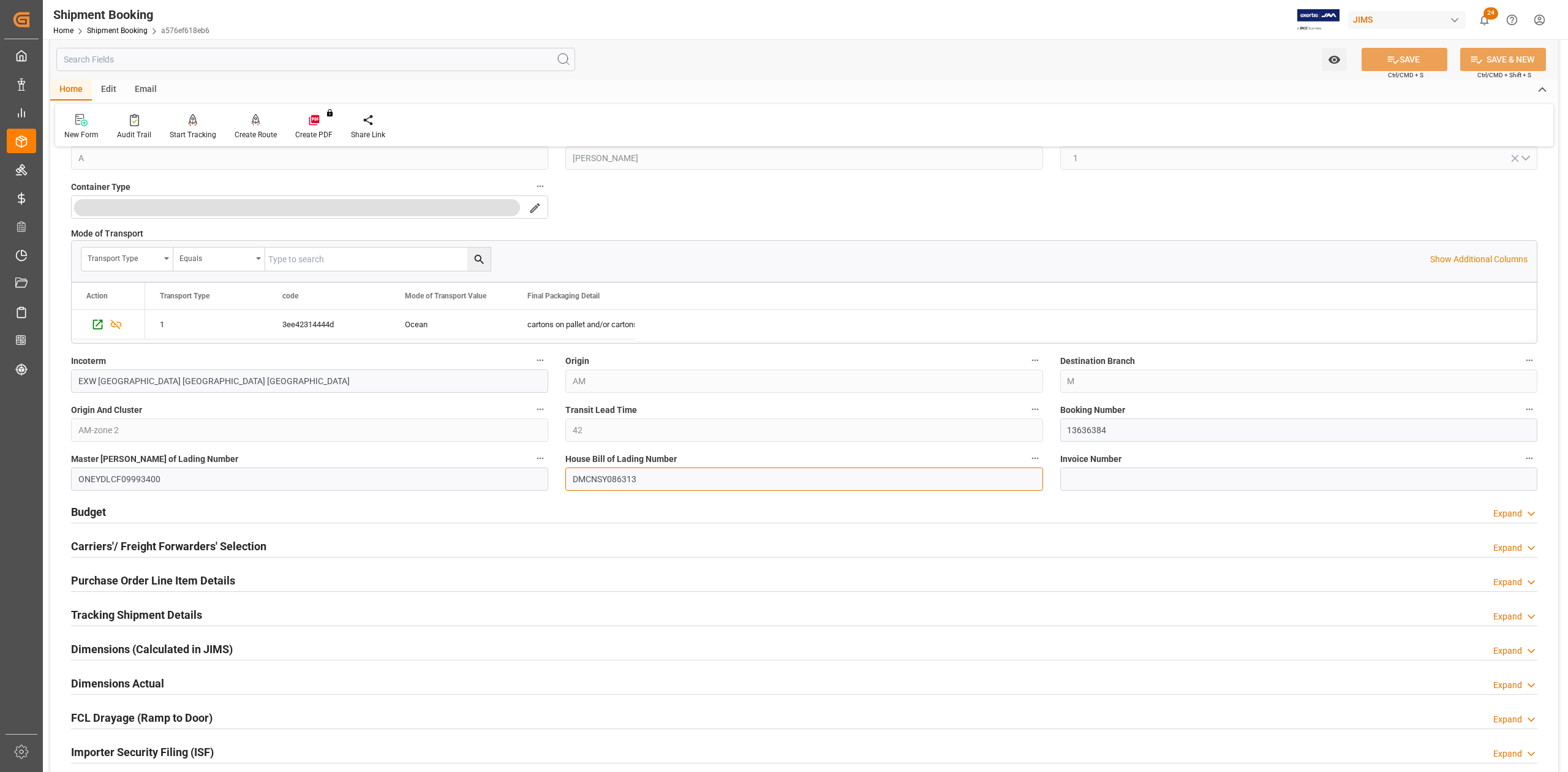
scroll to position [571, 0]
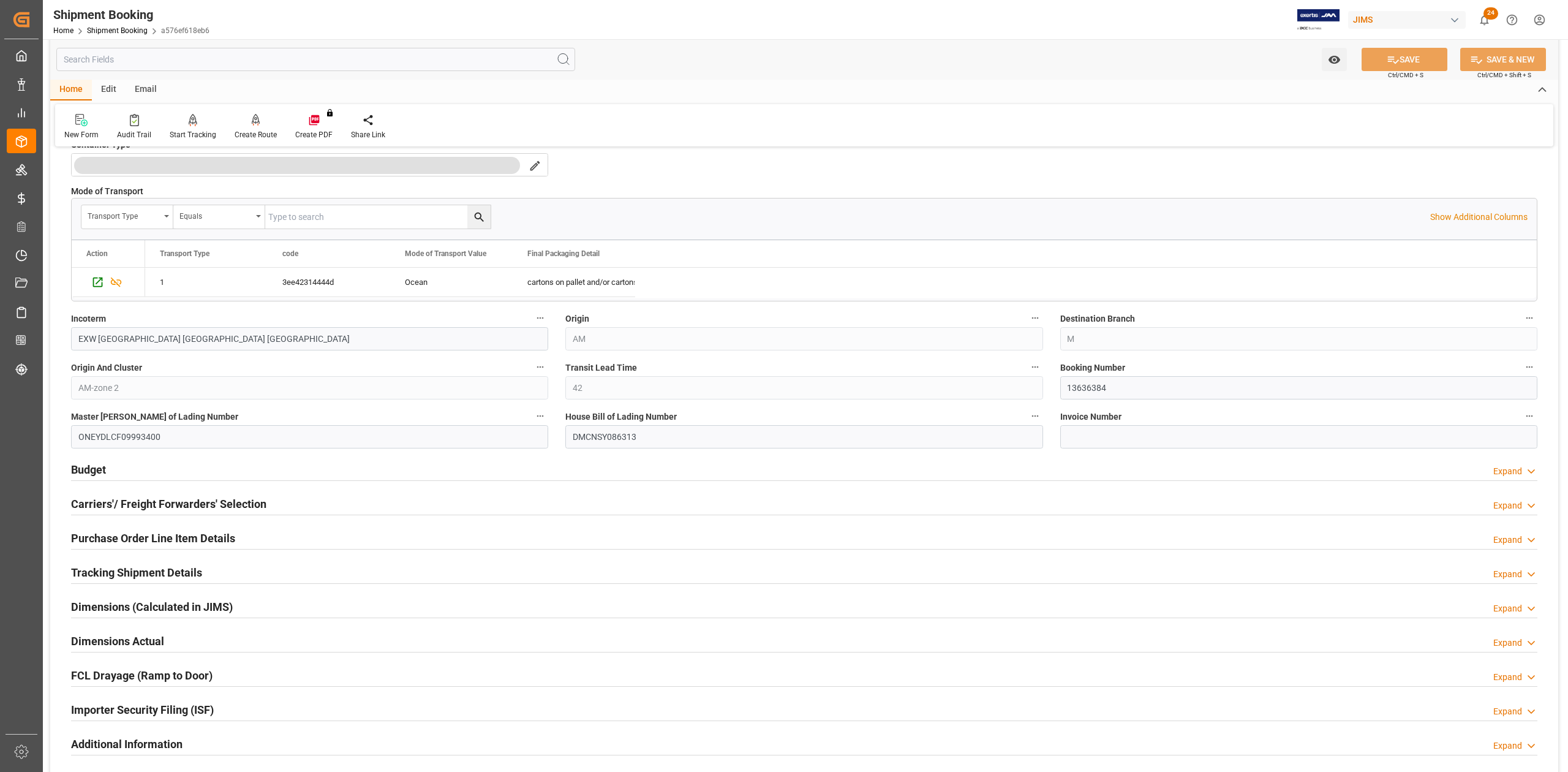
click at [100, 472] on h2 "Budget" at bounding box center [88, 470] width 35 height 17
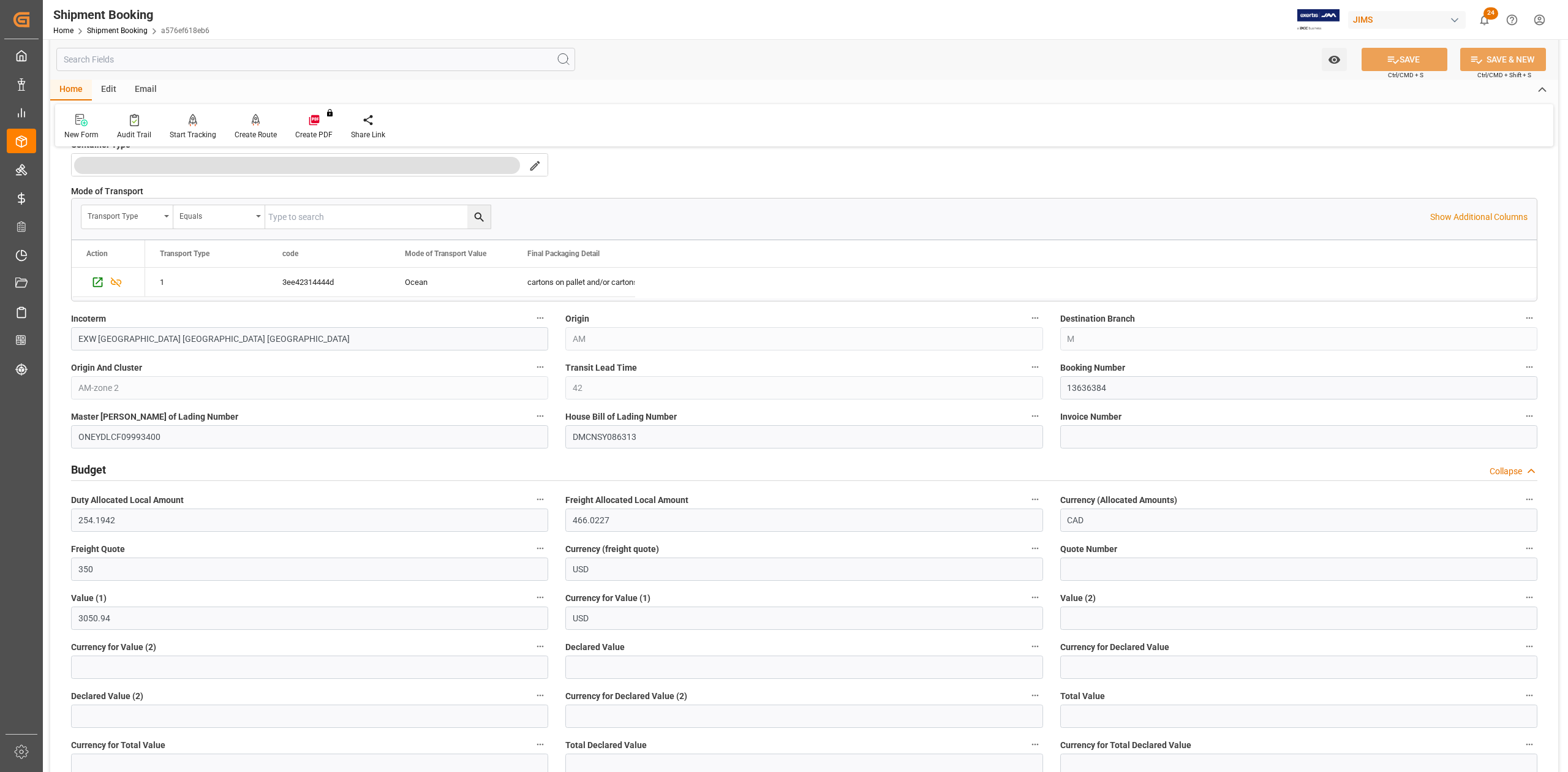
click at [99, 468] on h2 "Budget" at bounding box center [88, 470] width 35 height 17
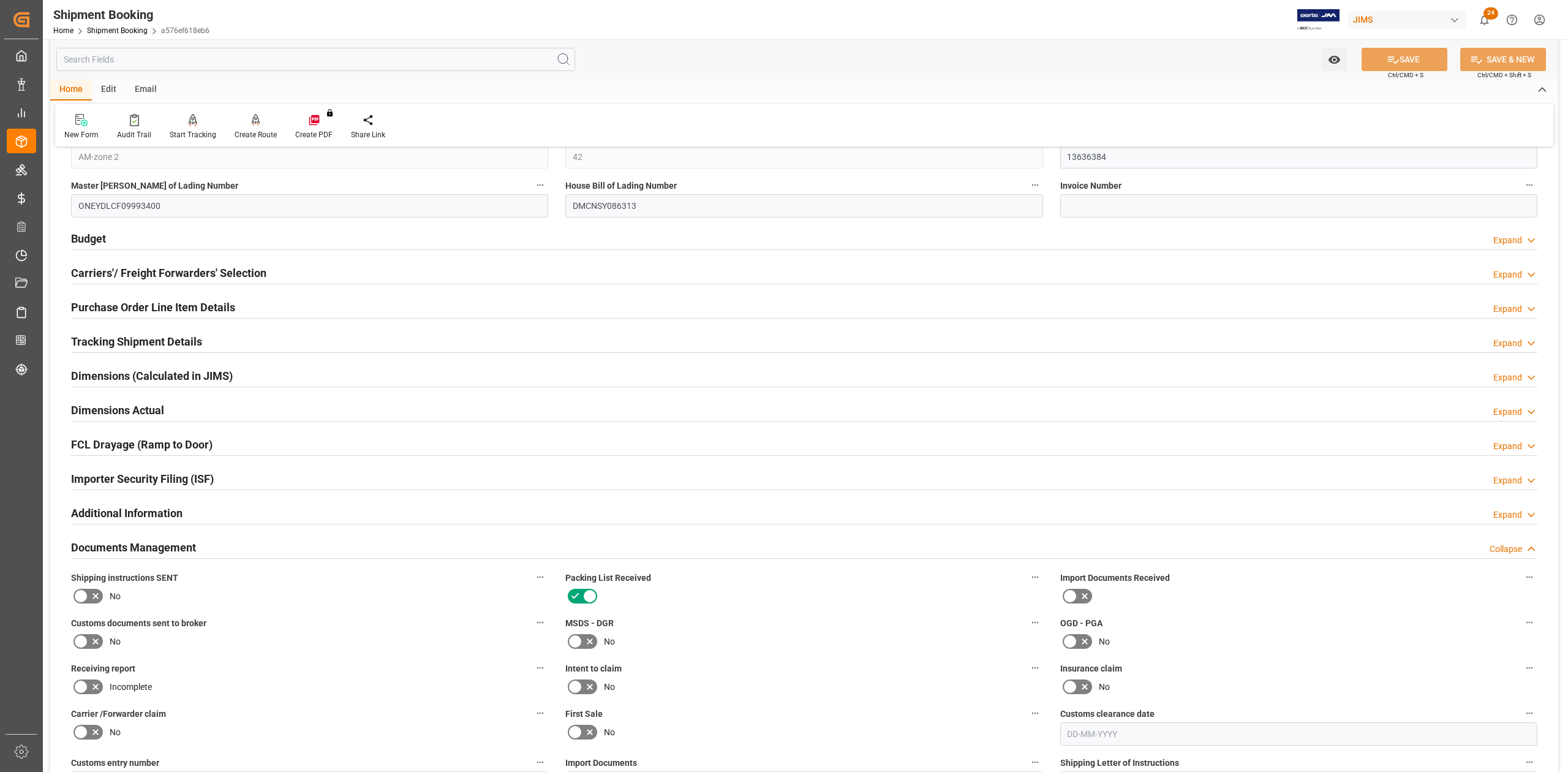
scroll to position [653, 0]
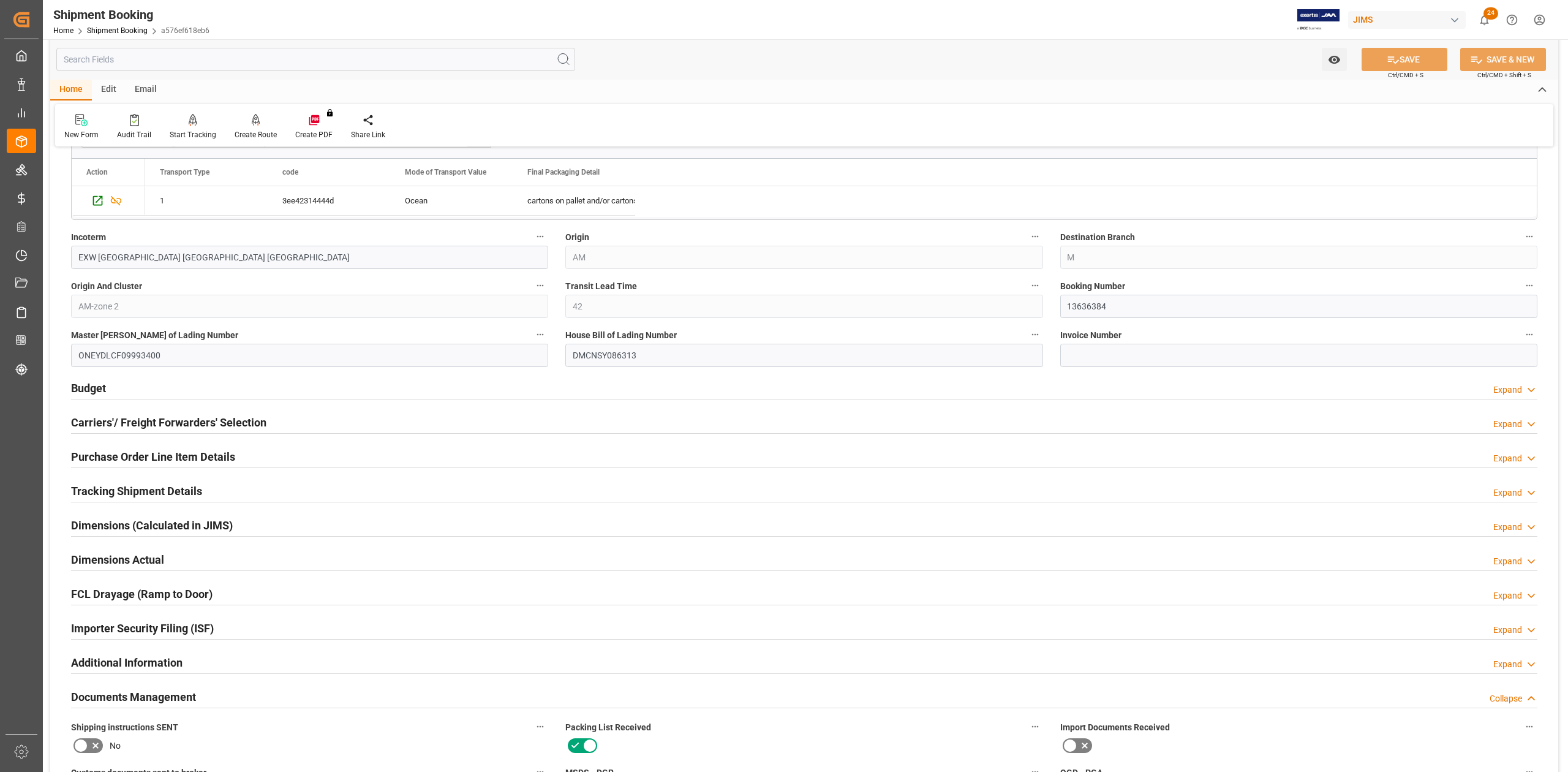
click at [121, 459] on h2 "Purchase Order Line Item Details" at bounding box center [153, 456] width 164 height 17
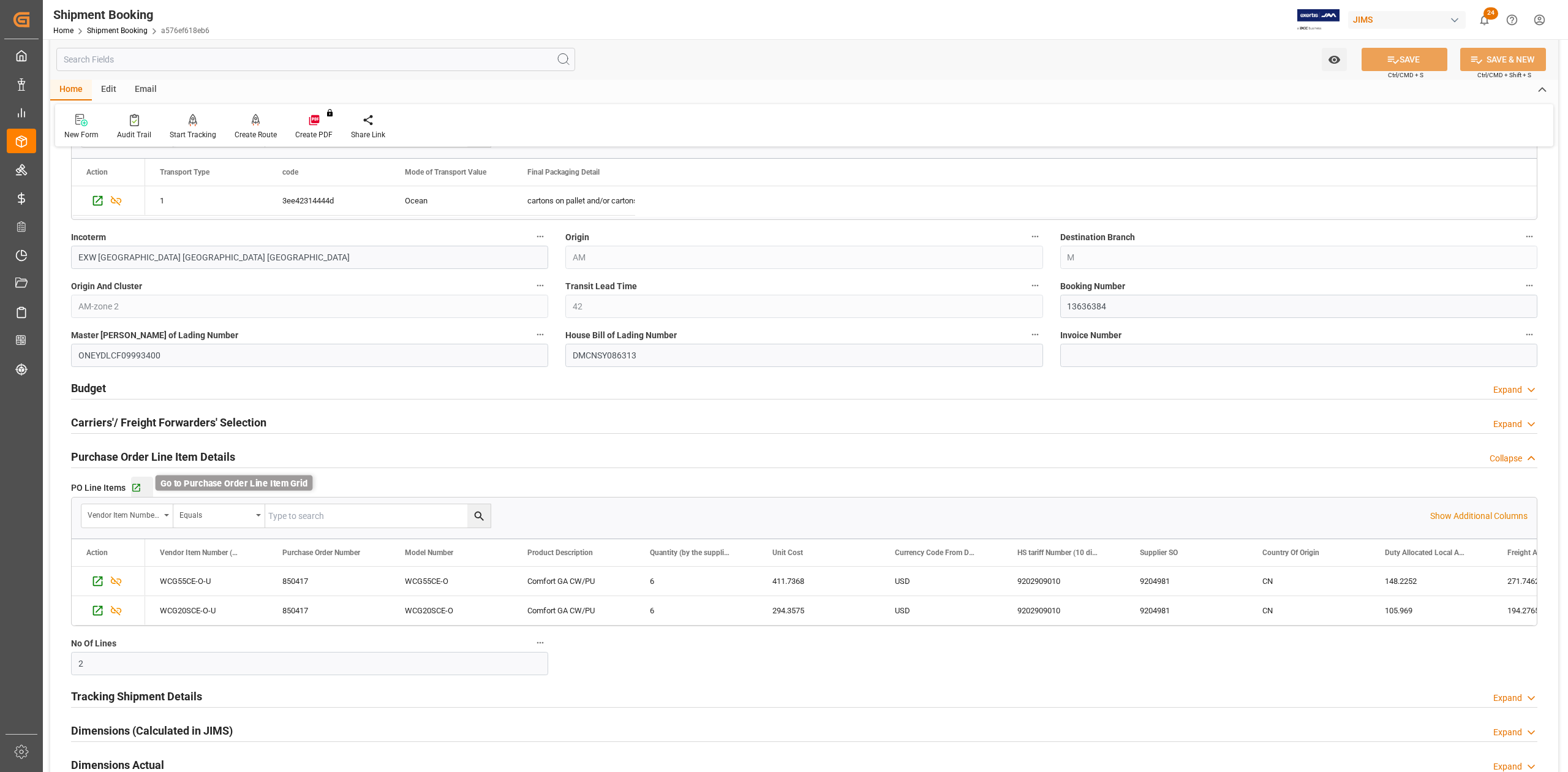
click at [136, 490] on icon "button" at bounding box center [136, 487] width 11 height 11
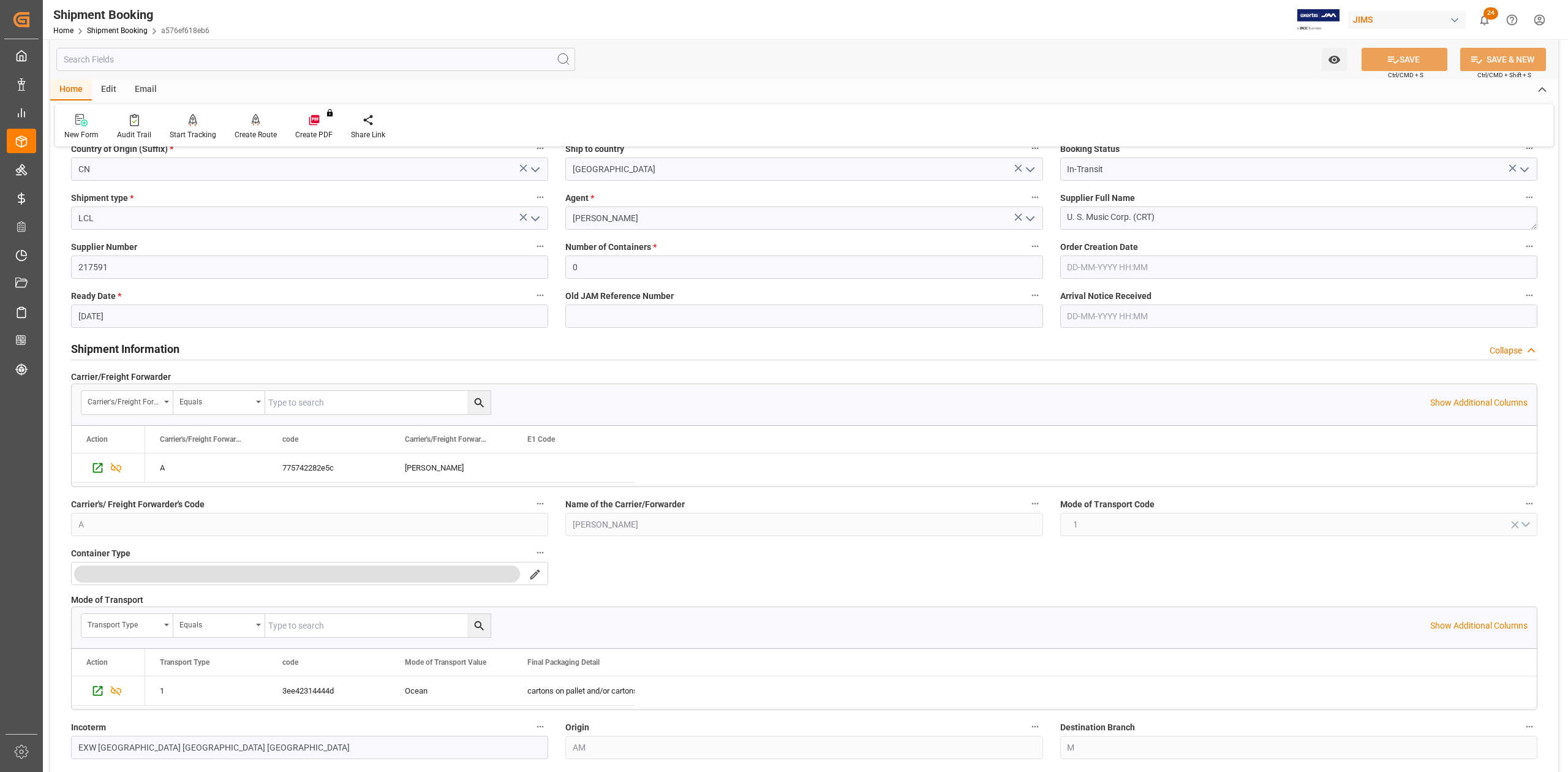
scroll to position [0, 0]
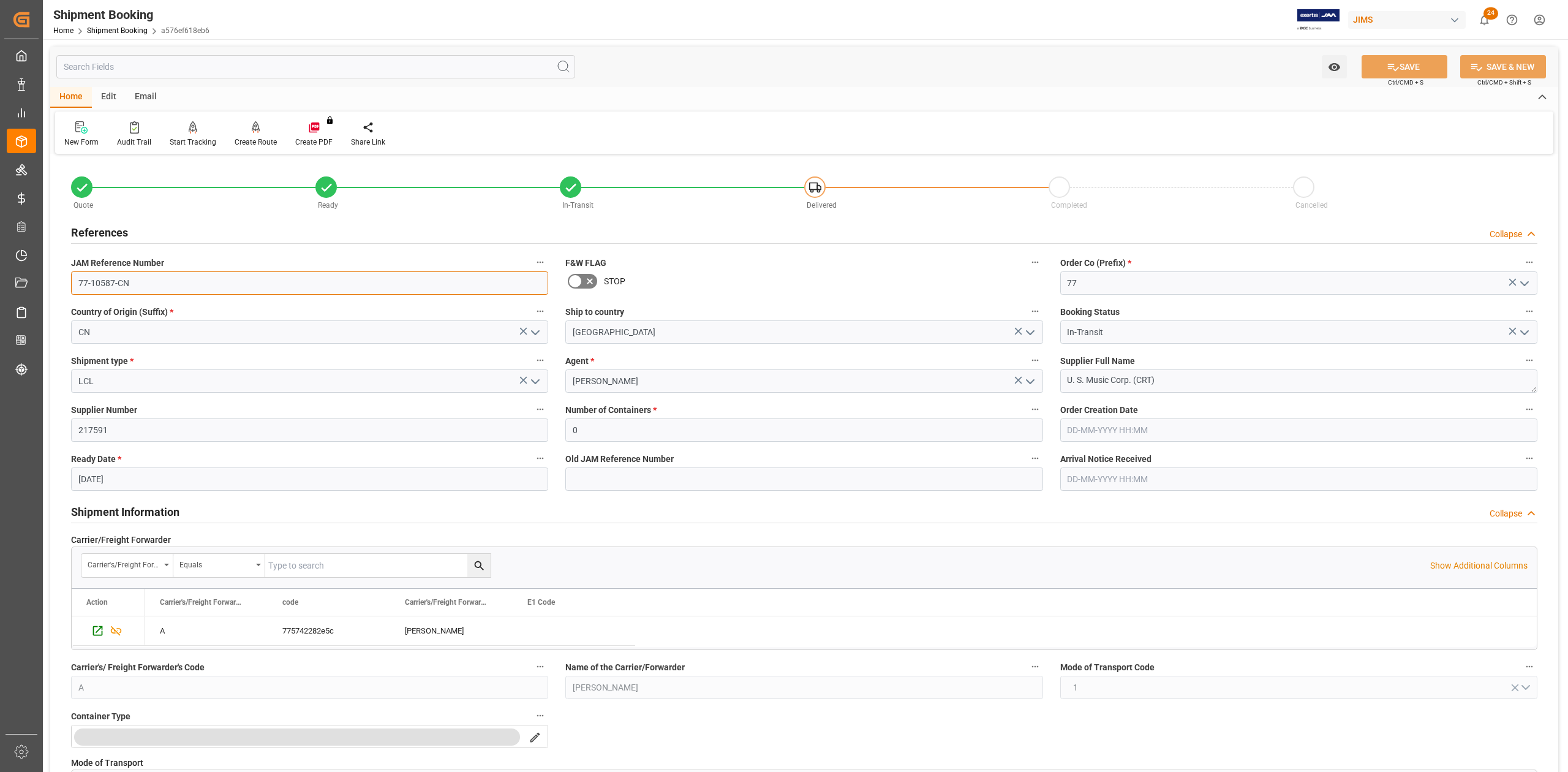
click at [150, 283] on input "77-10587-CN" at bounding box center [309, 283] width 478 height 23
click at [1184, 381] on textarea "U. S. Music Corp. (CRT)" at bounding box center [1299, 381] width 478 height 23
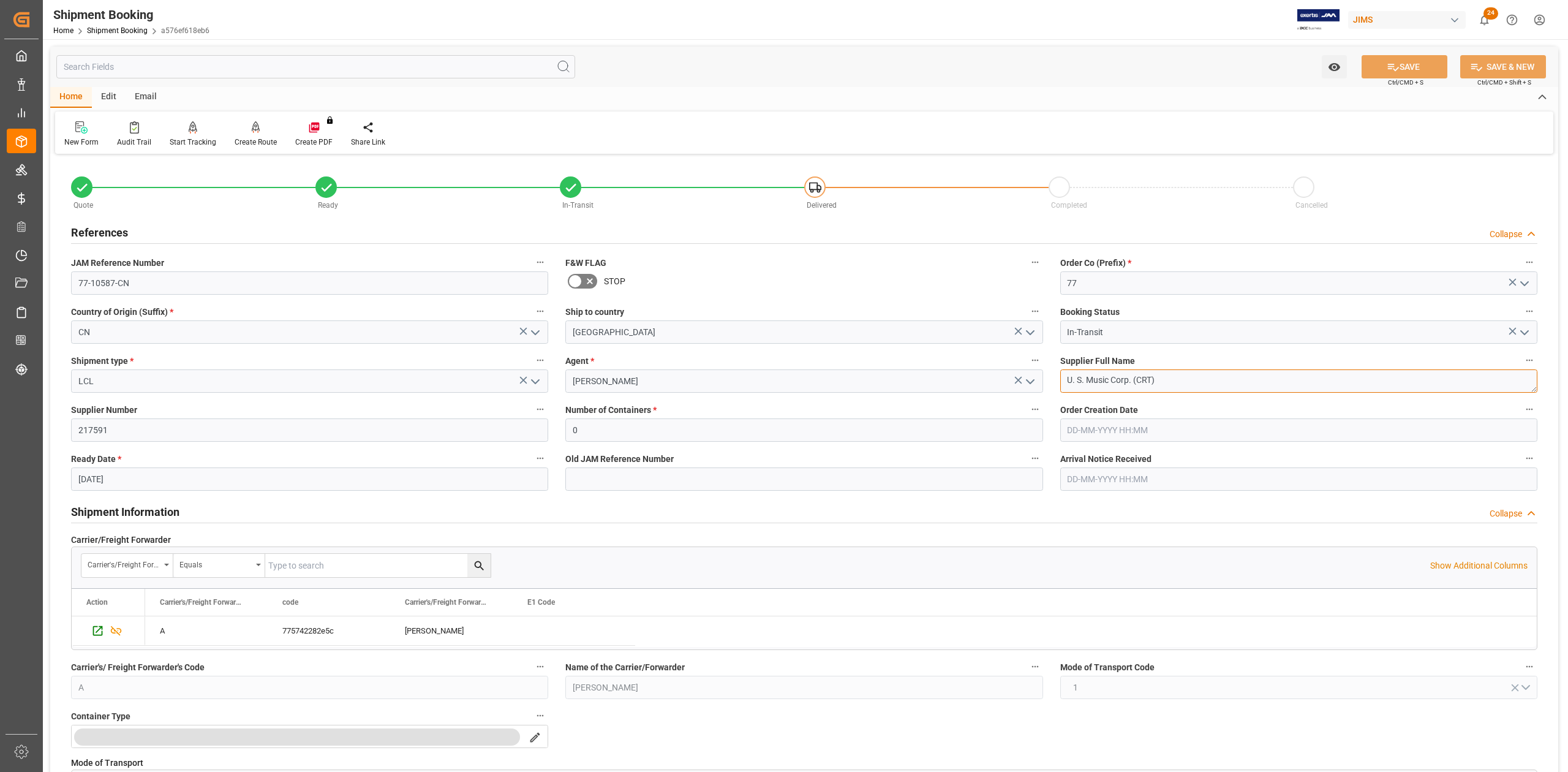
click at [1184, 381] on textarea "U. S. Music Corp. (CRT)" at bounding box center [1299, 381] width 478 height 23
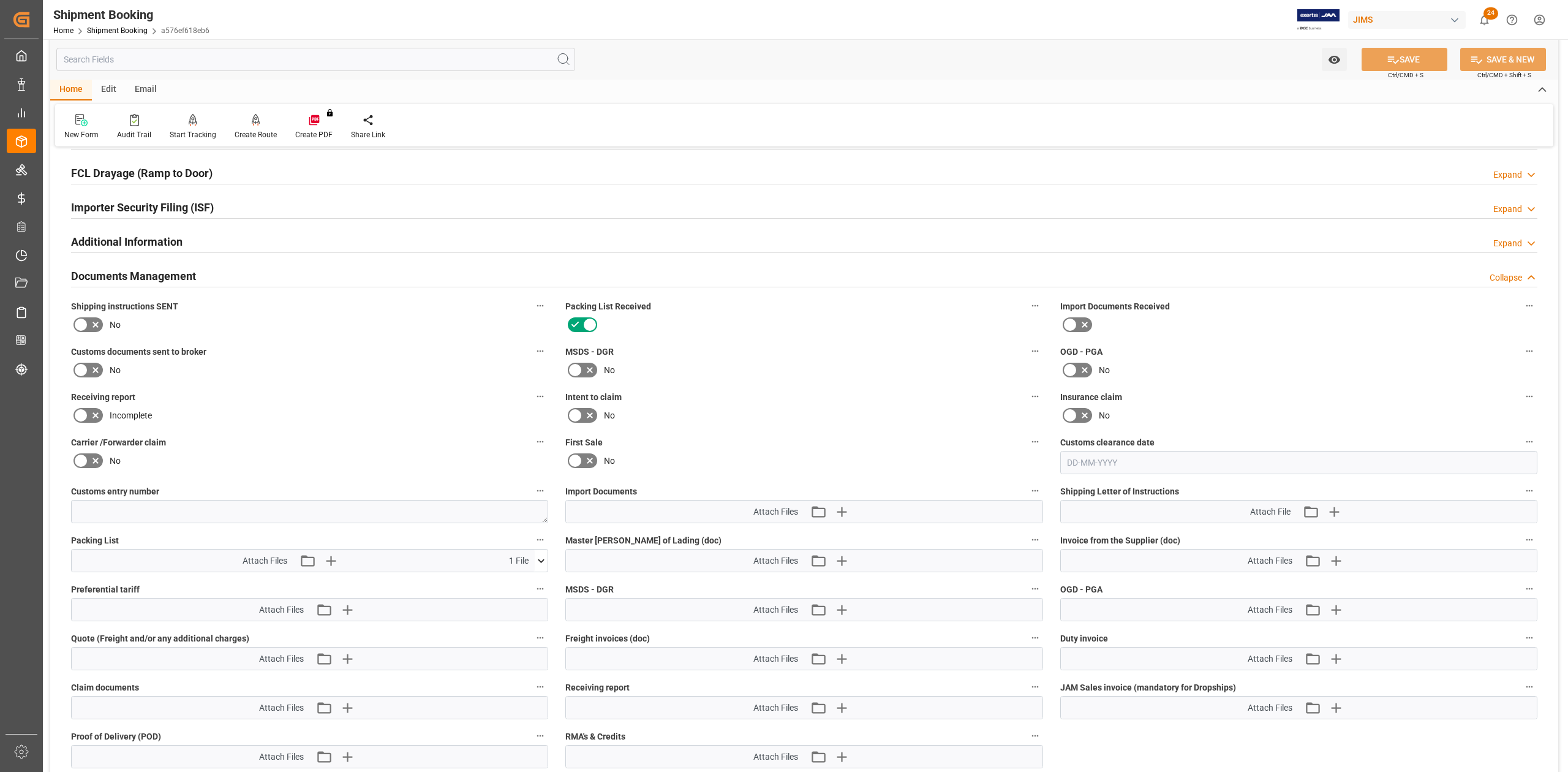
scroll to position [1143, 0]
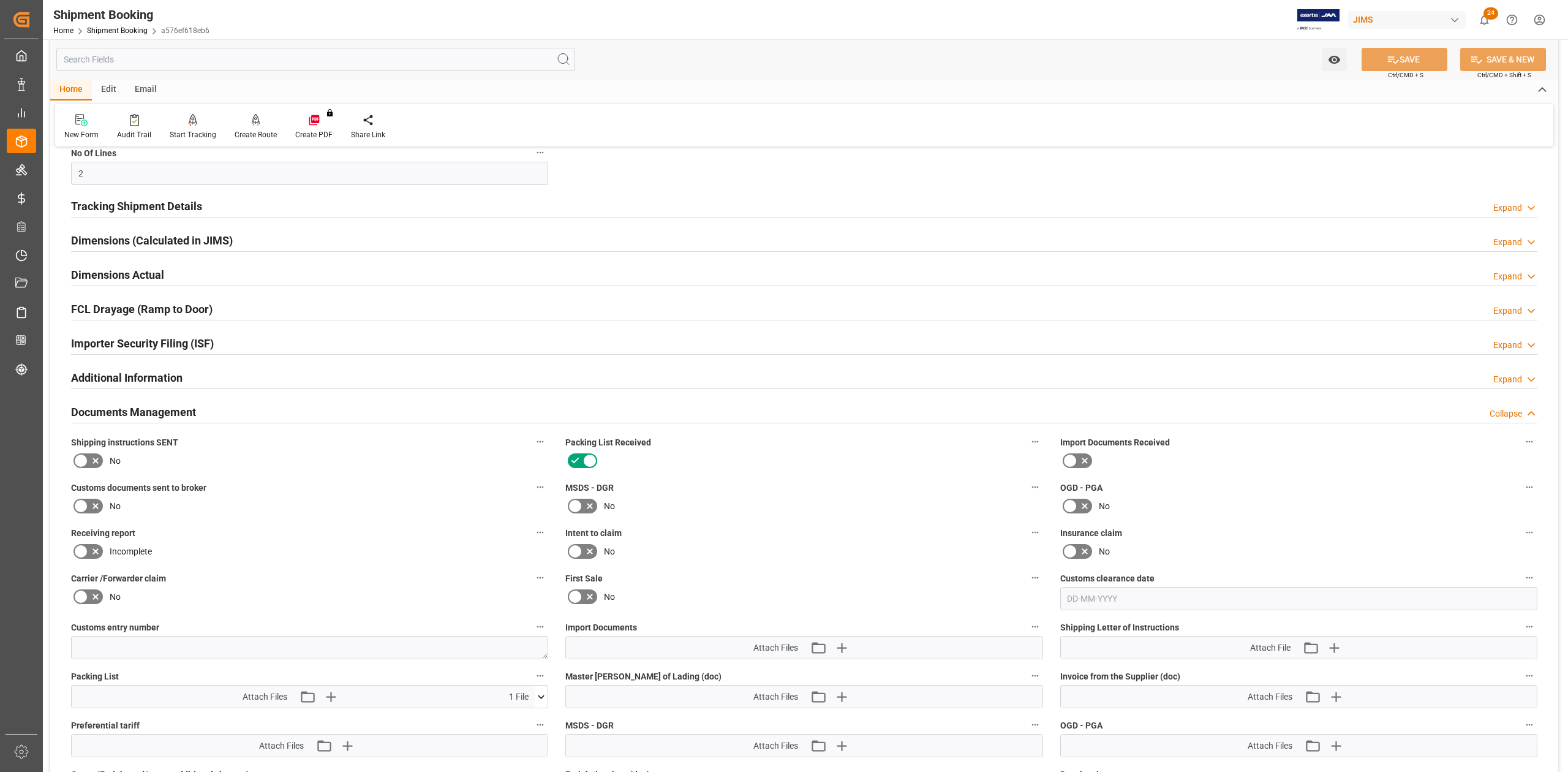
drag, startPoint x: 81, startPoint y: 511, endPoint x: 271, endPoint y: 523, distance: 190.4
click at [81, 511] on icon at bounding box center [81, 506] width 15 height 15
click at [0, 0] on input "checkbox" at bounding box center [0, 0] width 0 height 0
click at [1422, 64] on button "SAVE" at bounding box center [1405, 59] width 86 height 23
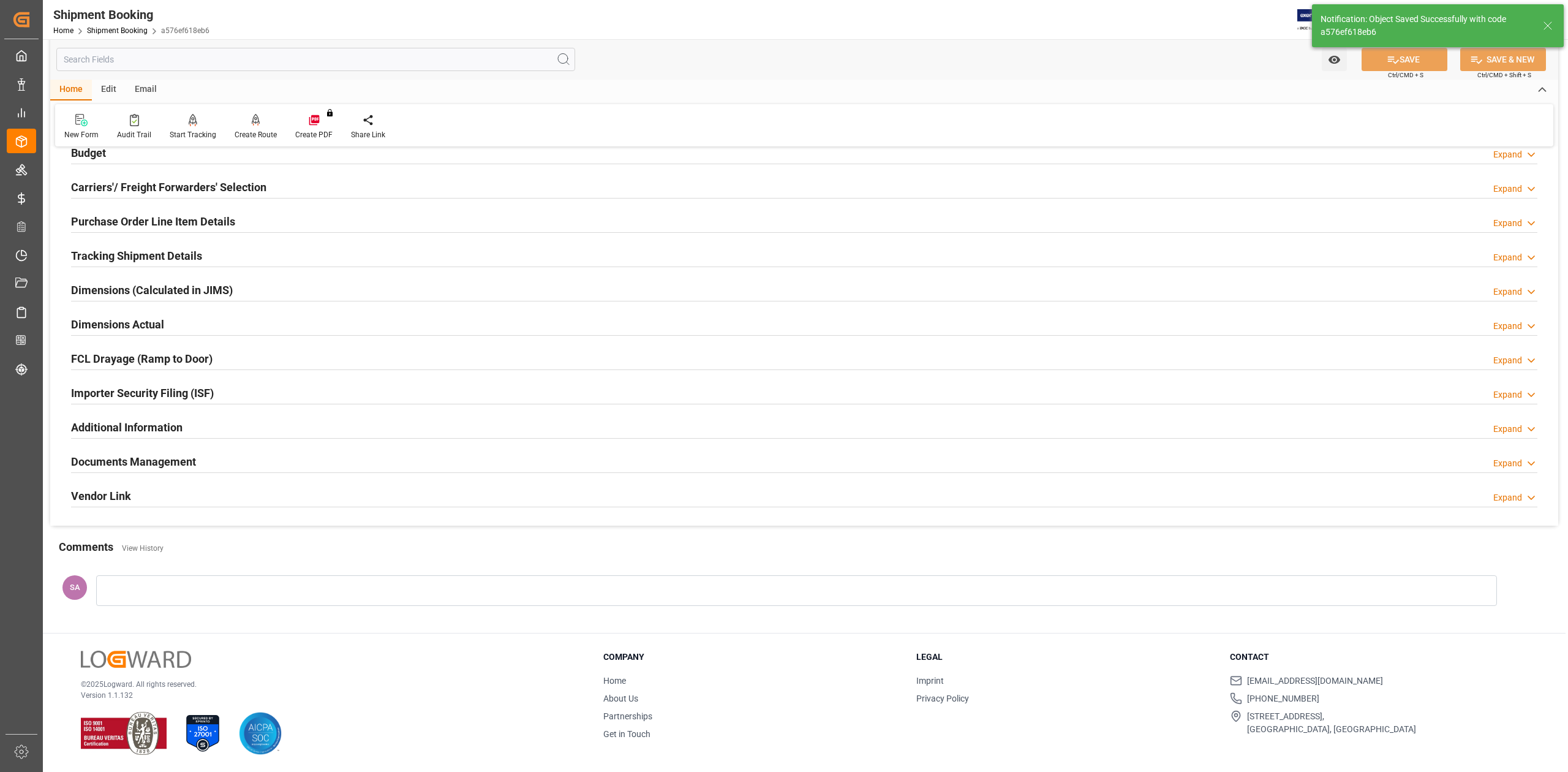
scroll to position [150, 0]
drag, startPoint x: 164, startPoint y: 459, endPoint x: 332, endPoint y: 482, distance: 169.6
click at [164, 459] on h2 "Documents Management" at bounding box center [133, 461] width 125 height 17
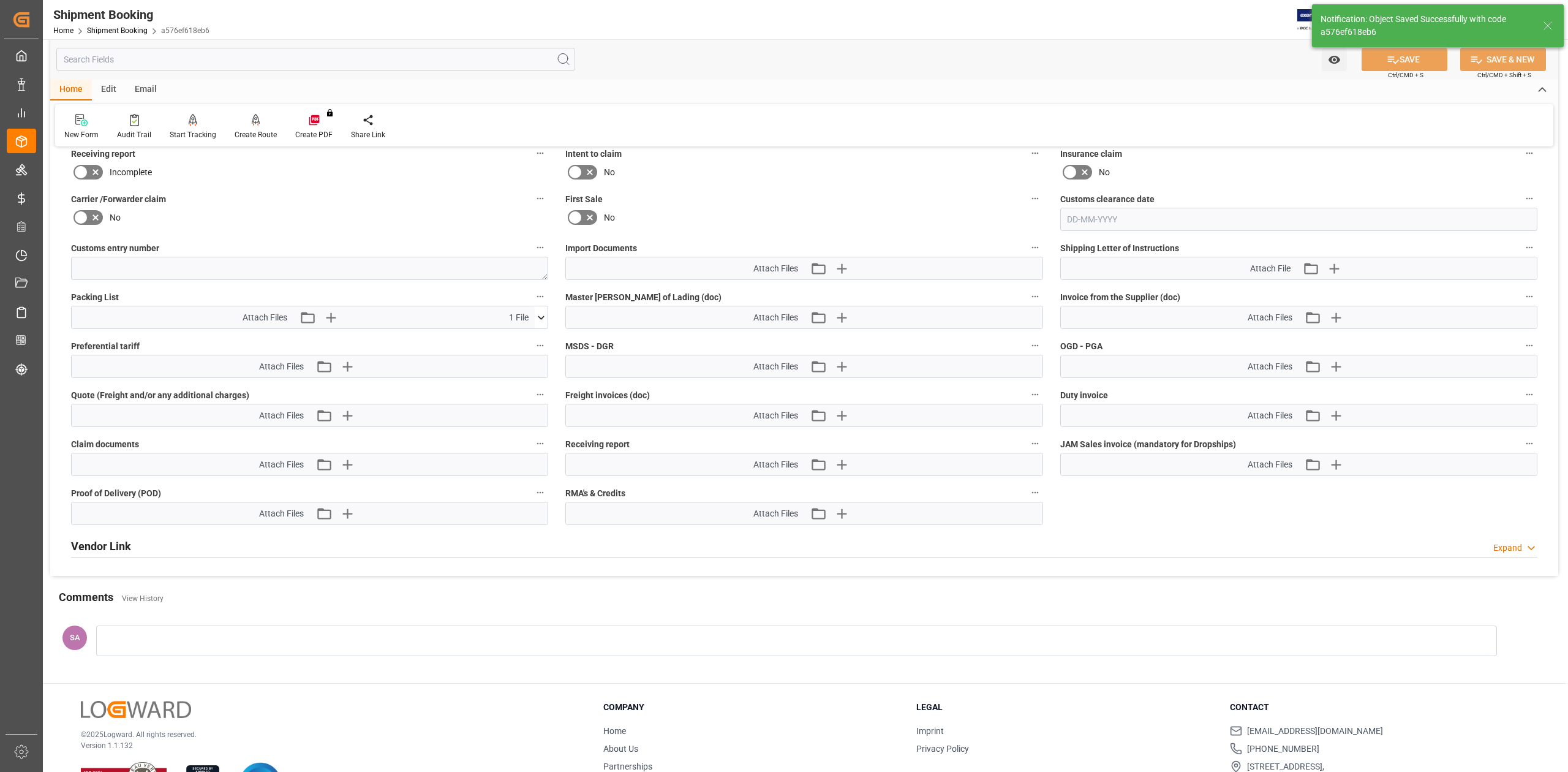
scroll to position [548, 0]
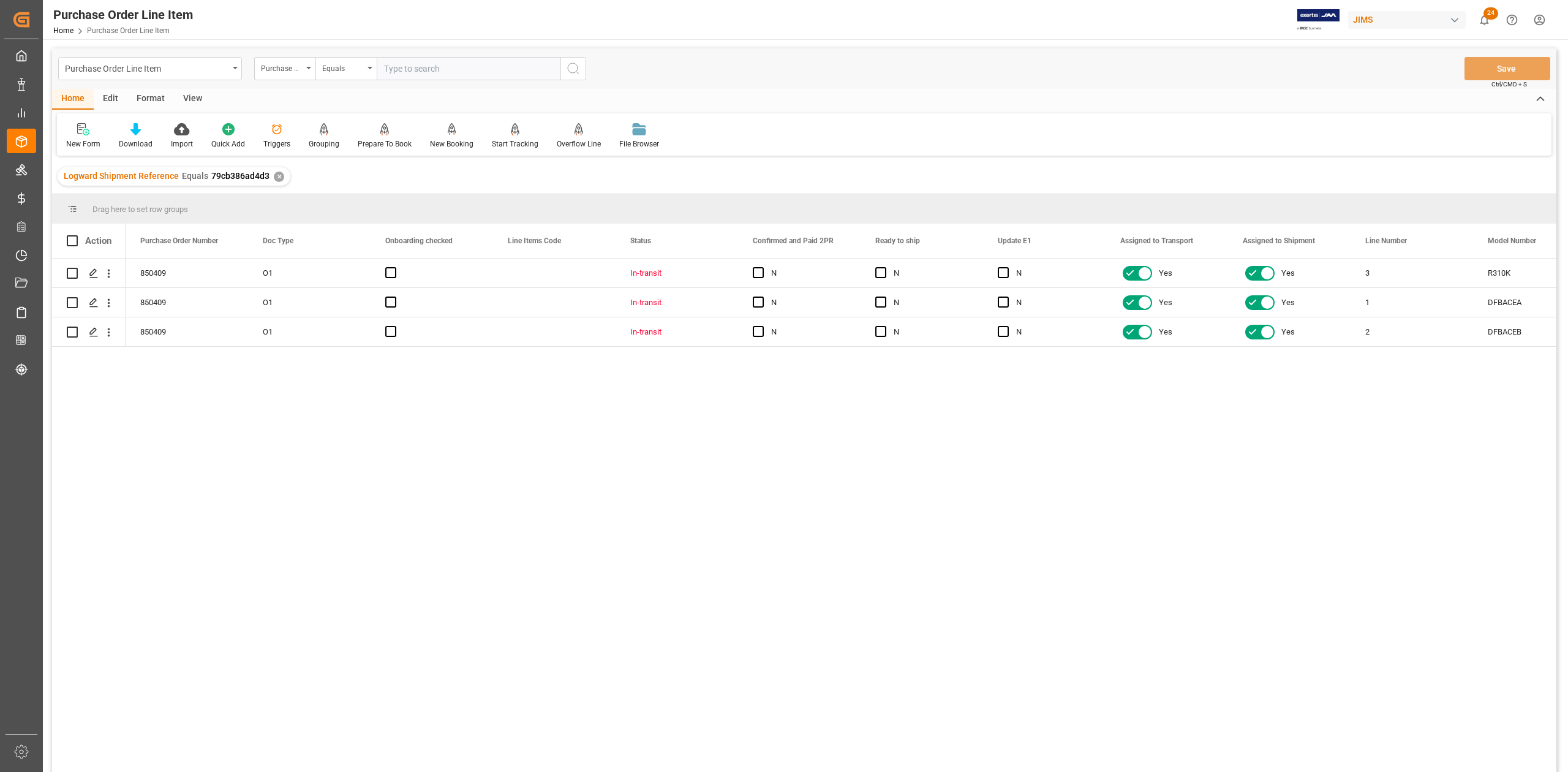
click at [194, 100] on div "View" at bounding box center [192, 100] width 37 height 21
click at [137, 133] on icon at bounding box center [139, 129] width 12 height 12
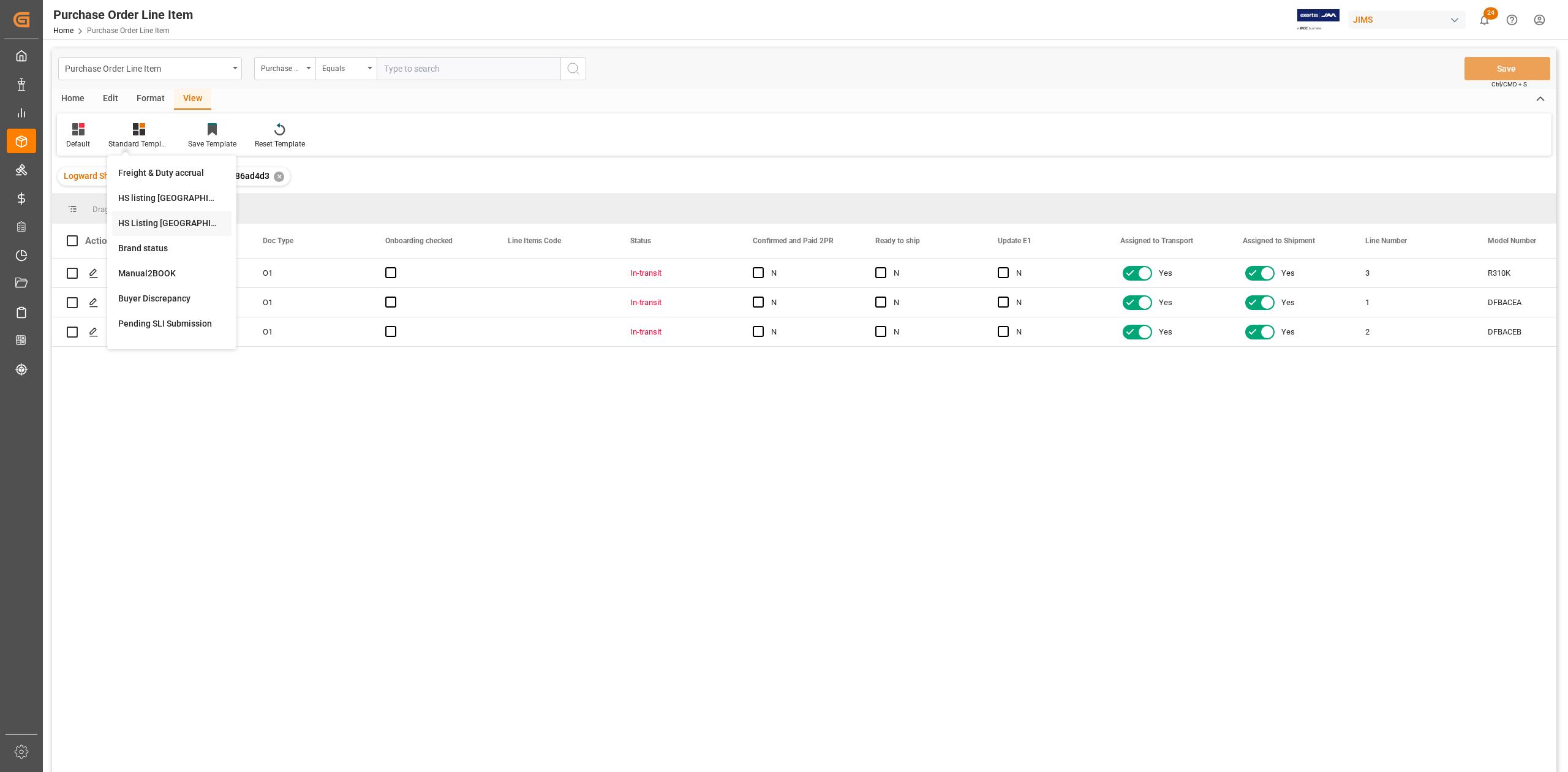
click at [175, 225] on div "HS Listing CANADA" at bounding box center [172, 223] width 107 height 13
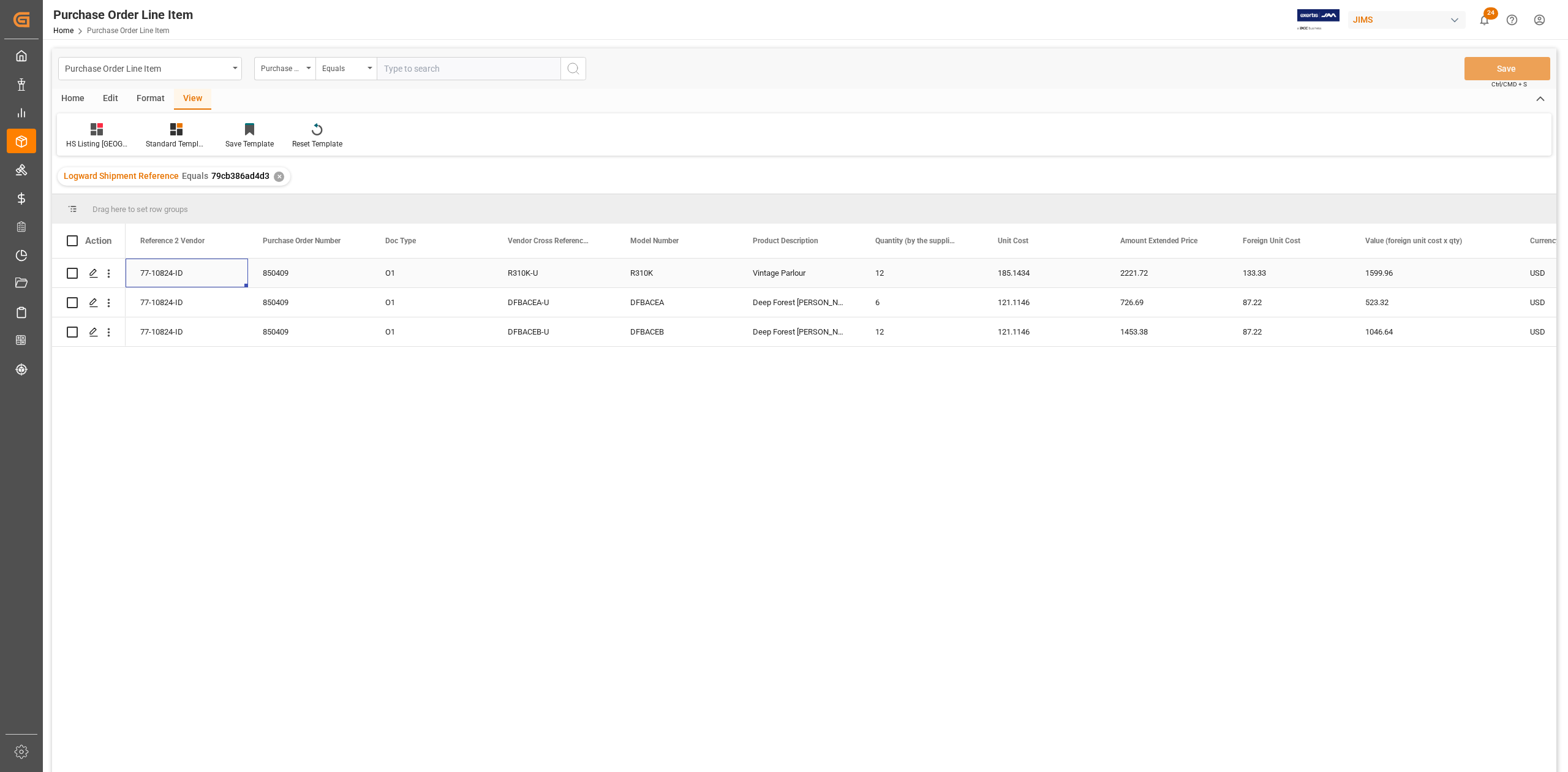
click at [182, 269] on div "77-10824-ID" at bounding box center [187, 273] width 123 height 29
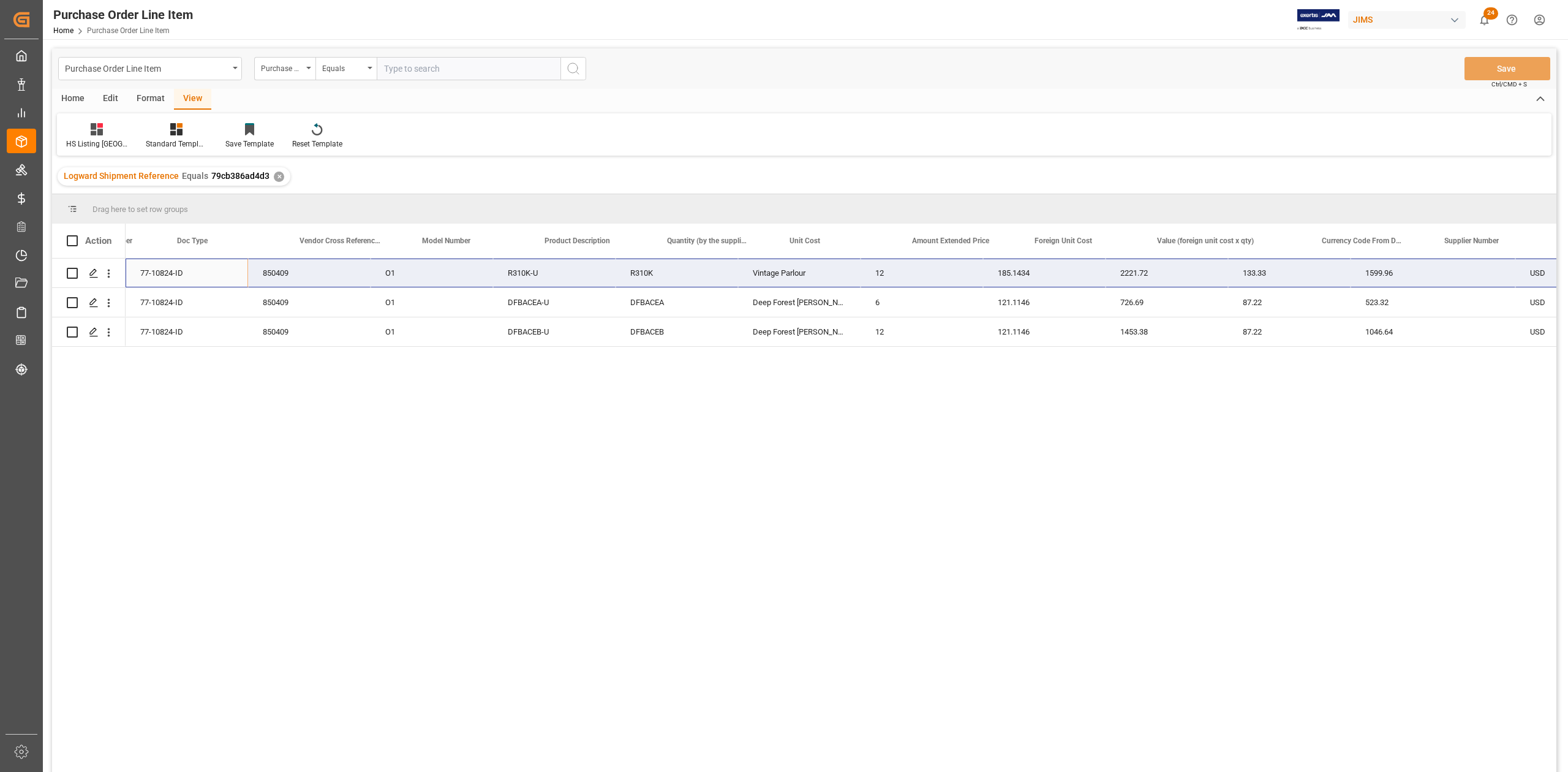
scroll to position [0, 694]
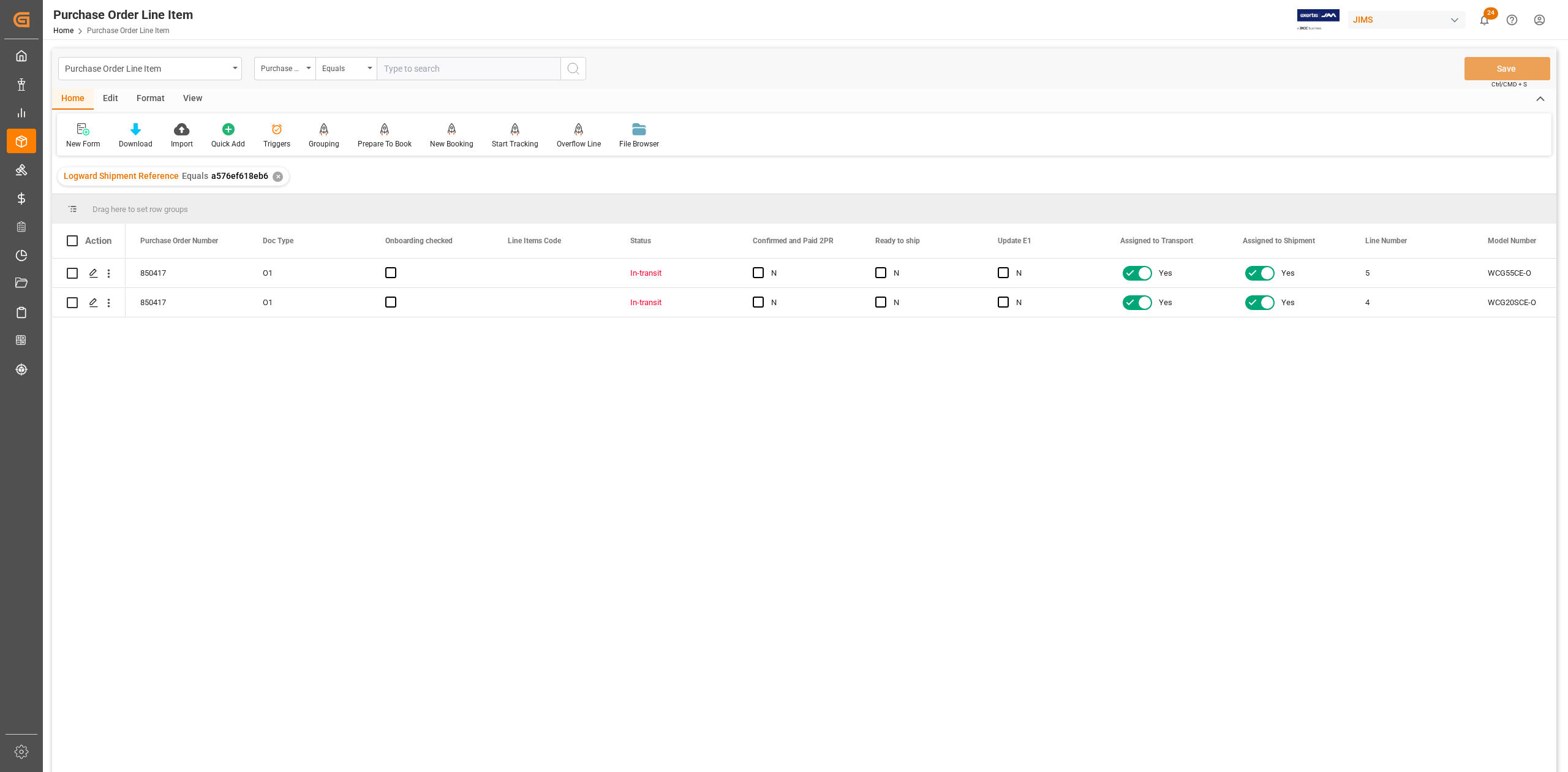
click at [189, 100] on div "View" at bounding box center [192, 100] width 37 height 21
click at [148, 141] on div "Standard Templates" at bounding box center [139, 144] width 61 height 11
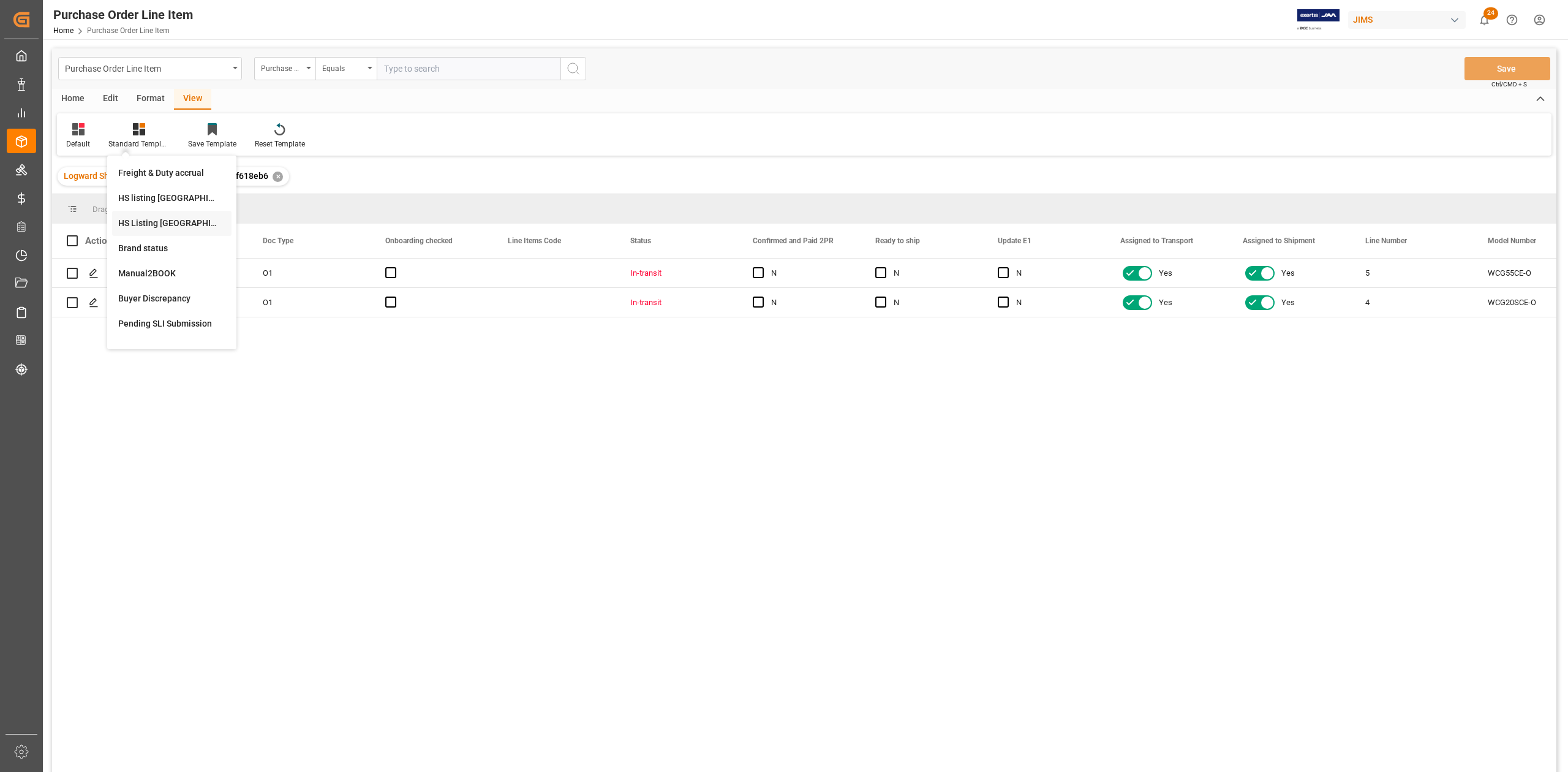
click at [173, 221] on div "HS Listing [GEOGRAPHIC_DATA]" at bounding box center [172, 223] width 107 height 13
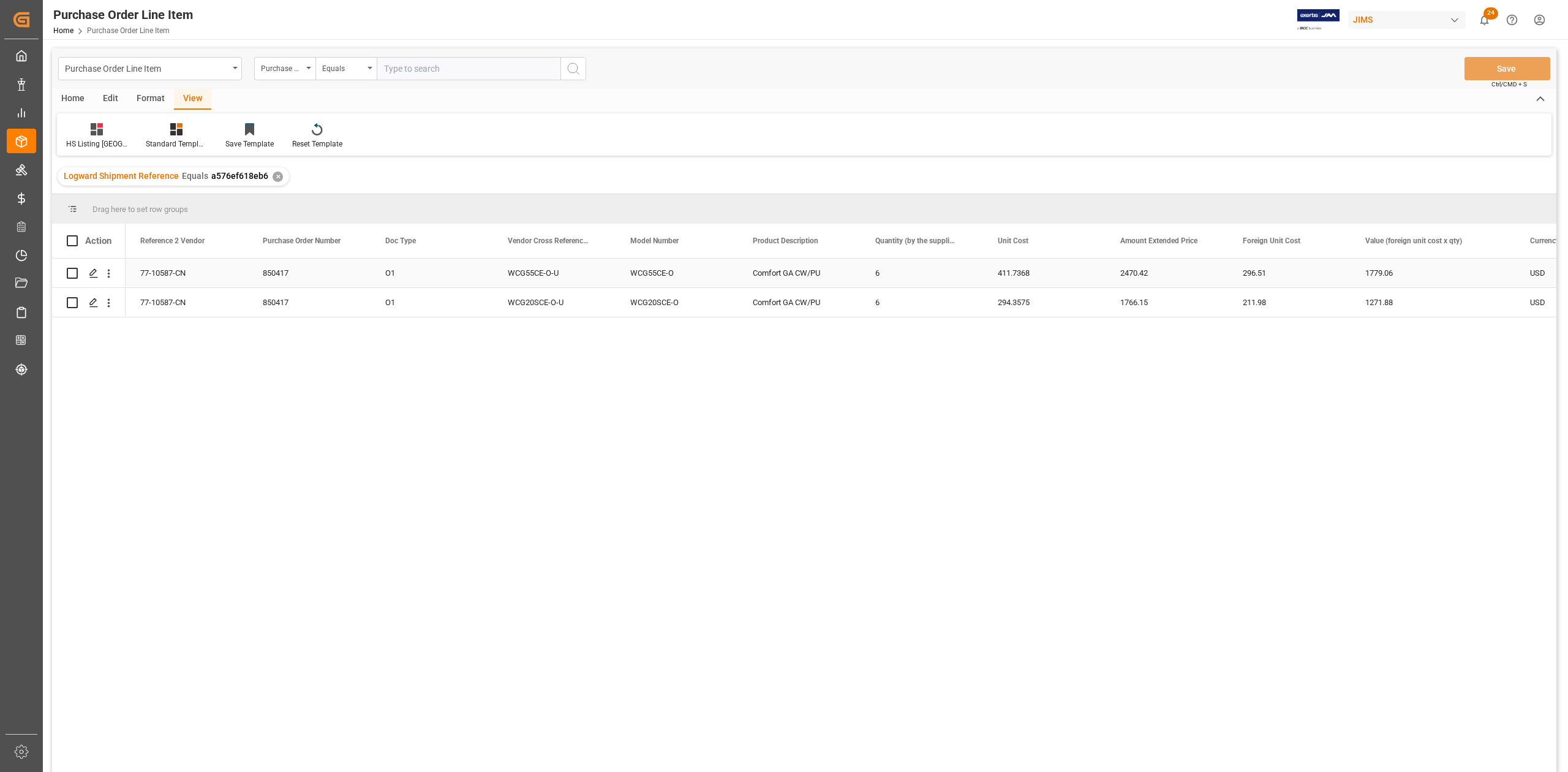
click at [147, 269] on div "77-10587-CN" at bounding box center [187, 273] width 123 height 29
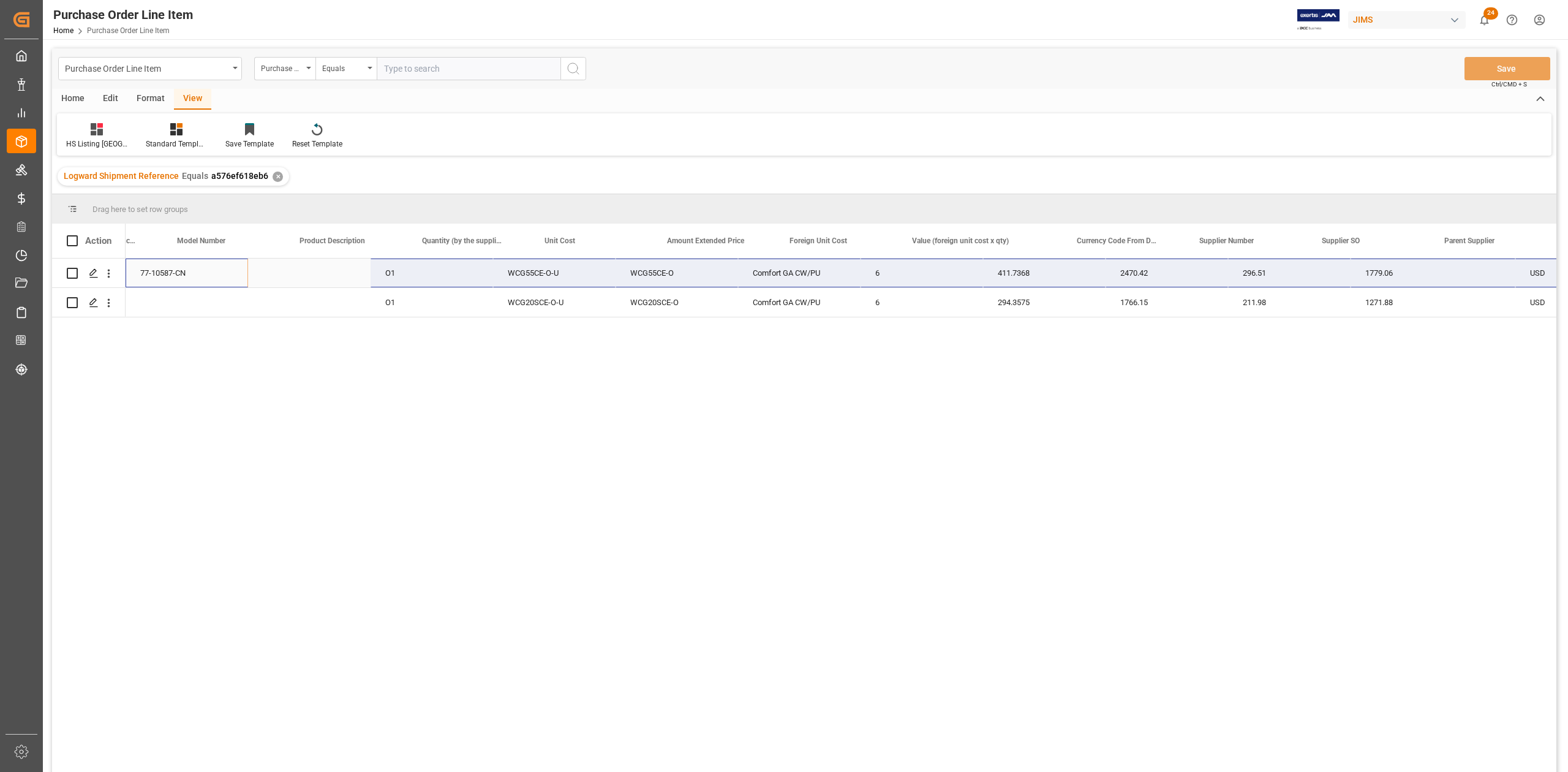
scroll to position [0, 694]
